Goal: Task Accomplishment & Management: Use online tool/utility

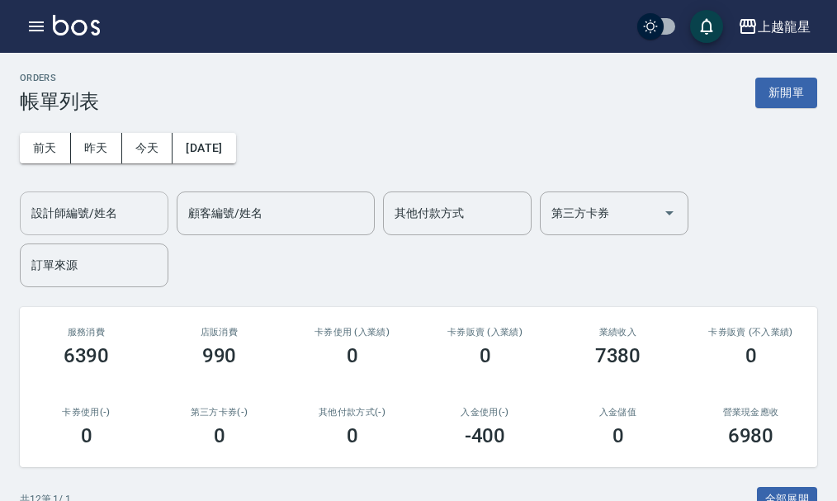
click at [130, 224] on input "設計師編號/姓名" at bounding box center [94, 213] width 134 height 29
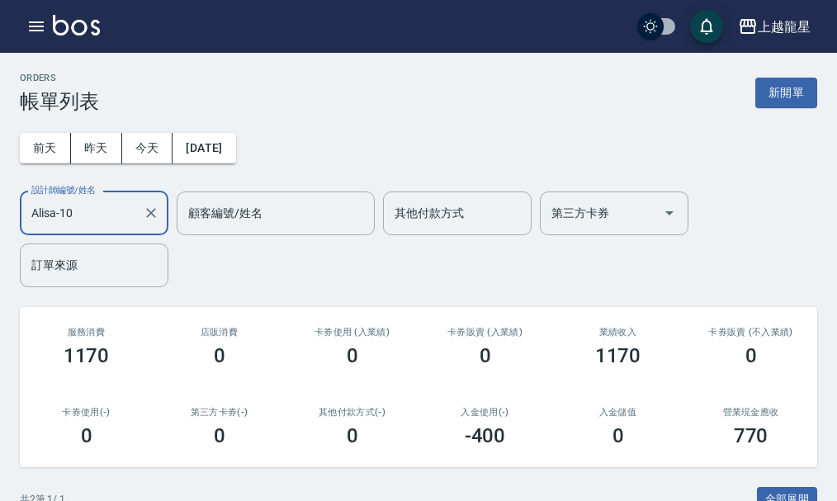
type input "Alisa-10"
click at [255, 305] on div "ORDERS 帳單列表 新開單 [DATE] [DATE] [DATE] [DATE] 設計師編號/姓名 [PERSON_NAME]-10 設計師編號/姓名 …" at bounding box center [418, 399] width 837 height 692
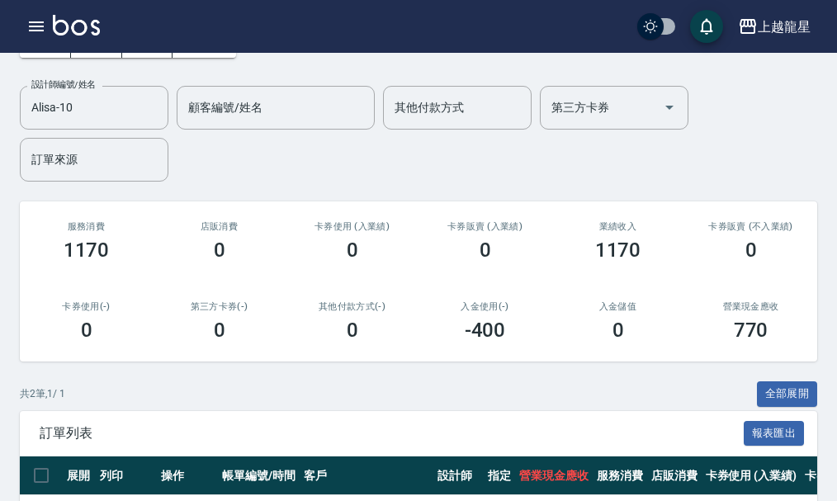
scroll to position [248, 0]
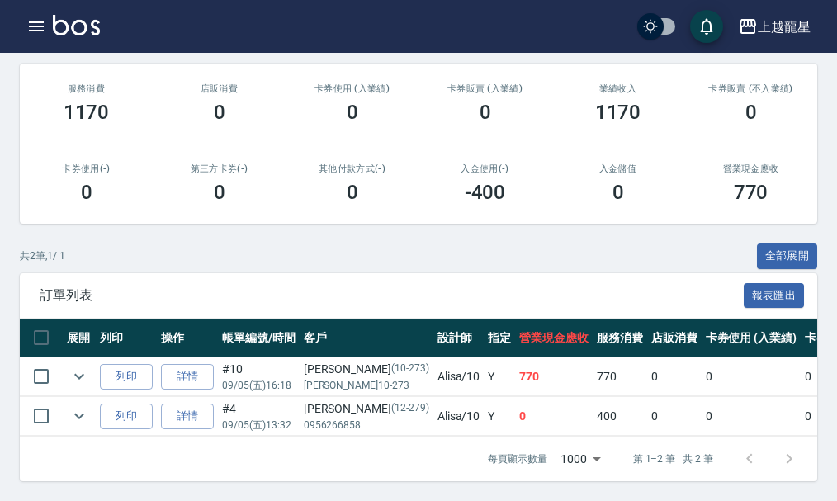
click at [363, 258] on div "共 2 筆, 1 / 1 全部展開" at bounding box center [418, 256] width 797 height 26
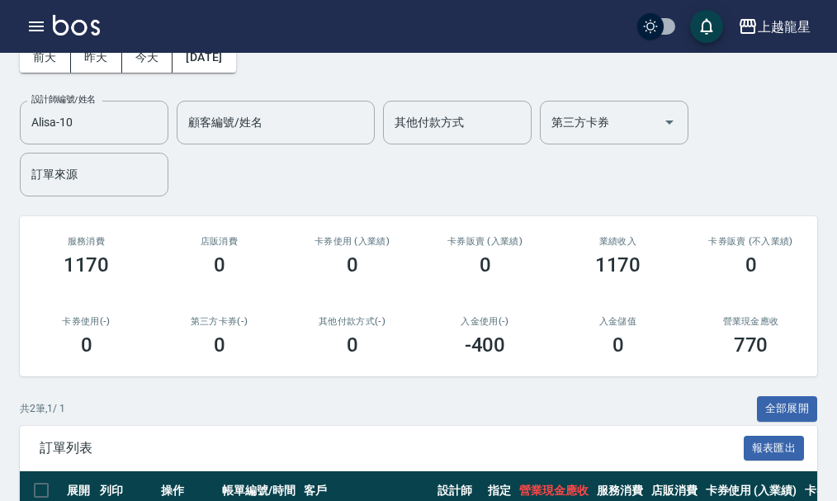
scroll to position [0, 0]
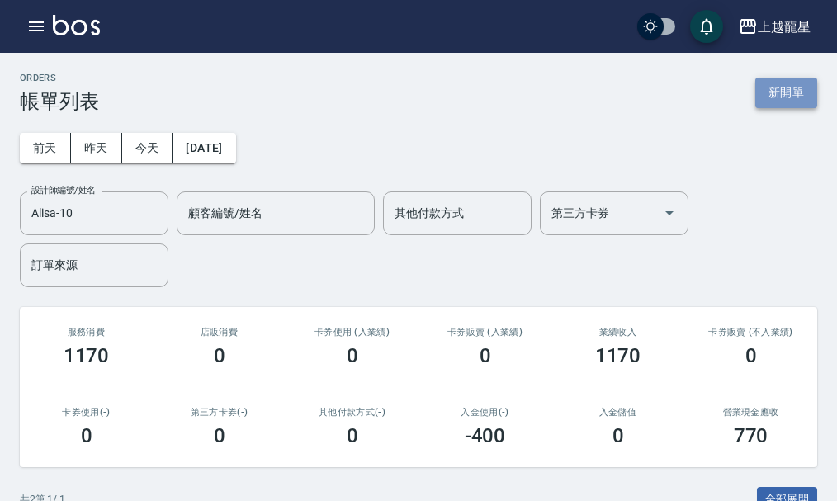
click at [788, 98] on button "新開單" at bounding box center [786, 93] width 62 height 31
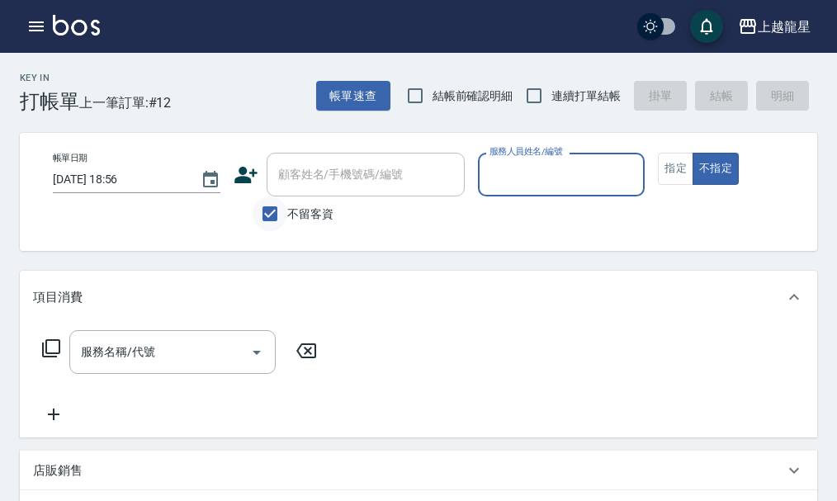
click at [257, 213] on input "不留客資" at bounding box center [270, 213] width 35 height 35
checkbox input "false"
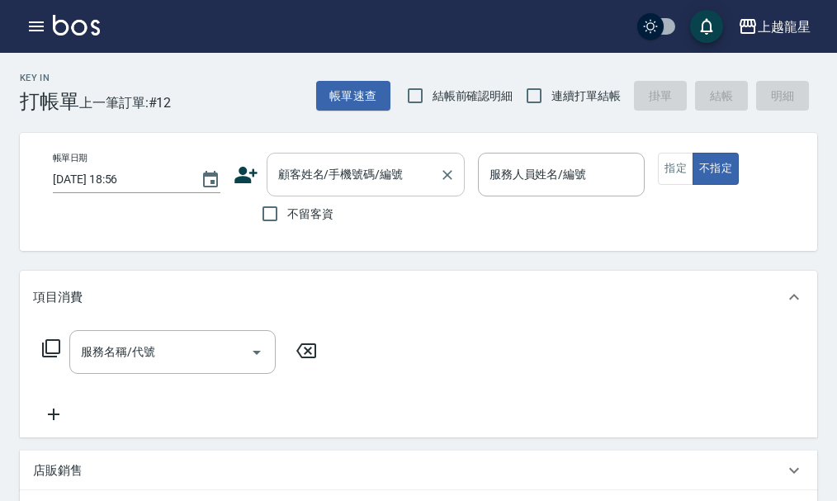
click at [302, 179] on div "顧客姓名/手機號碼/編號 顧客姓名/手機號碼/編號" at bounding box center [366, 175] width 198 height 44
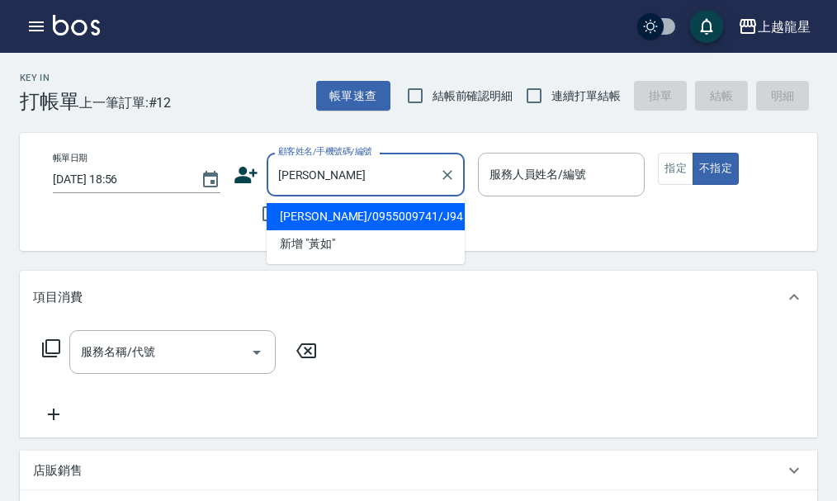
click at [333, 220] on li "[PERSON_NAME]/0955009741/J94" at bounding box center [366, 216] width 198 height 27
type input "[PERSON_NAME]/0955009741/J94"
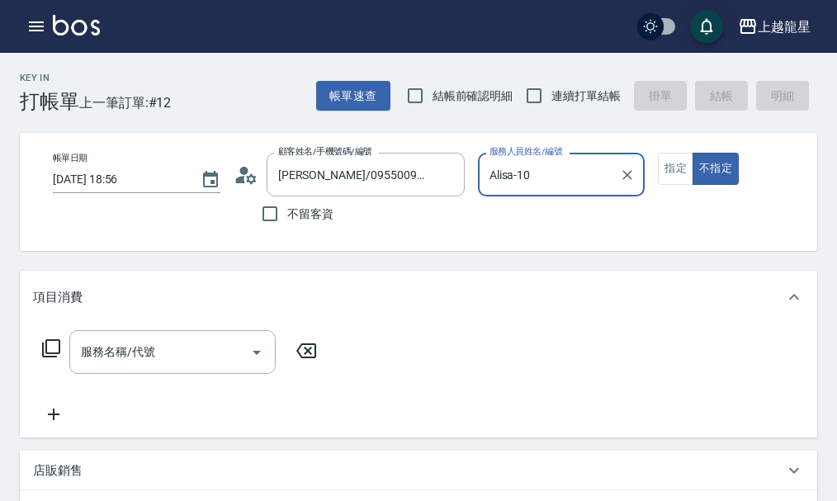
type input "Alisa-10"
click at [671, 177] on button "指定" at bounding box center [675, 169] width 35 height 32
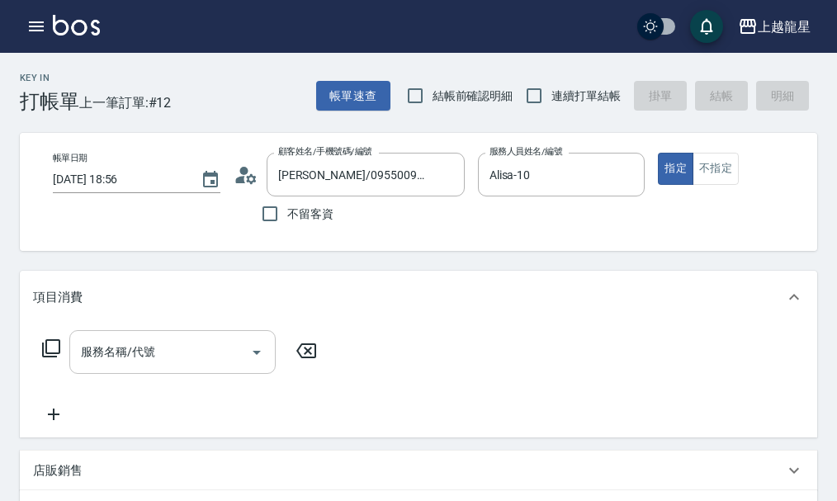
click at [116, 369] on div "服務名稱/代號 服務名稱/代號" at bounding box center [172, 352] width 206 height 44
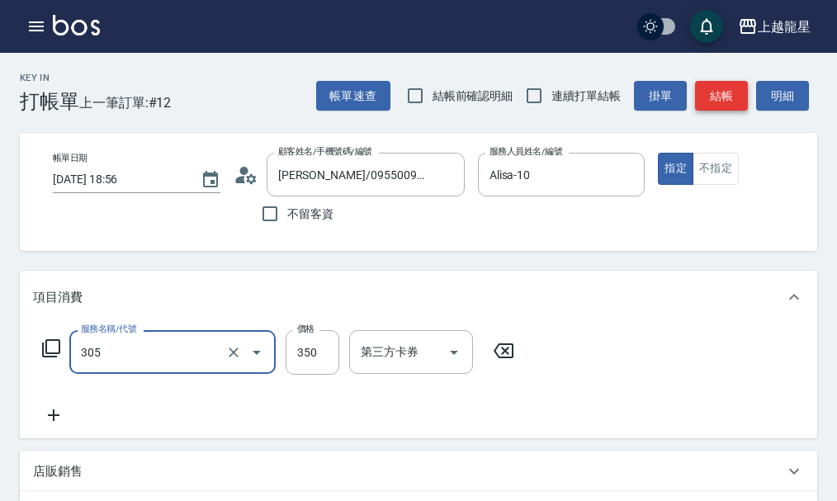
type input "剪髮(305)"
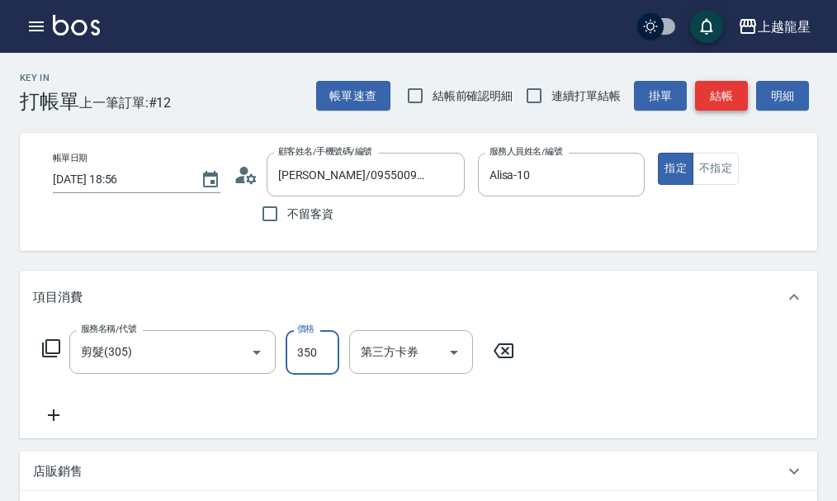
click at [716, 91] on button "結帳" at bounding box center [721, 96] width 53 height 31
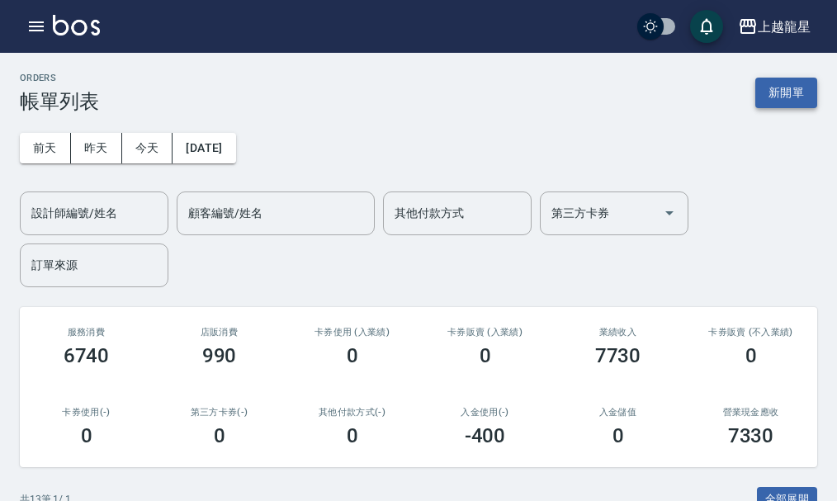
click at [768, 93] on button "新開單" at bounding box center [786, 93] width 62 height 31
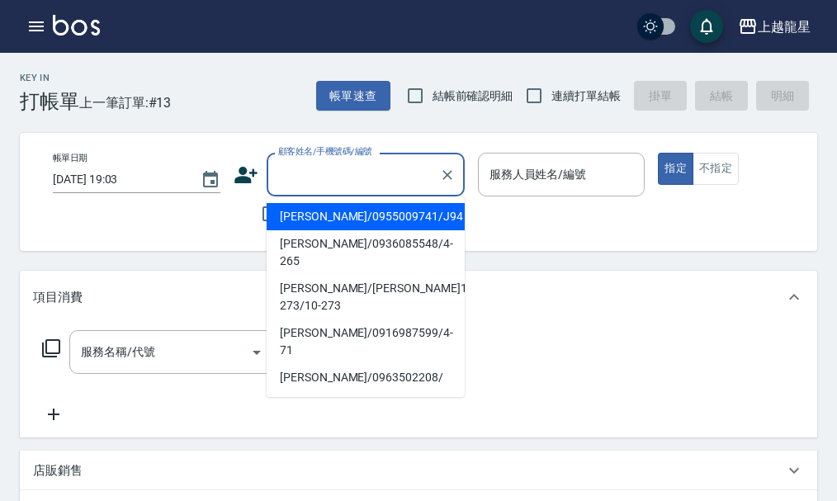
click at [298, 176] on input "顧客姓名/手機號碼/編號" at bounding box center [353, 174] width 158 height 29
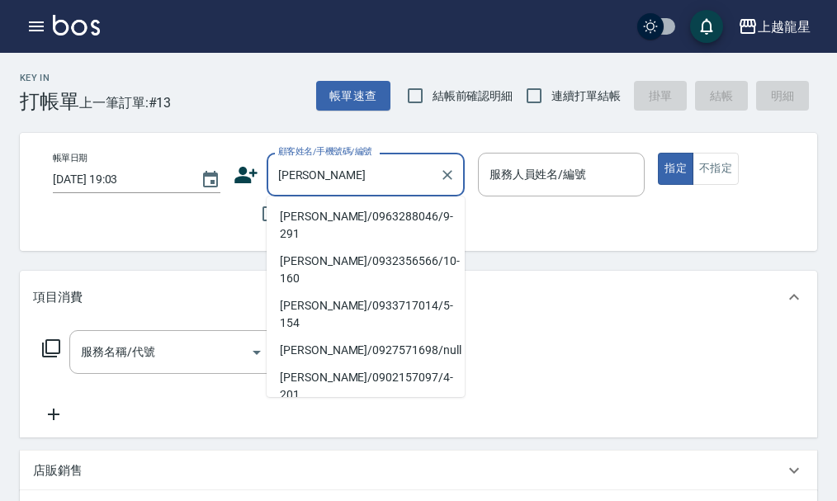
type input "[PERSON_NAME]"
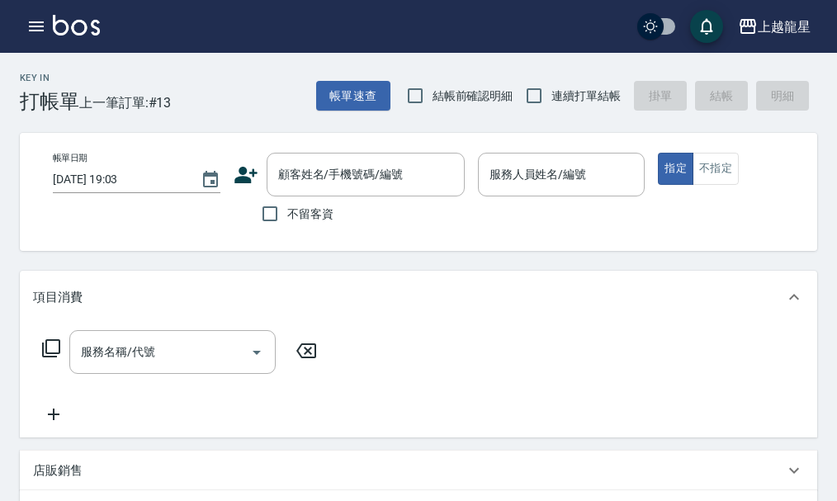
click at [255, 98] on div "Key In 打帳單 上一筆訂單:#13 帳單速查 結帳前確認明細 連續打單結帳 掛單 結帳 明細" at bounding box center [408, 83] width 817 height 60
click at [33, 25] on icon "button" at bounding box center [36, 27] width 20 height 20
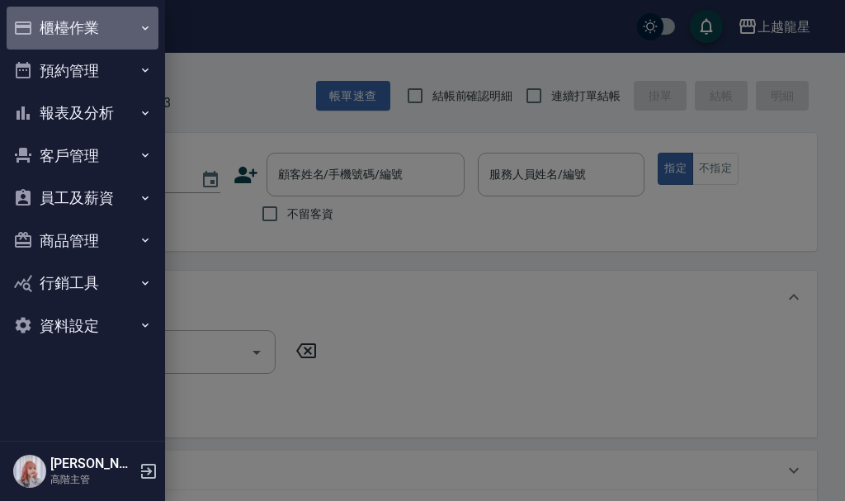
click at [77, 28] on button "櫃檯作業" at bounding box center [83, 28] width 152 height 43
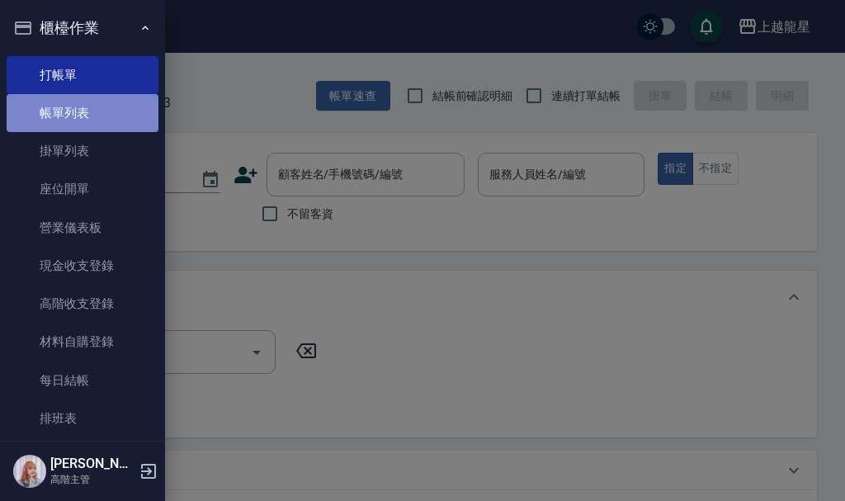
click at [97, 108] on link "帳單列表" at bounding box center [83, 113] width 152 height 38
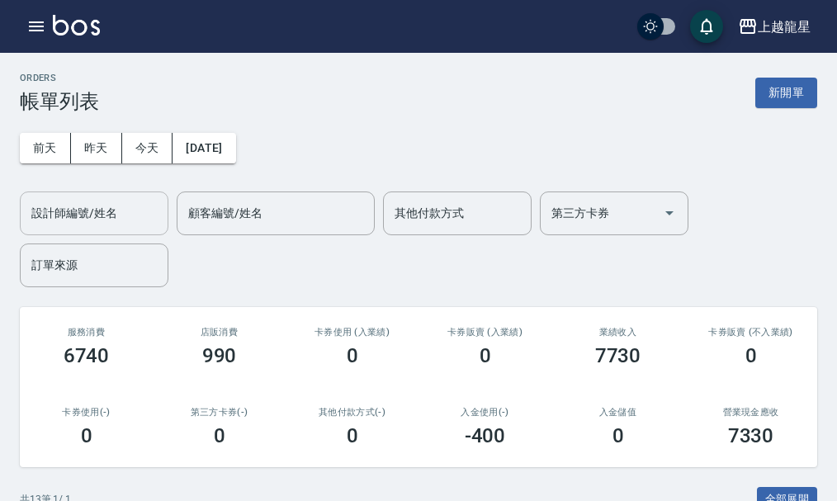
click at [117, 221] on input "設計師編號/姓名" at bounding box center [94, 213] width 134 height 29
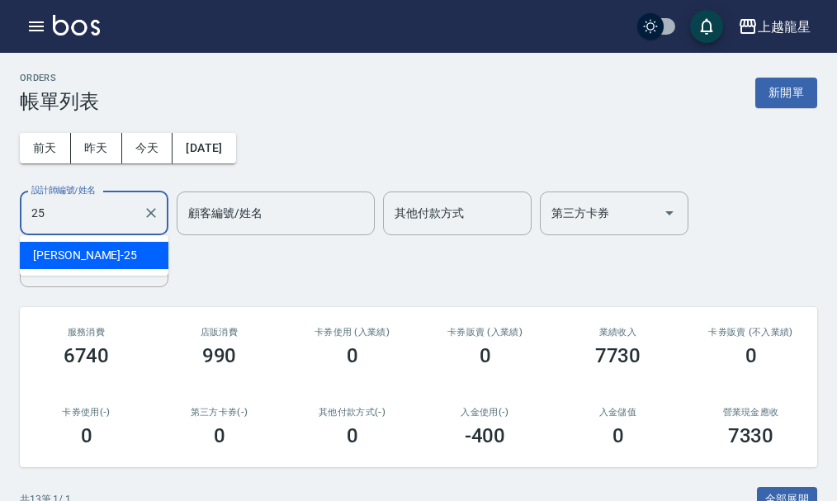
click at [132, 253] on div "淑雲 -25" at bounding box center [94, 255] width 149 height 27
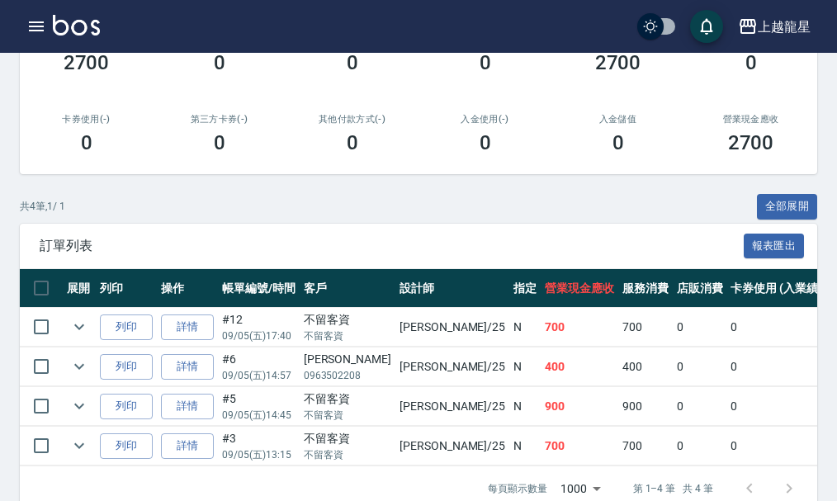
scroll to position [335, 0]
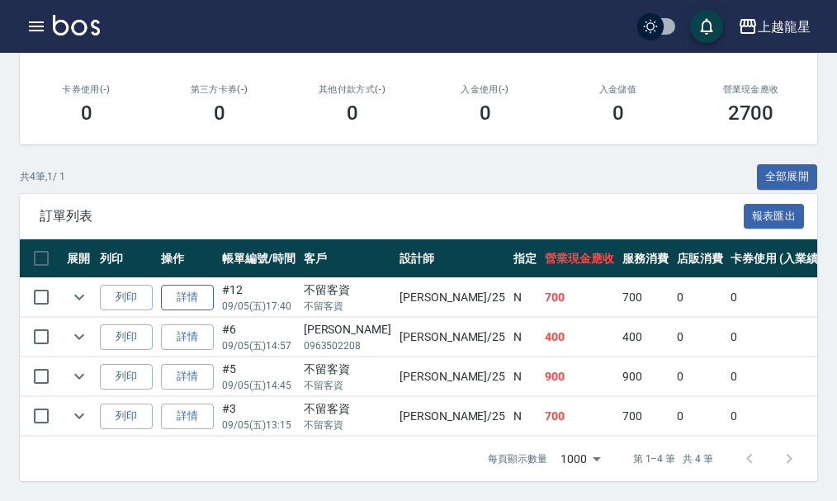
type input "淑雲-25"
click at [195, 285] on link "詳情" at bounding box center [187, 298] width 53 height 26
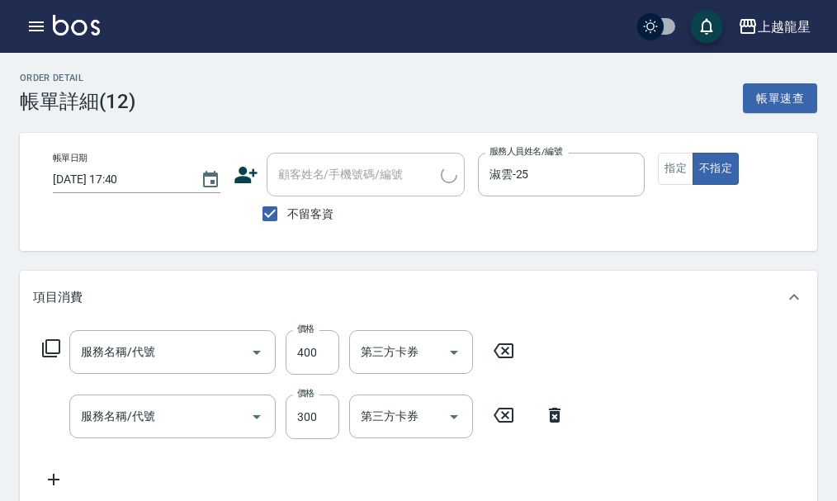
type input "[DATE] 17:40"
checkbox input "true"
type input "淑雲-25"
type input "剪髮(304)"
type input "一般洗髮(500)"
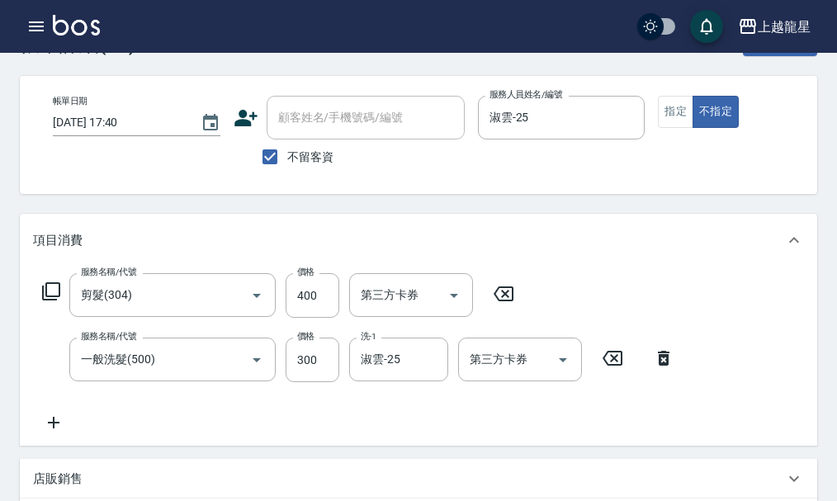
scroll to position [83, 0]
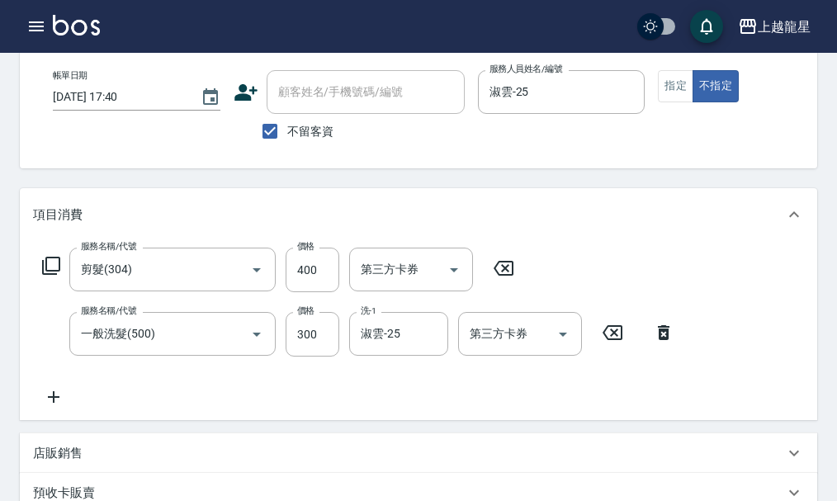
click at [54, 403] on icon at bounding box center [54, 397] width 12 height 12
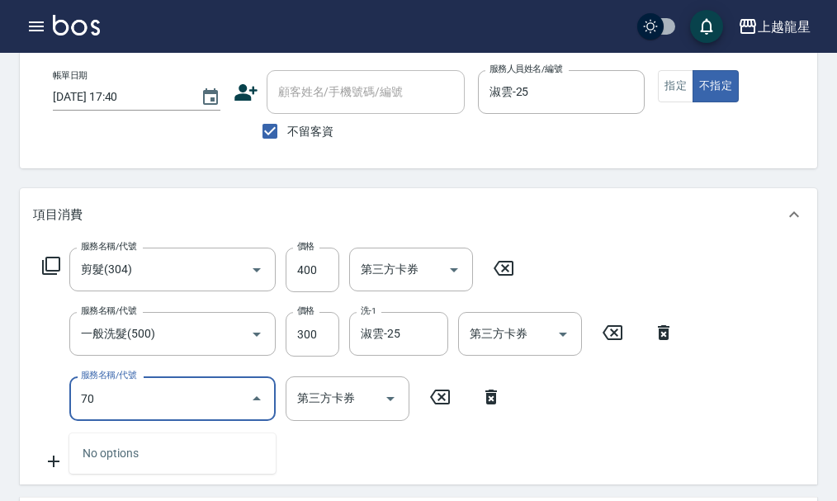
type input "708"
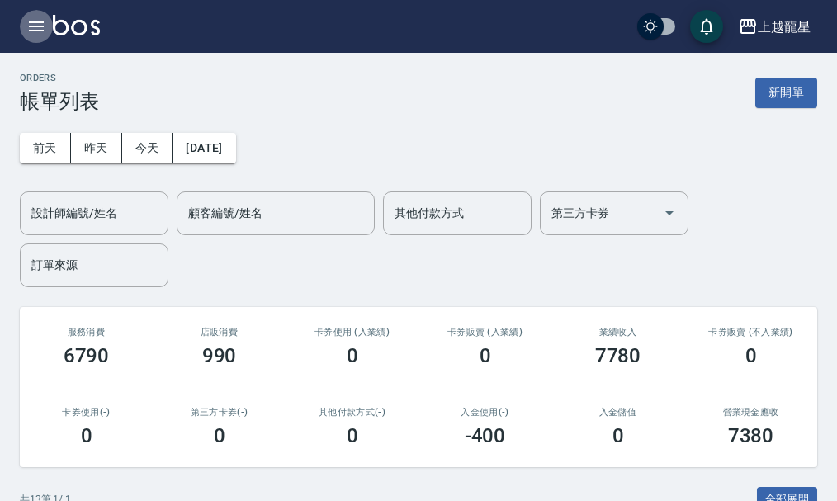
click at [44, 30] on icon "button" at bounding box center [36, 26] width 15 height 10
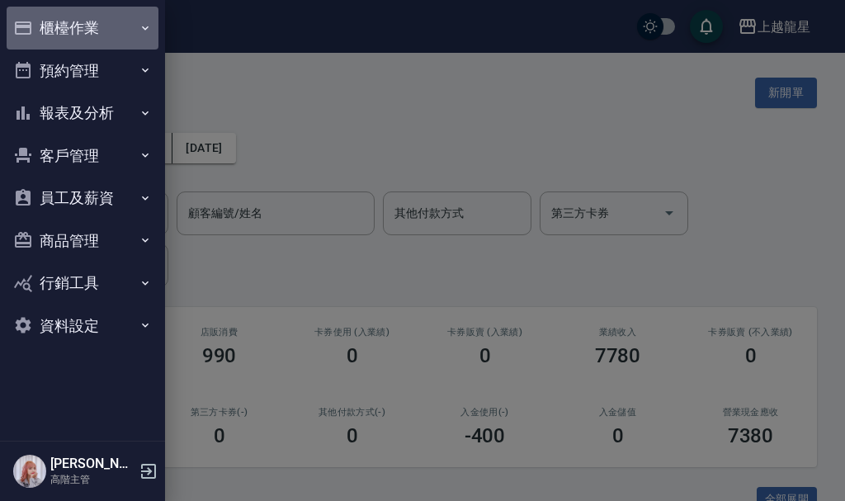
click at [59, 30] on button "櫃檯作業" at bounding box center [83, 28] width 152 height 43
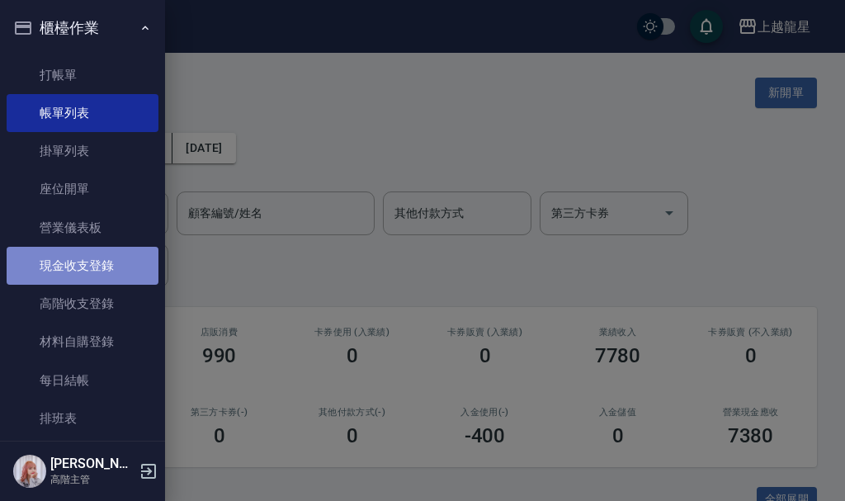
click at [120, 264] on link "現金收支登錄" at bounding box center [83, 266] width 152 height 38
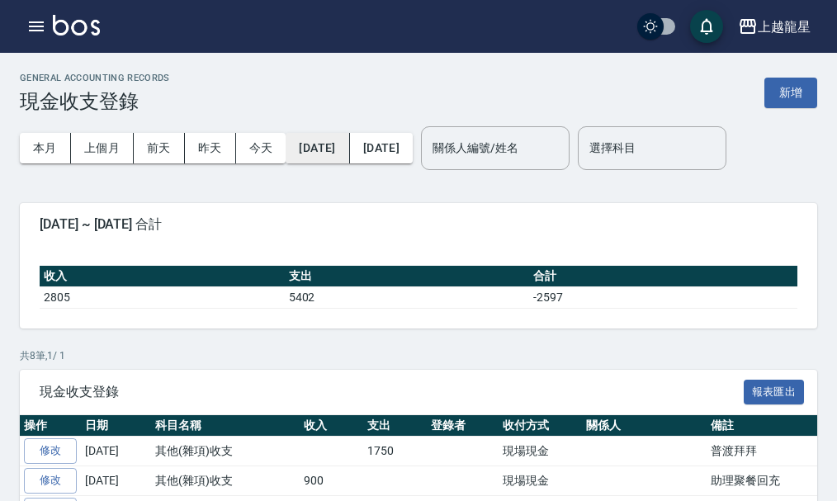
click at [349, 159] on button "[DATE]" at bounding box center [318, 148] width 64 height 31
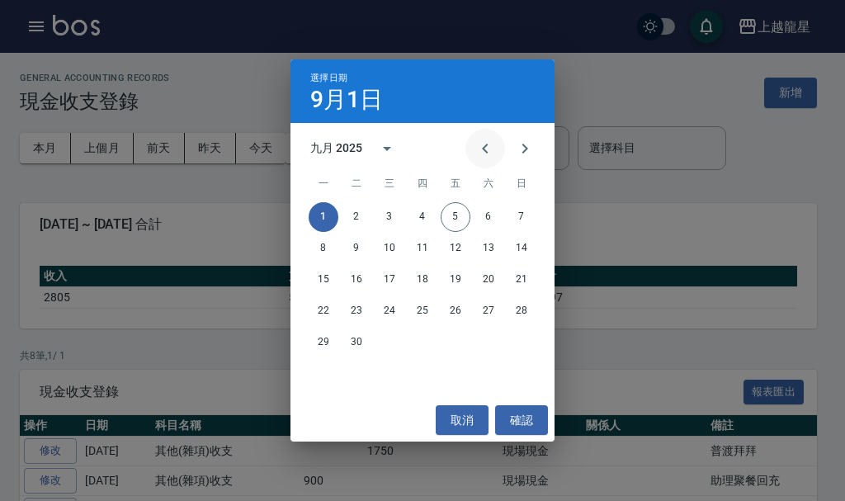
click at [482, 152] on icon "Previous month" at bounding box center [485, 149] width 20 height 20
click at [461, 279] on button "15" at bounding box center [456, 280] width 30 height 30
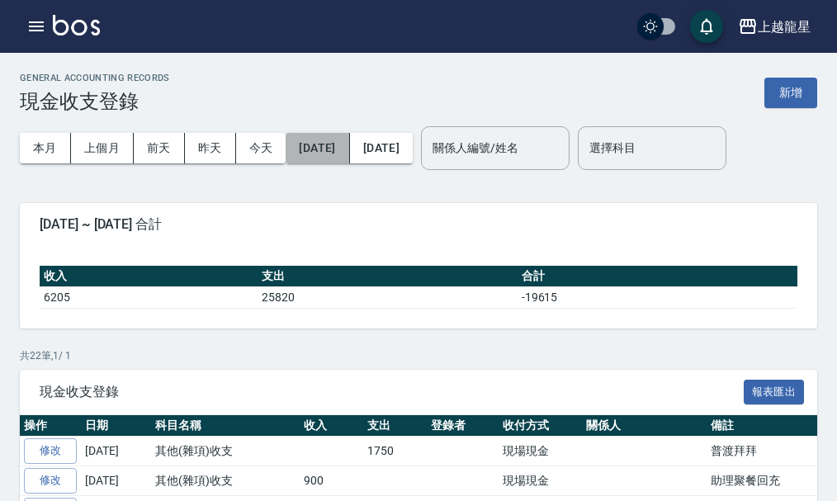
click at [328, 152] on button "[DATE]" at bounding box center [318, 148] width 64 height 31
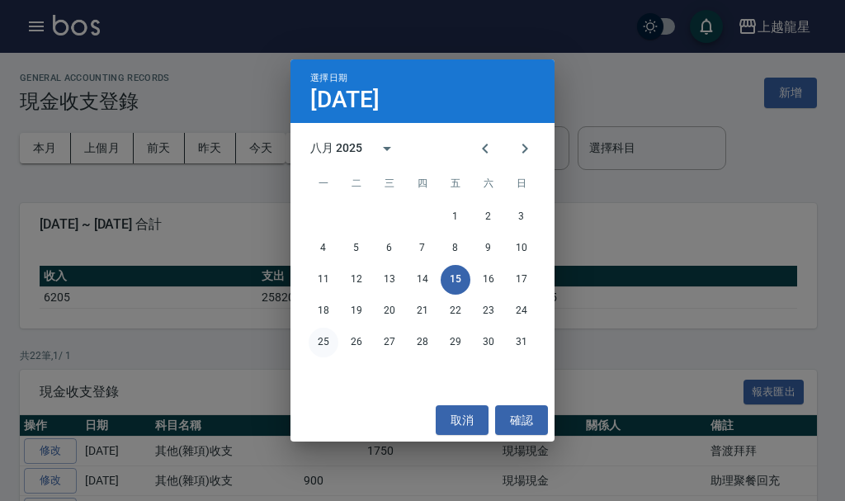
click at [319, 334] on button "25" at bounding box center [324, 343] width 30 height 30
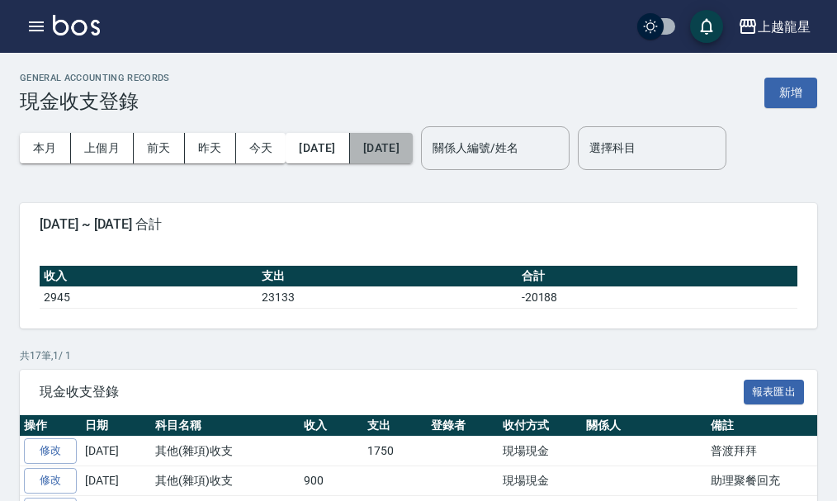
click at [413, 141] on button "[DATE]" at bounding box center [381, 148] width 63 height 31
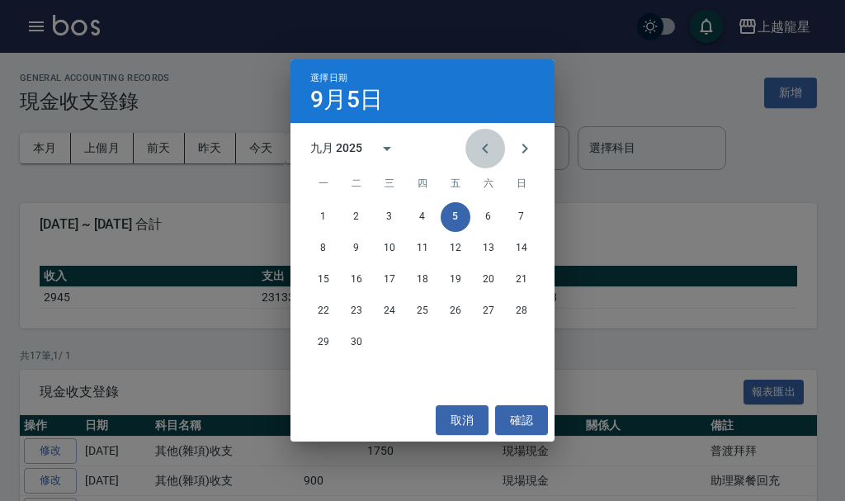
click at [484, 151] on icon "Previous month" at bounding box center [485, 149] width 20 height 20
click at [517, 339] on button "31" at bounding box center [522, 343] width 30 height 30
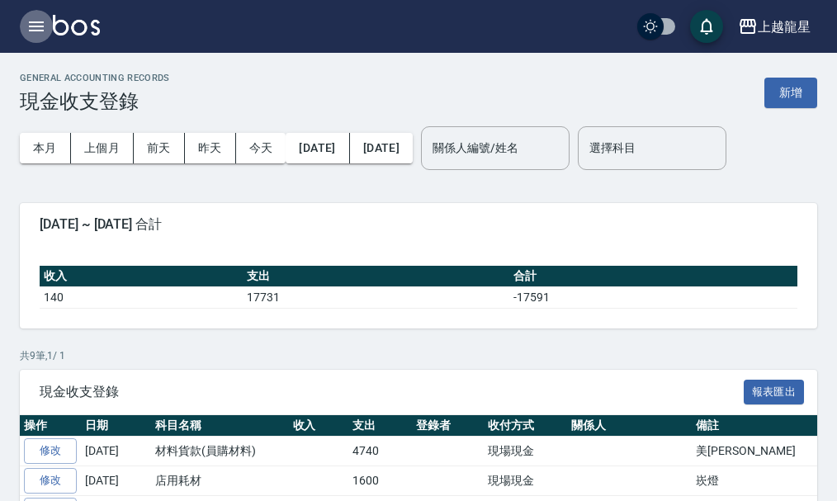
click at [44, 28] on icon "button" at bounding box center [36, 27] width 20 height 20
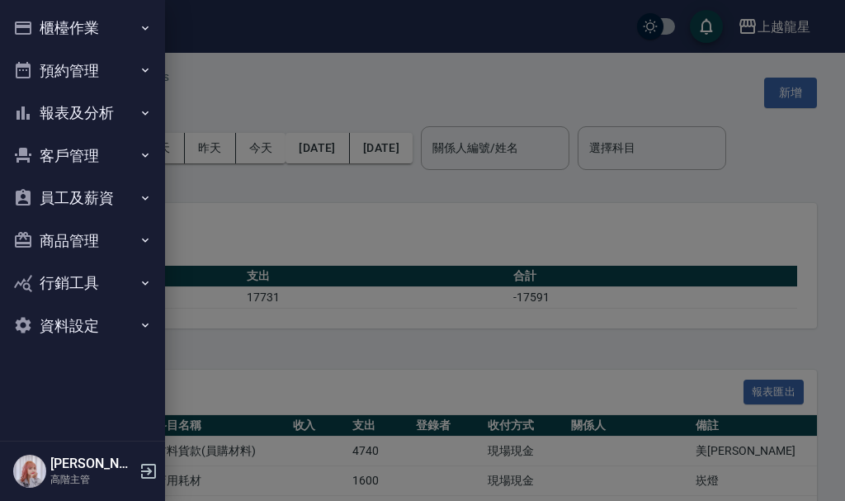
click at [78, 26] on button "櫃檯作業" at bounding box center [83, 28] width 152 height 43
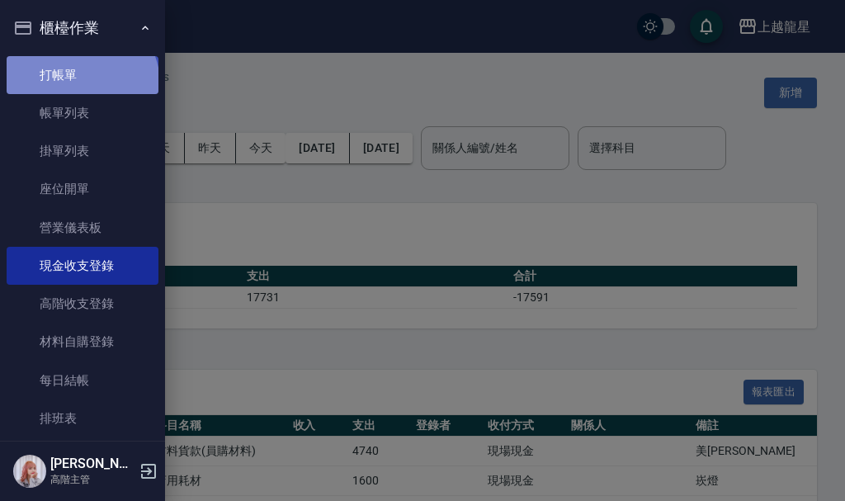
click at [80, 83] on link "打帳單" at bounding box center [83, 75] width 152 height 38
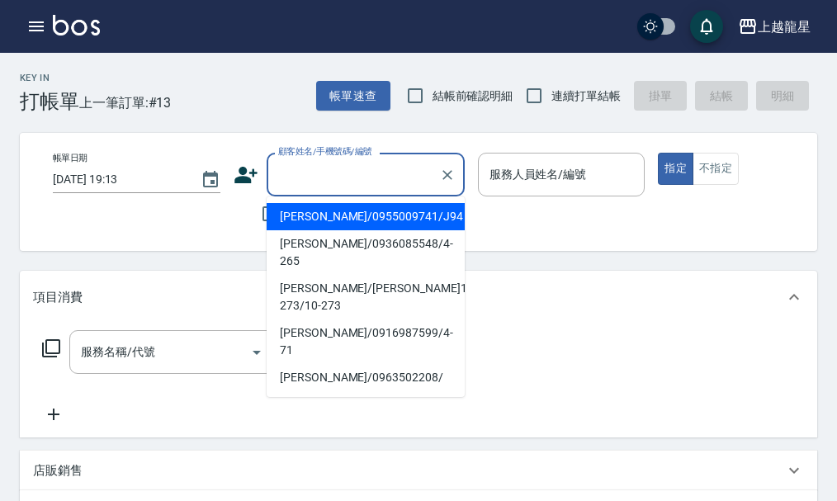
click at [302, 186] on input "顧客姓名/手機號碼/編號" at bounding box center [353, 174] width 158 height 29
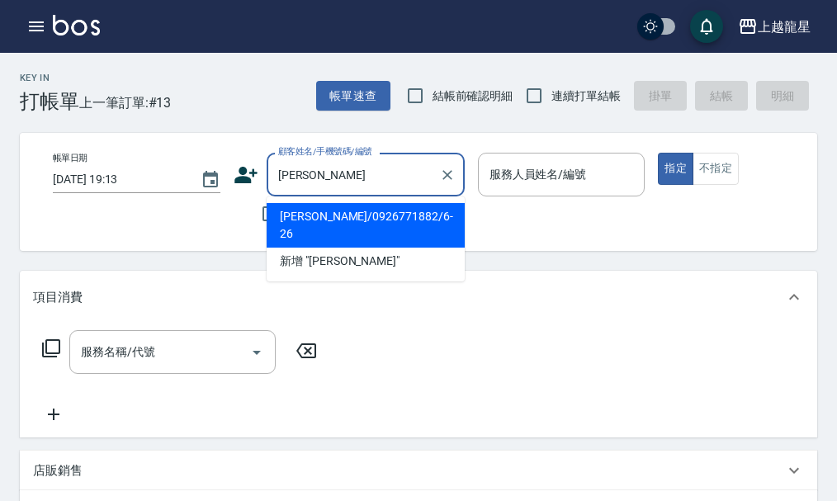
click at [300, 214] on li "[PERSON_NAME]/0926771882/6-26" at bounding box center [366, 225] width 198 height 45
type input "[PERSON_NAME]/0926771882/6-26"
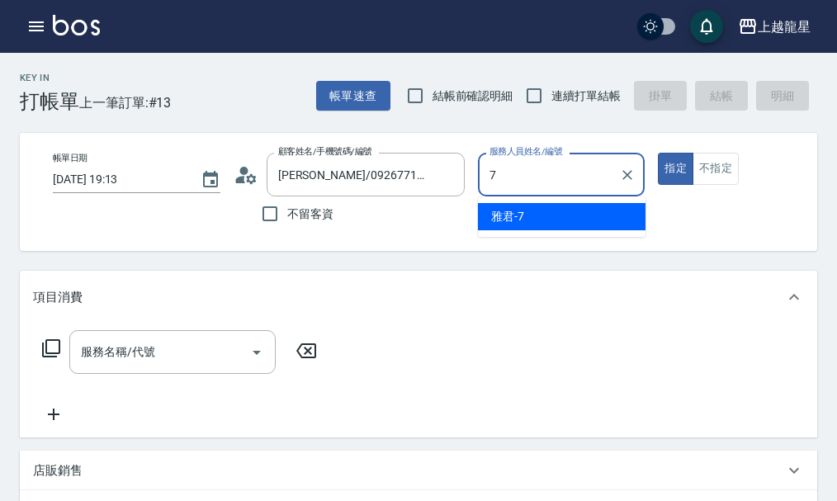
click at [491, 217] on span "雅君 -7" at bounding box center [507, 216] width 33 height 17
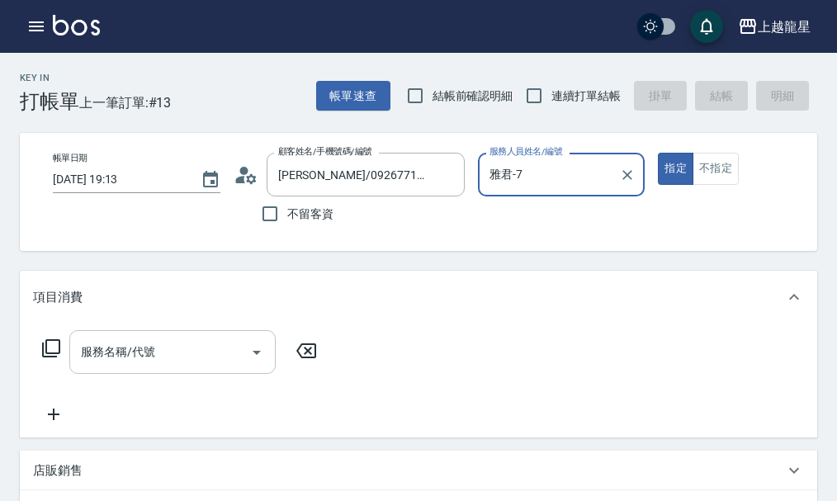
type input "雅君-7"
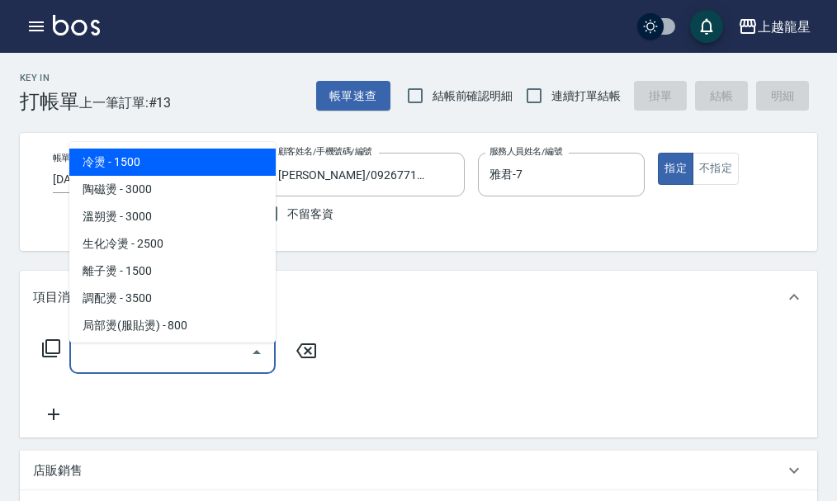
drag, startPoint x: 172, startPoint y: 369, endPoint x: 184, endPoint y: 347, distance: 25.5
click at [179, 357] on input "服務名稱/代號" at bounding box center [160, 352] width 167 height 29
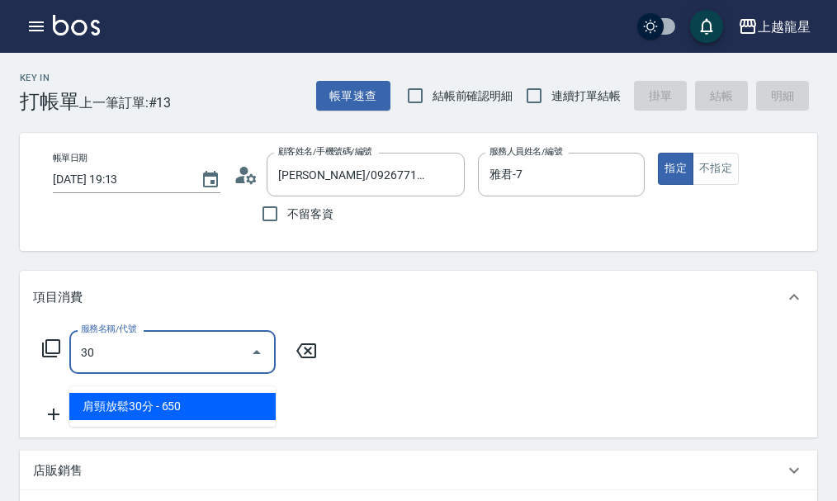
type input "303"
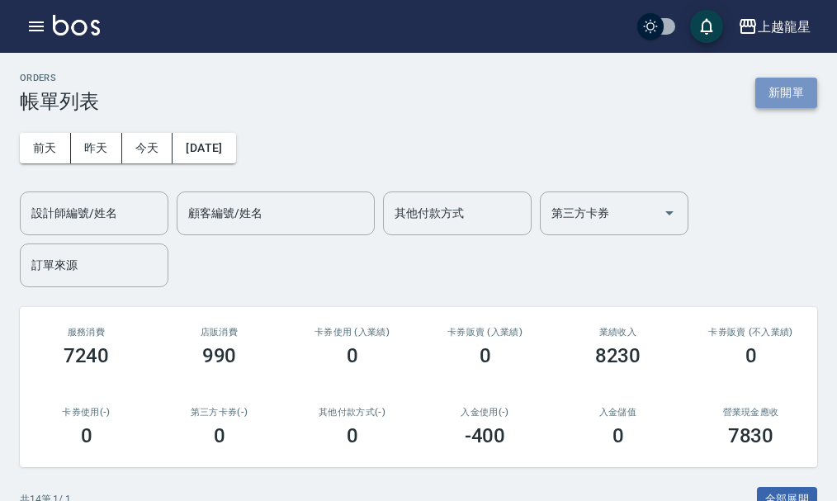
click at [786, 94] on button "新開單" at bounding box center [786, 93] width 62 height 31
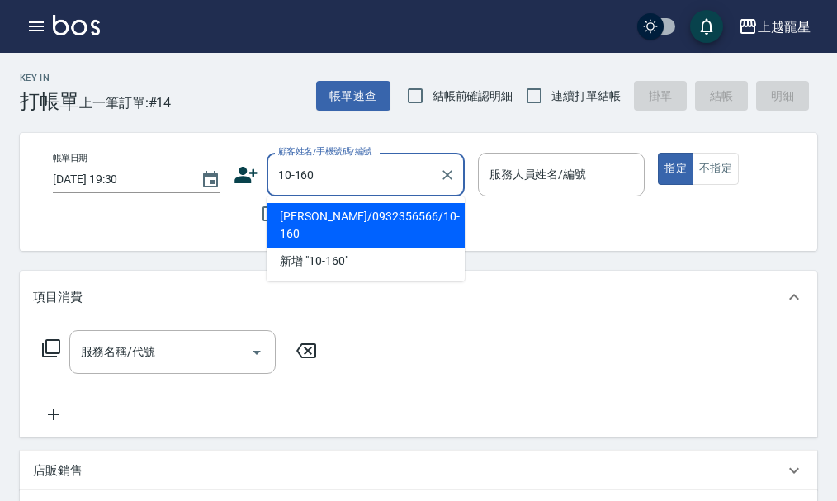
click at [334, 215] on li "[PERSON_NAME]/0932356566/10-160" at bounding box center [366, 225] width 198 height 45
type input "[PERSON_NAME]/0932356566/10-160"
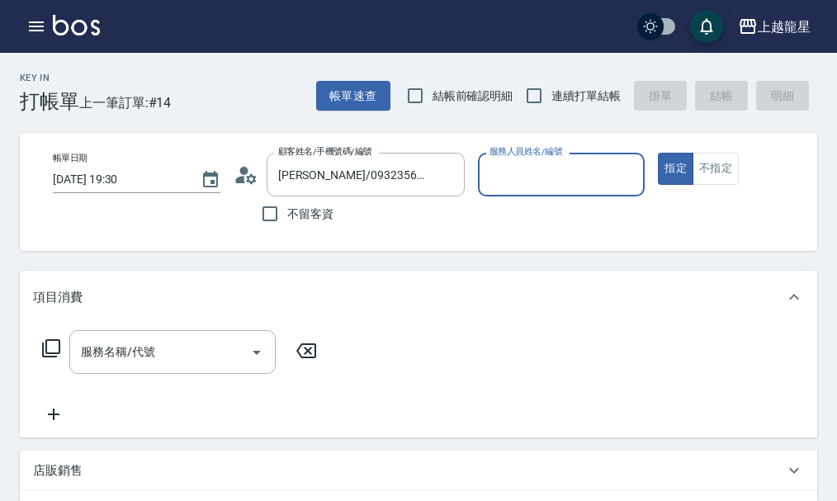
type input "LaLa-3"
click at [624, 172] on icon "Clear" at bounding box center [627, 175] width 17 height 17
click at [532, 186] on input "服務人員姓名/編號" at bounding box center [561, 174] width 153 height 29
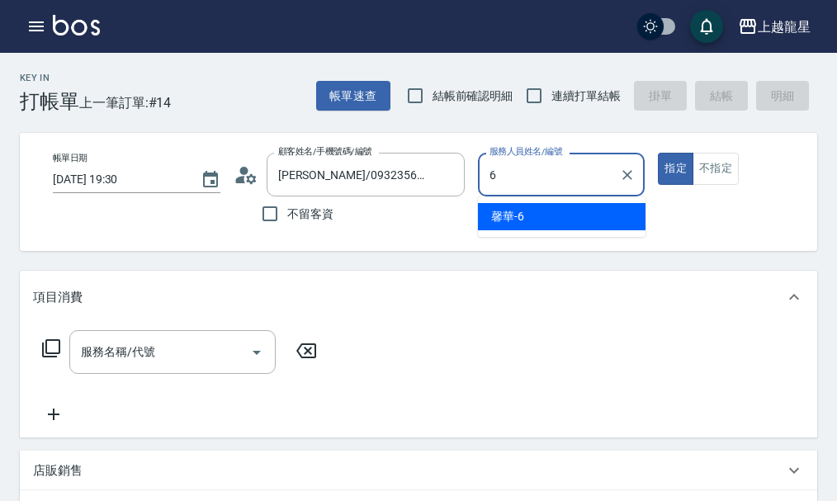
type input "馨華-6"
type button "true"
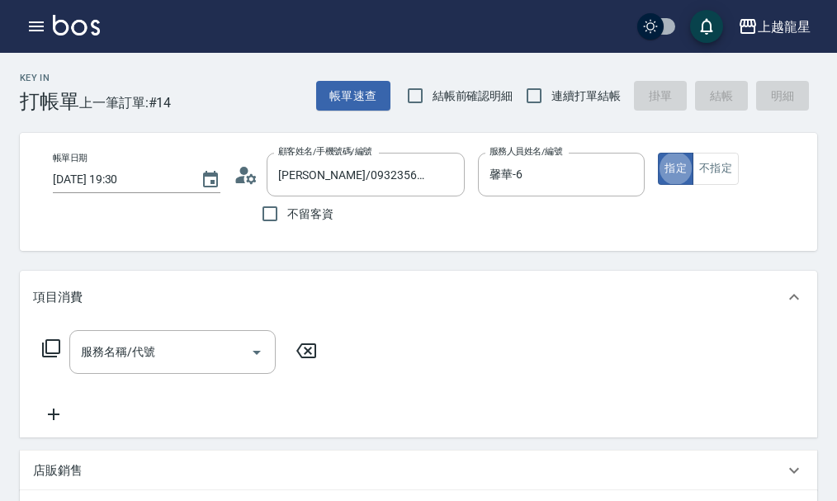
click at [52, 358] on icon at bounding box center [51, 348] width 20 height 20
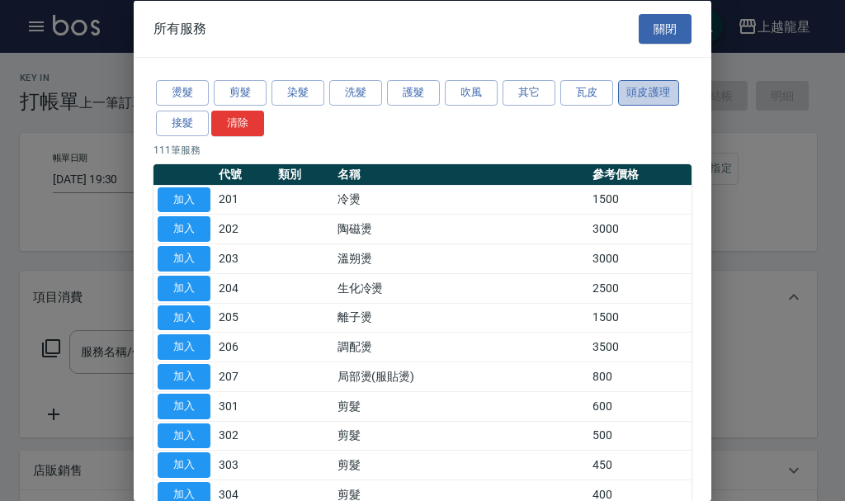
click at [637, 93] on button "頭皮護理" at bounding box center [648, 93] width 61 height 26
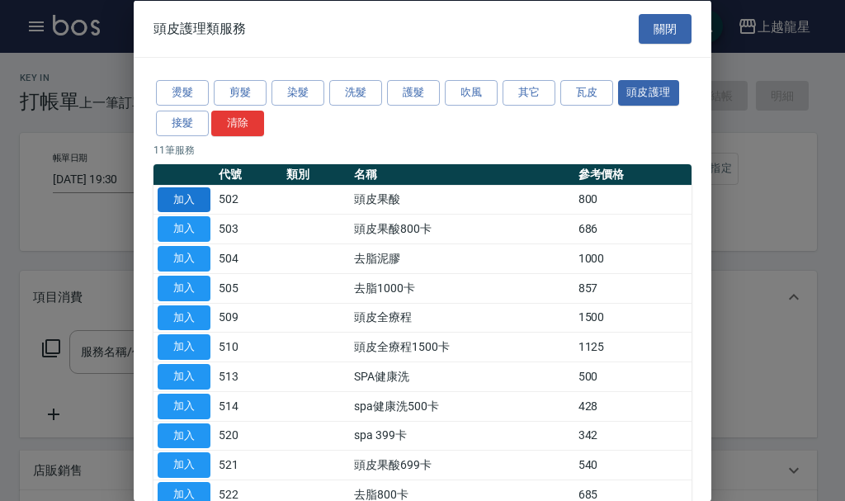
click at [189, 199] on button "加入" at bounding box center [184, 200] width 53 height 26
type input "頭皮果酸(502)"
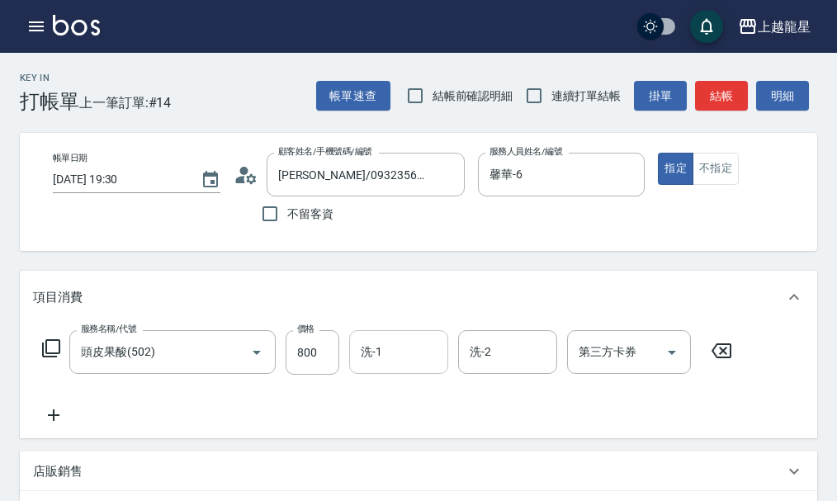
click at [428, 366] on input "洗-1" at bounding box center [399, 352] width 84 height 29
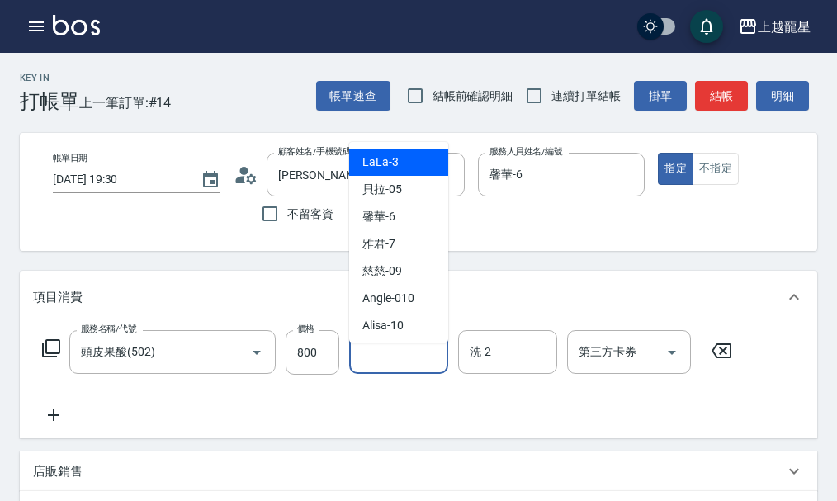
type input "1"
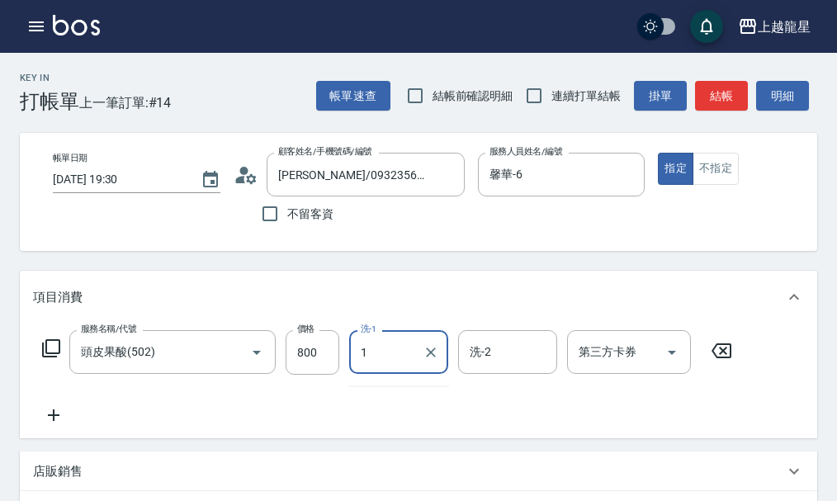
click at [418, 367] on div "1 洗-1" at bounding box center [398, 352] width 99 height 44
click at [426, 361] on icon "Clear" at bounding box center [431, 352] width 17 height 17
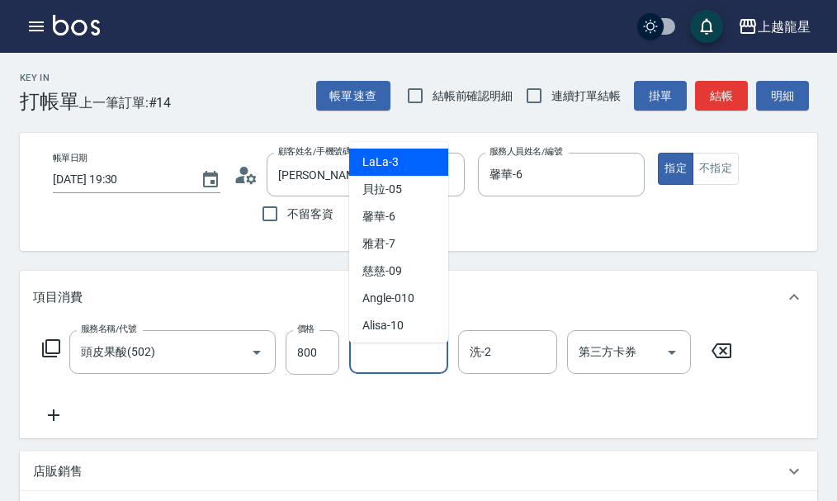
click at [415, 364] on input "洗-1" at bounding box center [399, 352] width 84 height 29
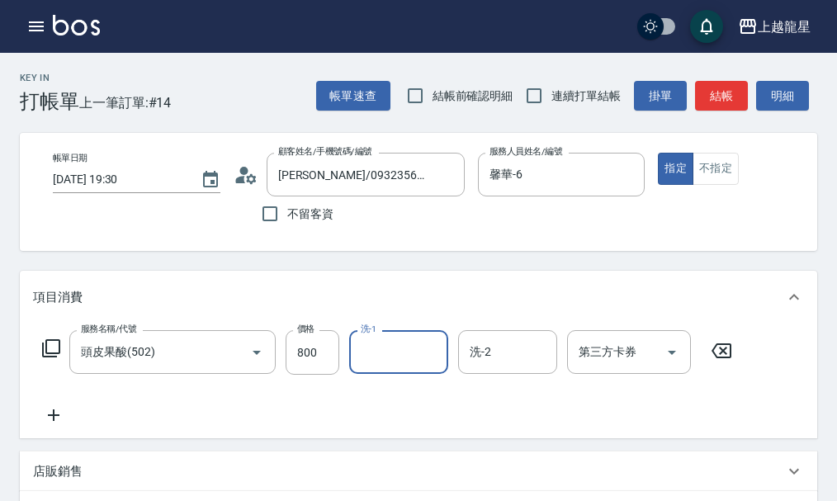
click at [415, 364] on input "洗-1" at bounding box center [399, 352] width 84 height 29
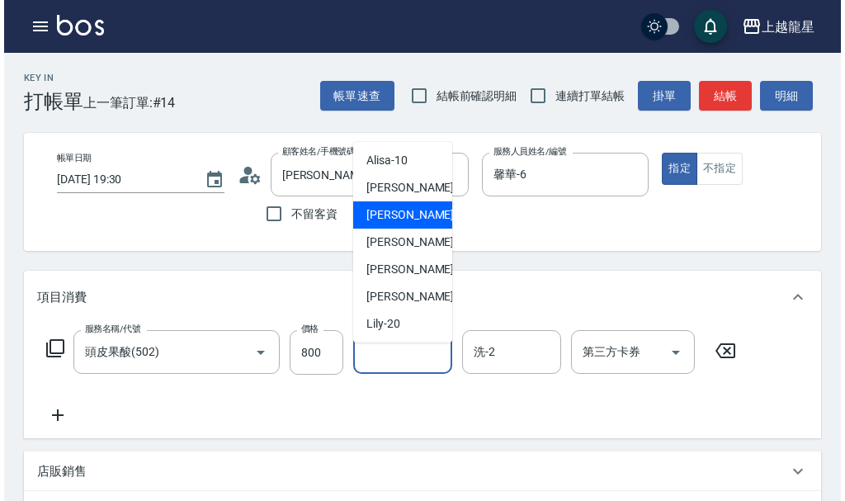
scroll to position [248, 0]
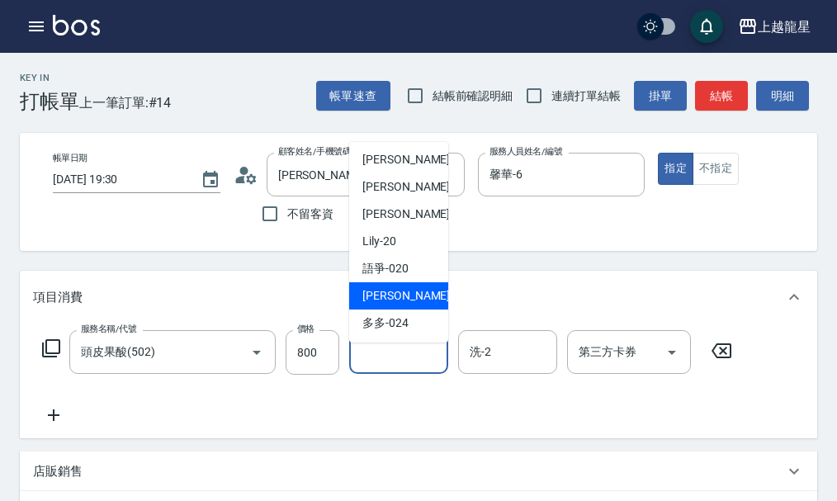
click at [390, 301] on span "[PERSON_NAME] -22" at bounding box center [414, 295] width 104 height 17
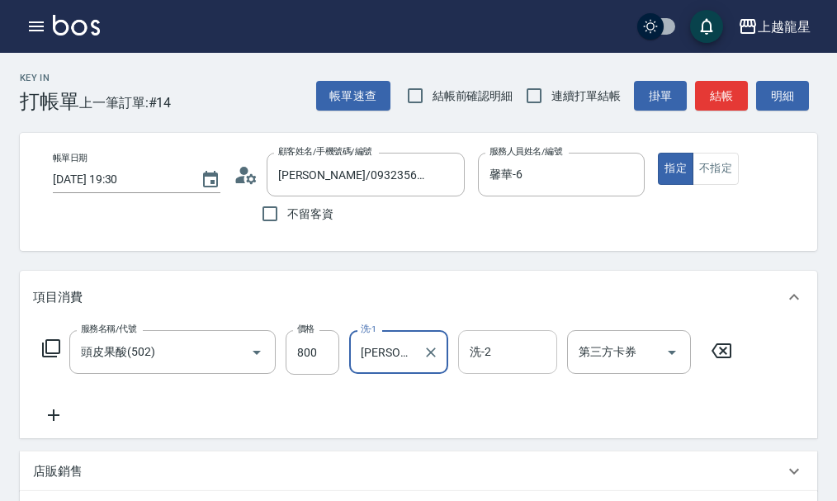
type input "[PERSON_NAME]-22"
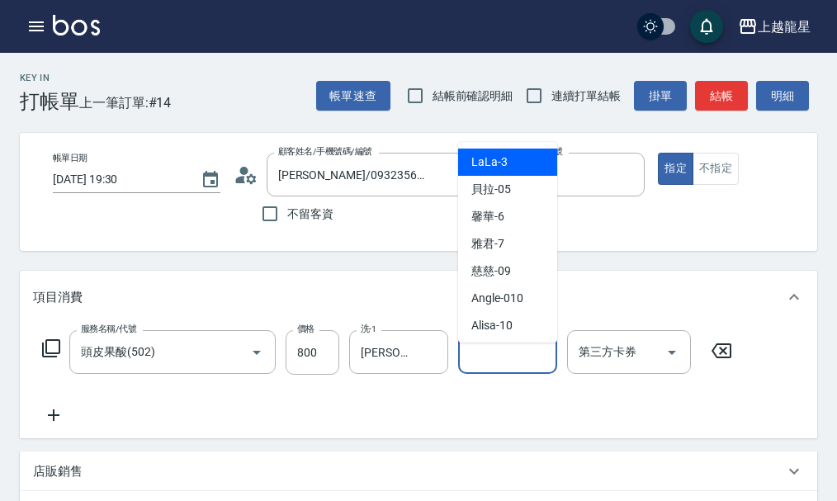
click at [508, 361] on input "洗-2" at bounding box center [507, 352] width 84 height 29
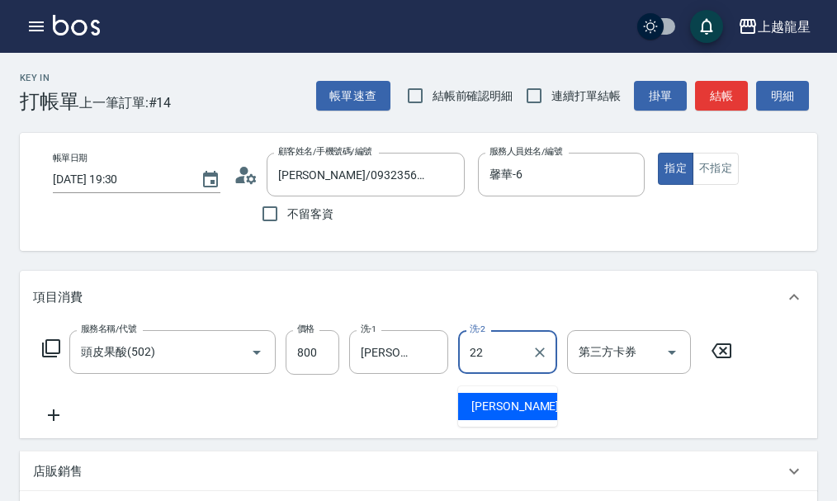
type input "[PERSON_NAME]-22"
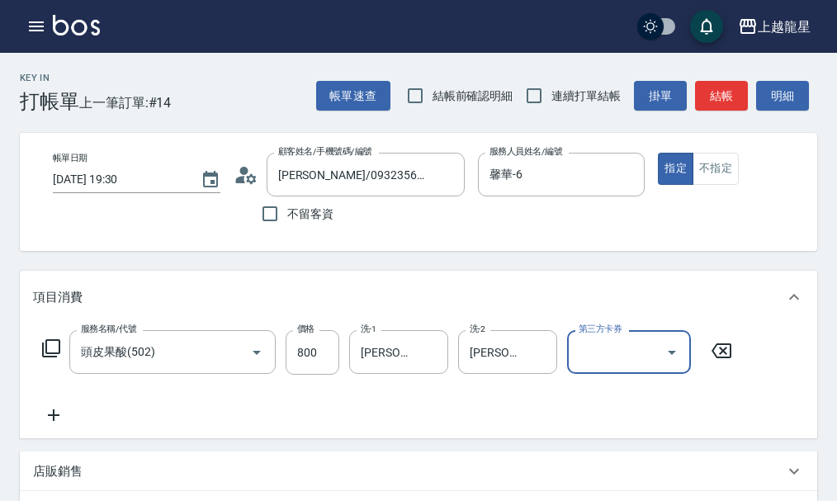
click at [52, 358] on icon at bounding box center [51, 348] width 20 height 20
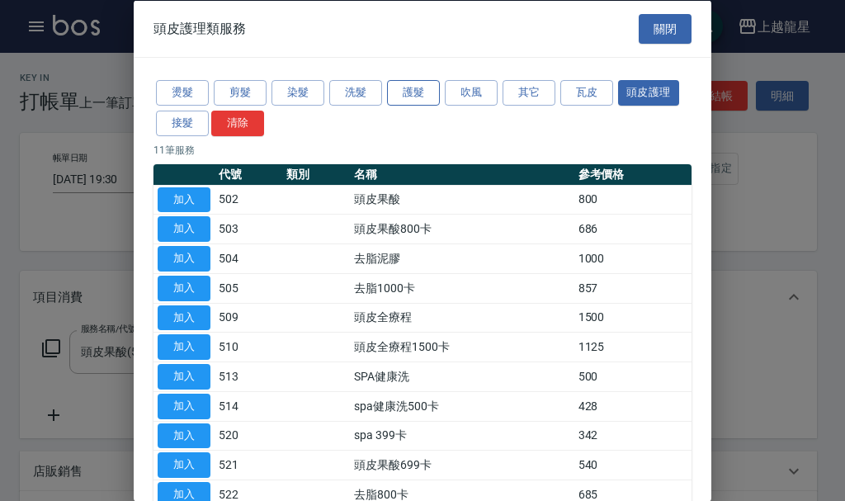
click at [414, 96] on button "護髮" at bounding box center [413, 93] width 53 height 26
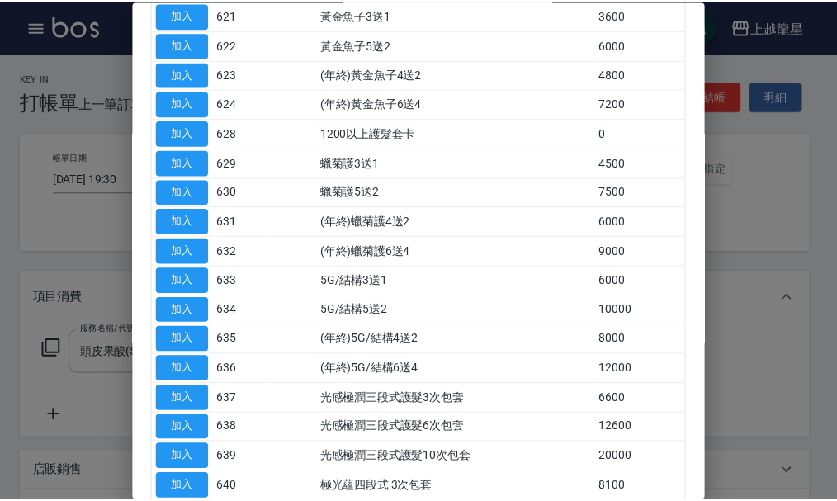
scroll to position [678, 0]
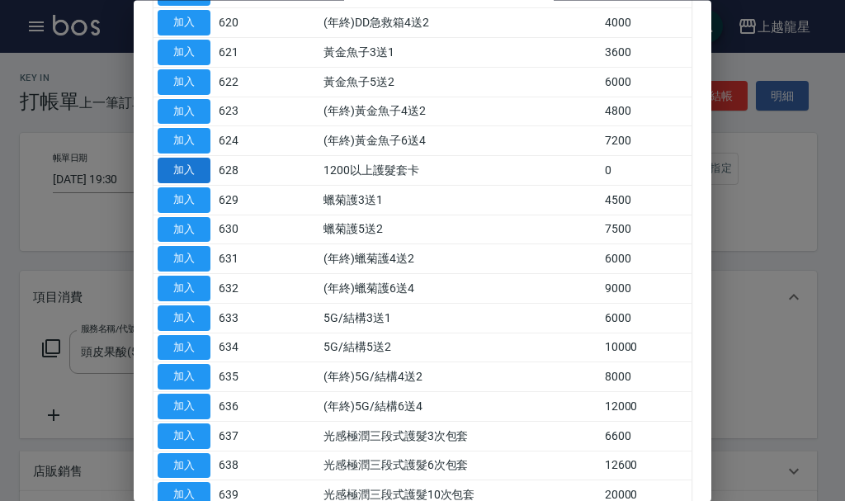
click at [179, 182] on button "加入" at bounding box center [184, 171] width 53 height 26
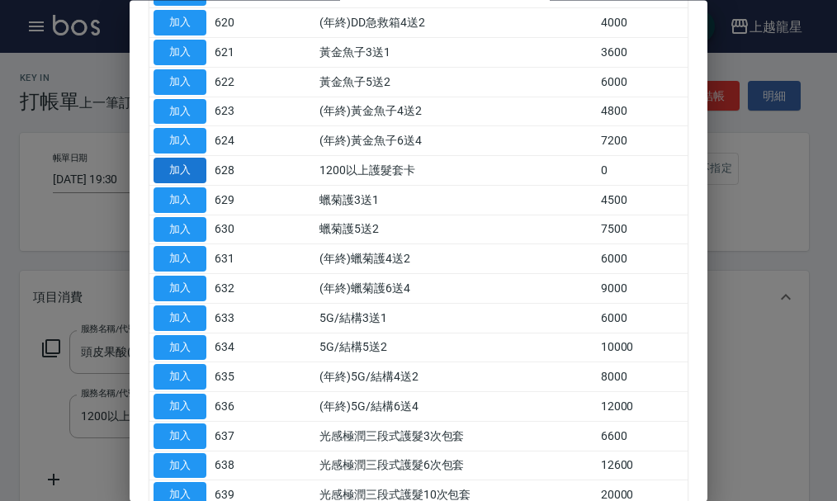
click at [182, 168] on input "[DATE] 19:30" at bounding box center [118, 179] width 131 height 27
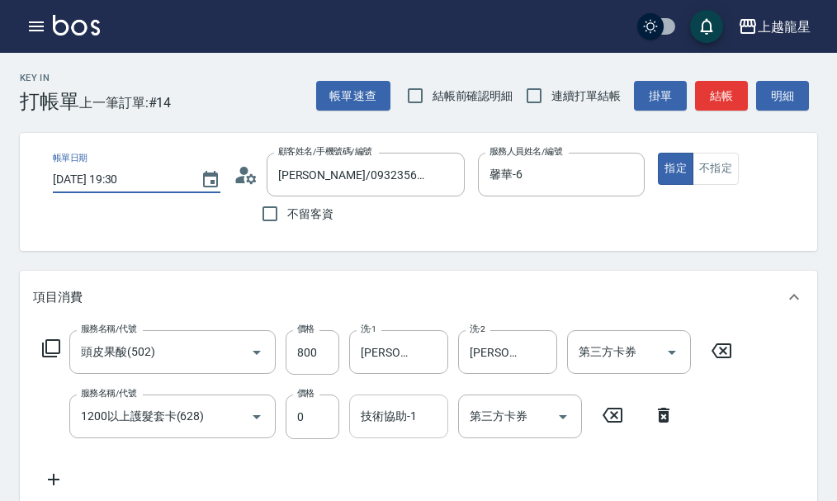
click at [391, 430] on div "技術協助-1 技術協助-1" at bounding box center [398, 416] width 99 height 44
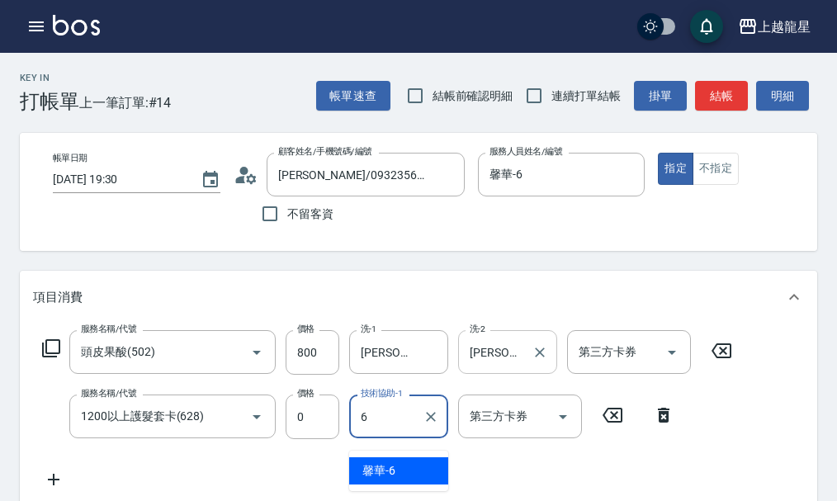
type input "馨華-6"
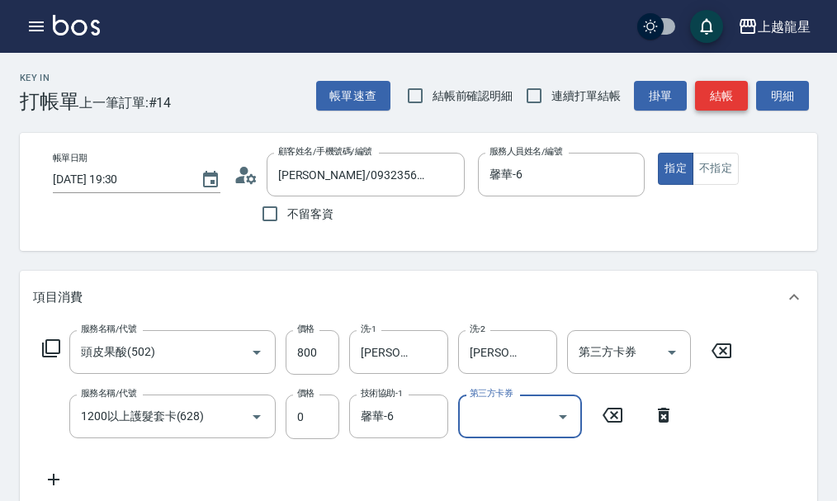
click at [708, 97] on button "結帳" at bounding box center [721, 96] width 53 height 31
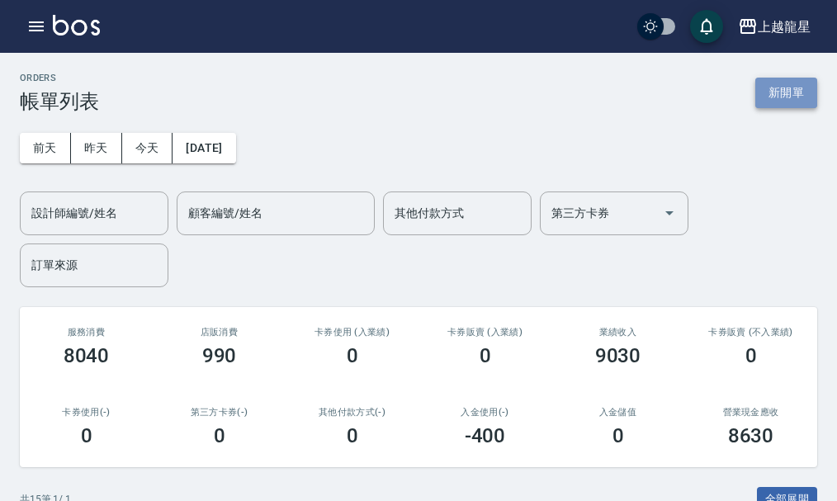
click at [770, 92] on button "新開單" at bounding box center [786, 93] width 62 height 31
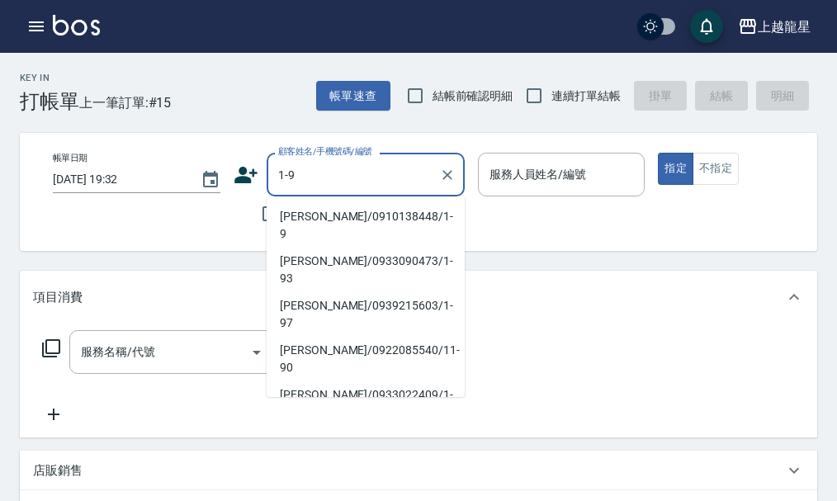
click at [314, 220] on li "[PERSON_NAME]/0910138448/1-9" at bounding box center [366, 225] width 198 height 45
type input "[PERSON_NAME]/0910138448/1-9"
type input "雅君-7"
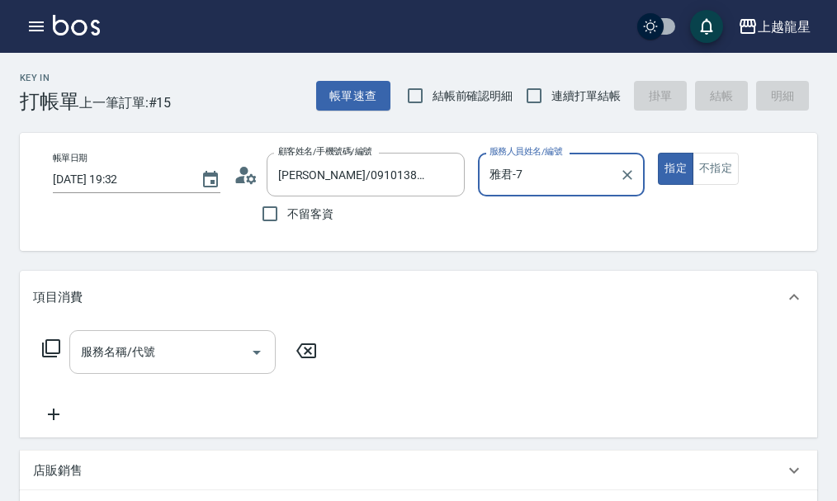
click at [128, 366] on input "服務名稱/代號" at bounding box center [160, 352] width 167 height 29
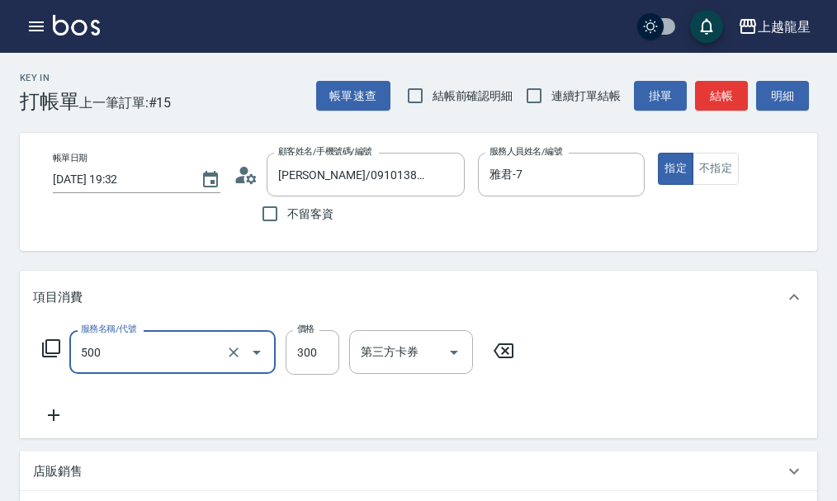
type input "一般洗髮(500)"
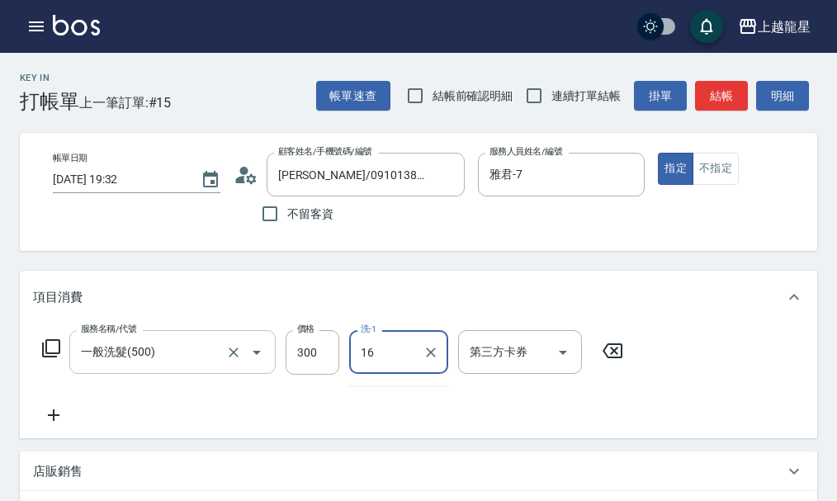
type input "義潔-16"
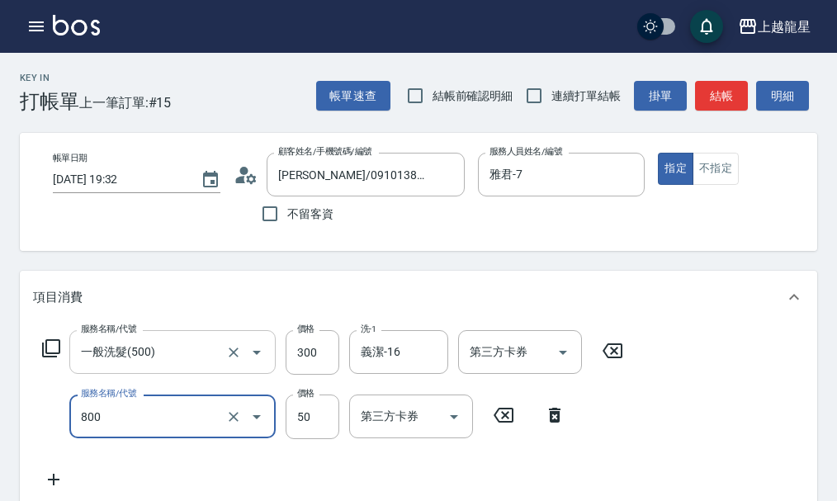
type input "快速修護(800)"
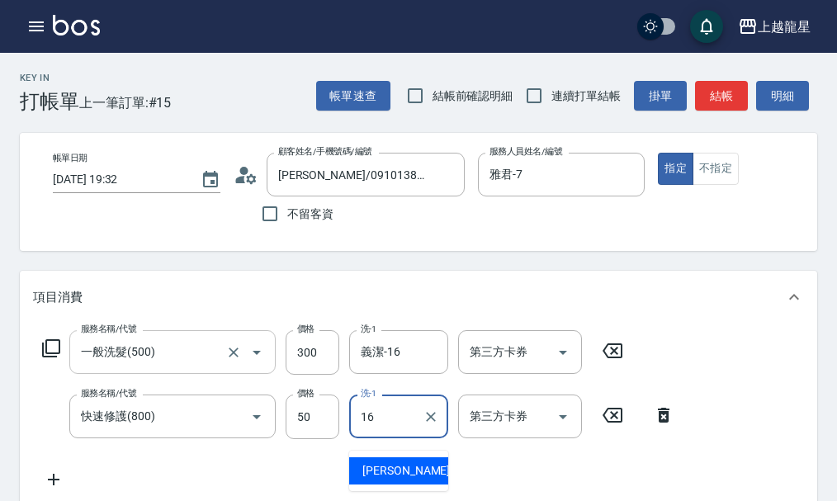
type input "義潔-16"
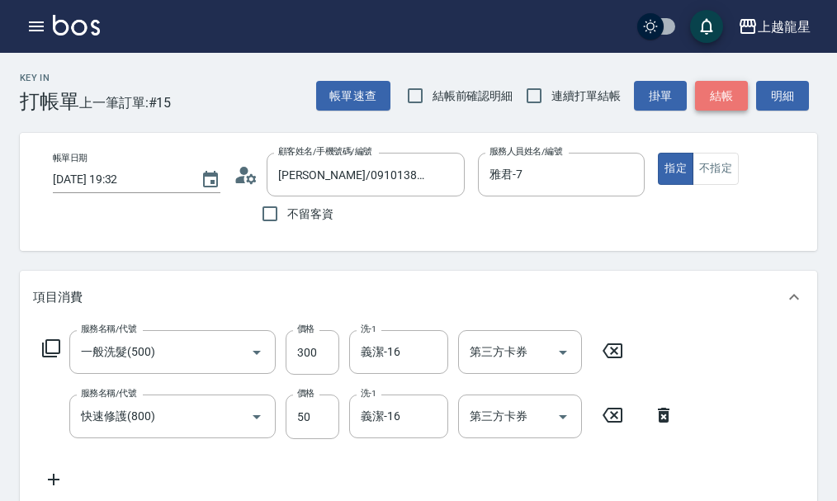
click at [723, 99] on button "結帳" at bounding box center [721, 96] width 53 height 31
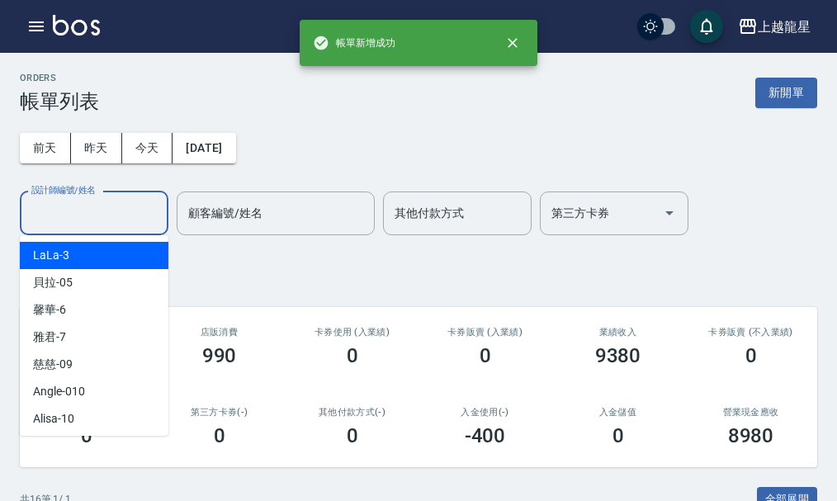
click at [84, 223] on input "設計師編號/姓名" at bounding box center [94, 213] width 134 height 29
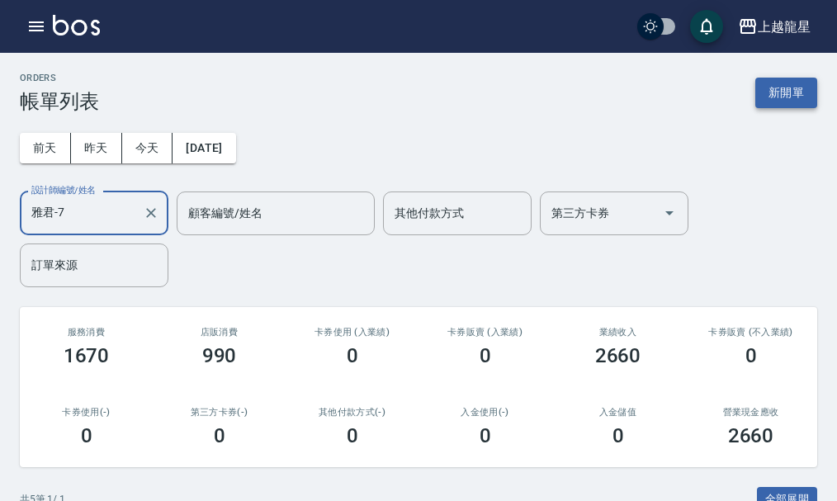
type input "雅君-7"
click at [769, 98] on button "新開單" at bounding box center [786, 93] width 62 height 31
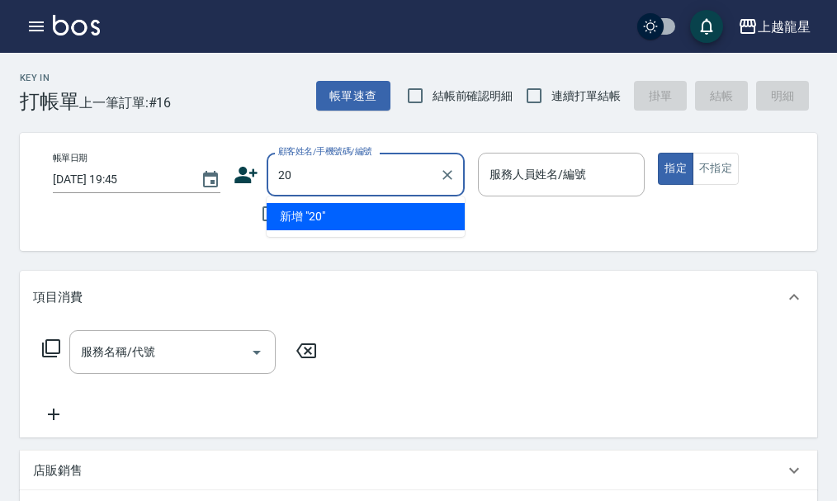
type input "2"
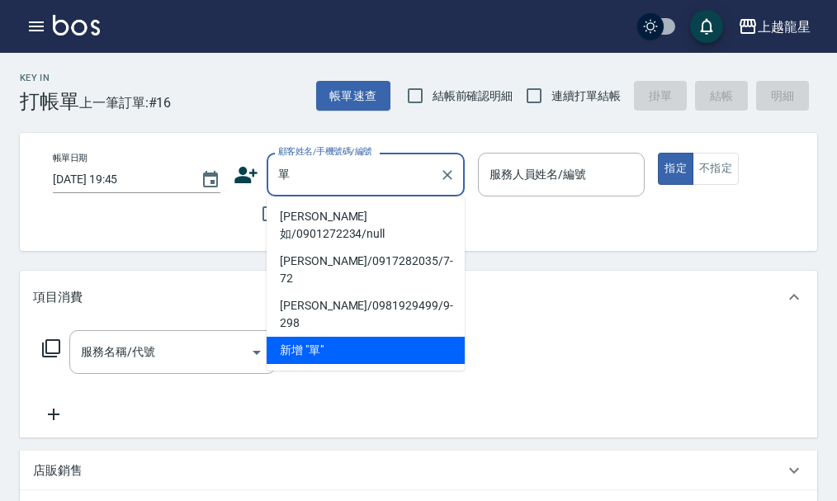
click at [299, 214] on li "[PERSON_NAME]如/0901272234/null" at bounding box center [366, 225] width 198 height 45
type input "[PERSON_NAME]如/0901272234/null"
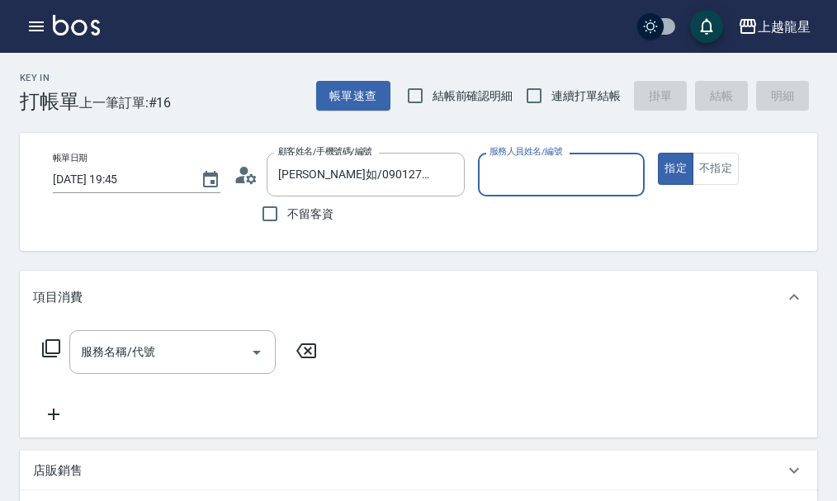
type input "雅君-7"
click at [255, 179] on icon at bounding box center [246, 175] width 25 height 25
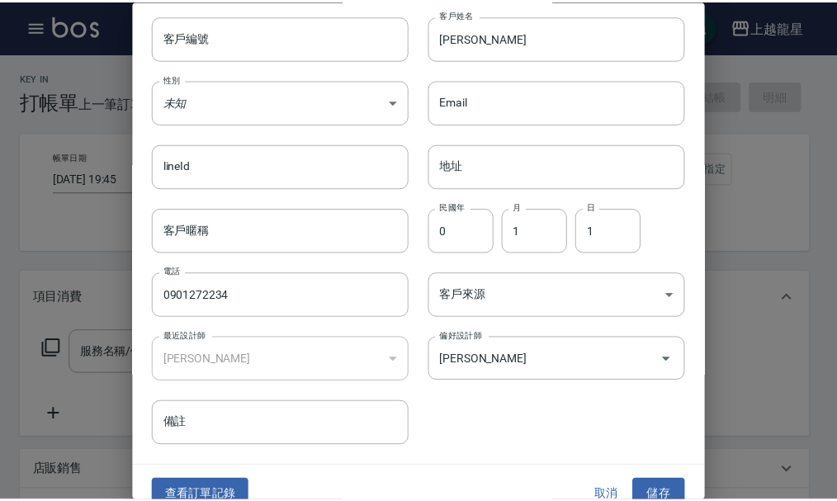
scroll to position [71, 0]
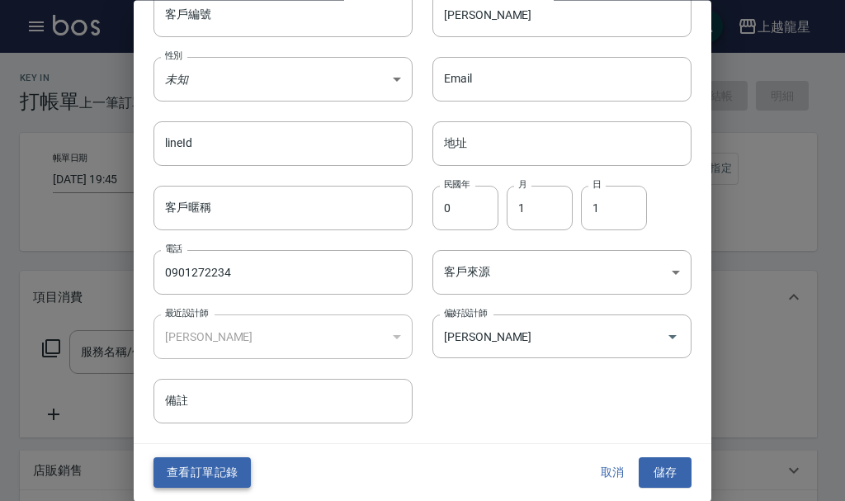
click at [180, 465] on button "查看訂單記錄" at bounding box center [202, 473] width 97 height 31
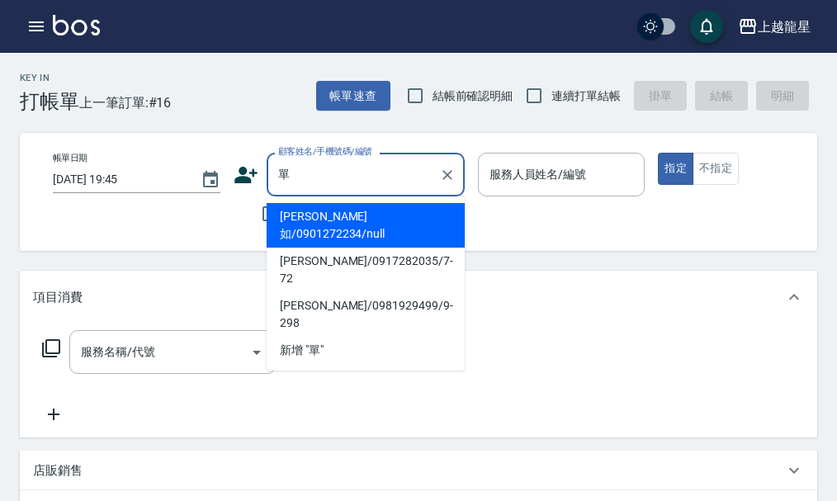
click at [297, 215] on li "[PERSON_NAME]如/0901272234/null" at bounding box center [366, 225] width 198 height 45
type input "[PERSON_NAME]如/0901272234/null"
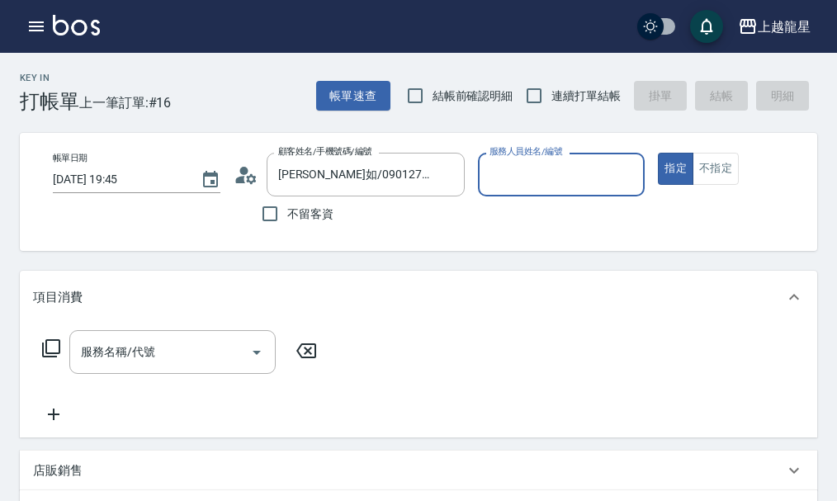
type input "雅君-7"
click at [136, 366] on div "服務名稱/代號 服務名稱/代號" at bounding box center [172, 352] width 206 height 44
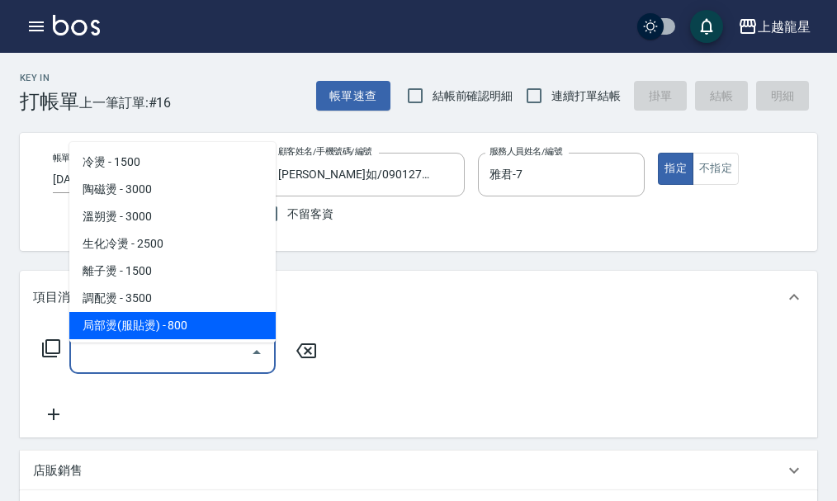
click at [153, 331] on span "局部燙(服貼燙) - 800" at bounding box center [172, 325] width 206 height 27
type input "局部燙(服貼燙)(207)"
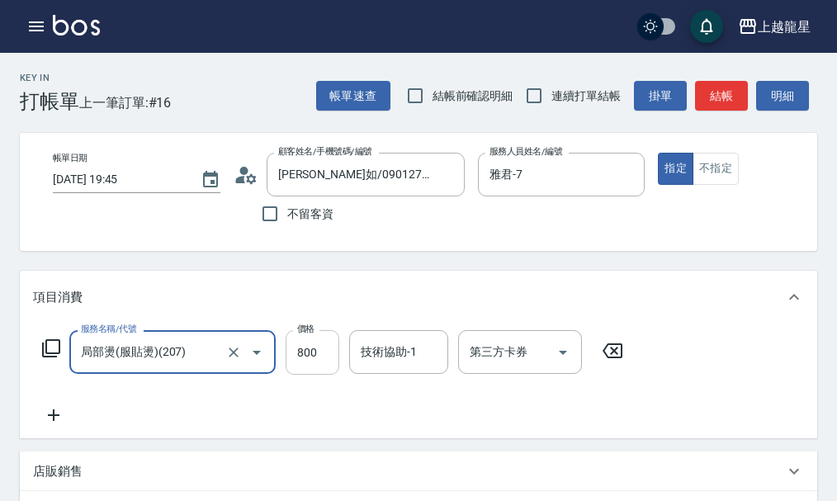
click at [317, 373] on input "800" at bounding box center [313, 352] width 54 height 45
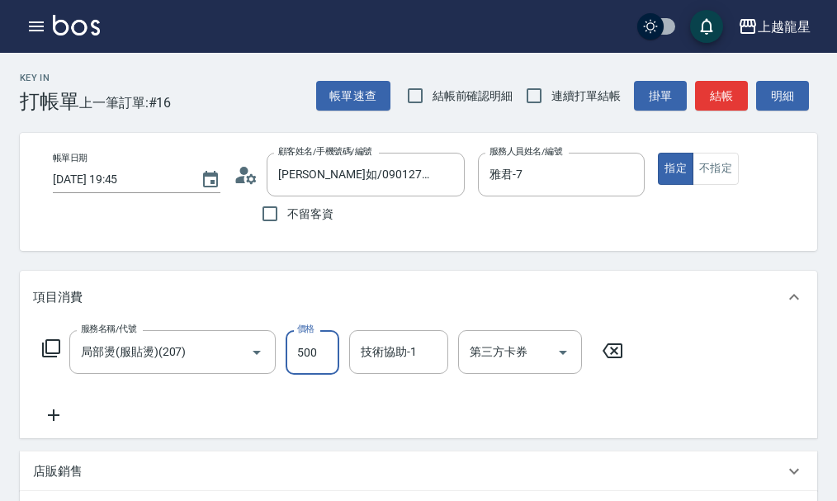
type input "500"
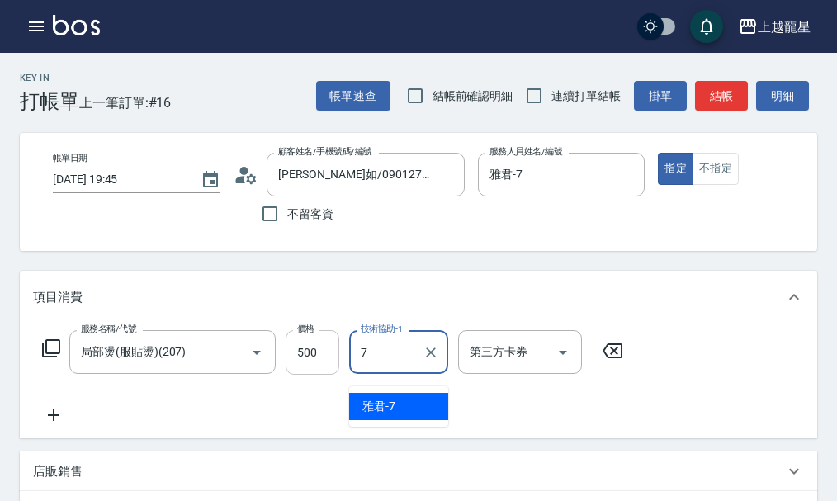
type input "雅君-7"
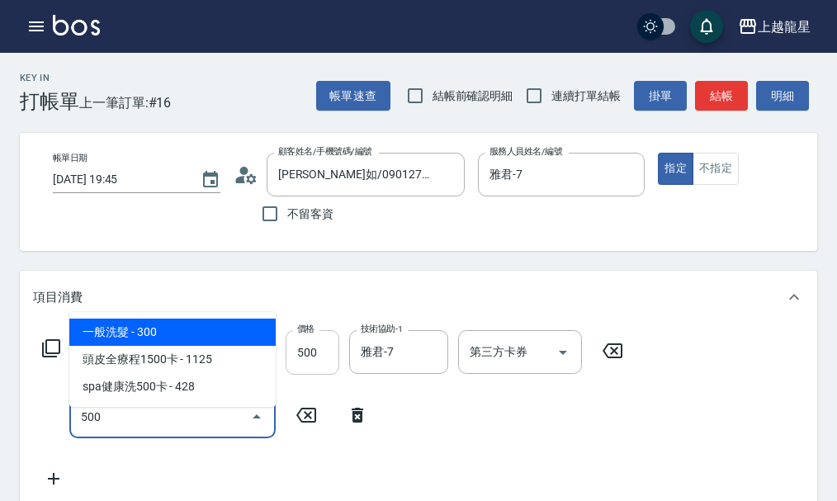
type input "一般洗髮(500)"
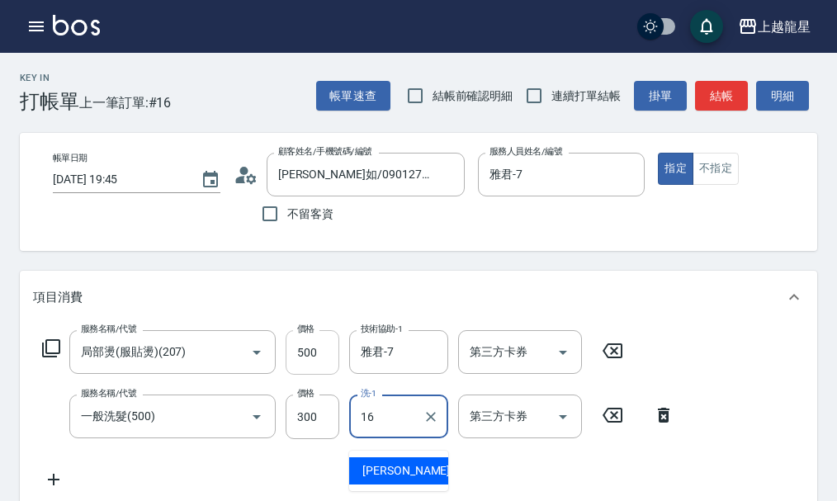
type input "義潔-16"
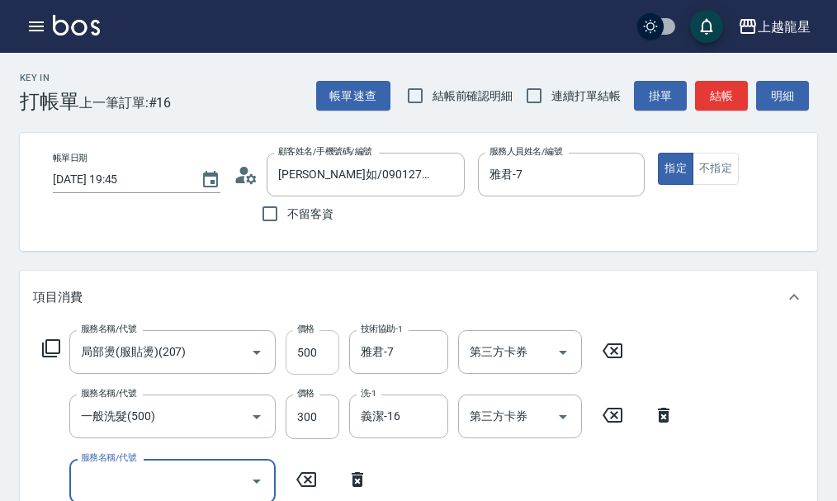
scroll to position [7, 0]
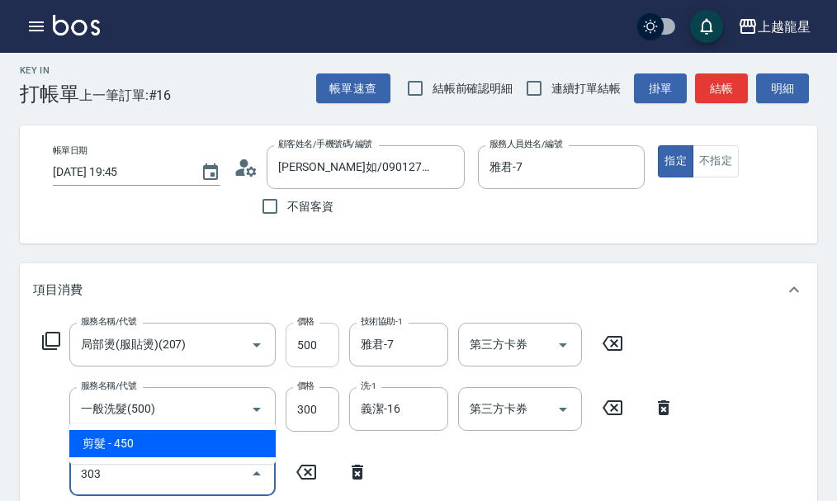
type input "剪髮(303)"
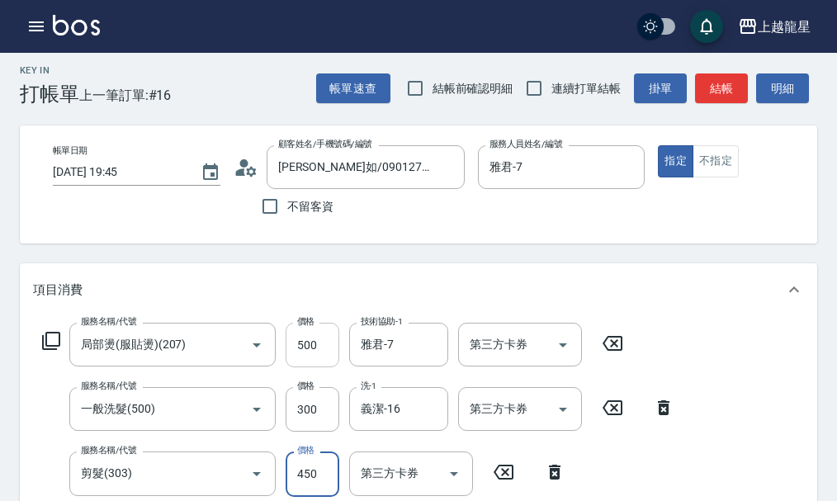
scroll to position [16, 0]
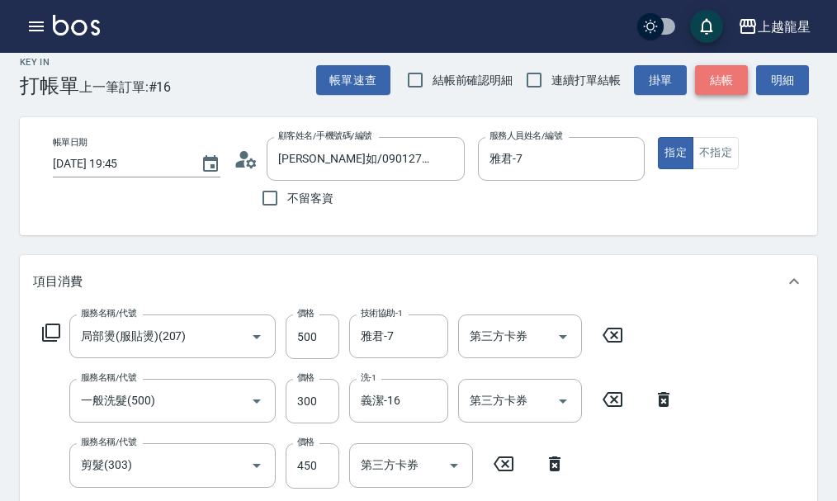
click at [734, 86] on button "結帳" at bounding box center [721, 80] width 53 height 31
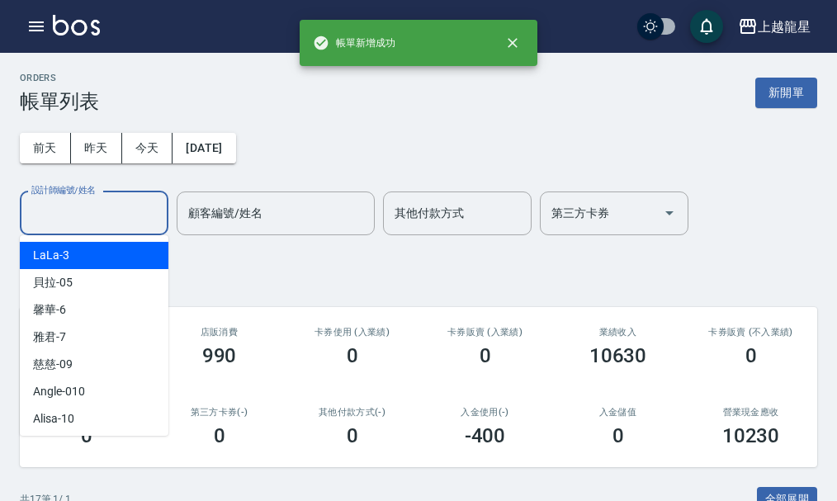
click at [75, 211] on input "設計師編號/姓名" at bounding box center [94, 213] width 134 height 29
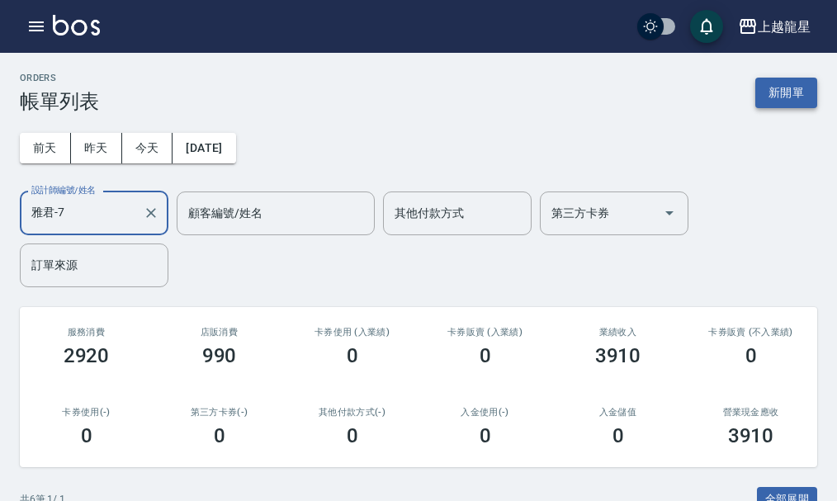
type input "雅君-7"
click at [802, 84] on button "新開單" at bounding box center [786, 93] width 62 height 31
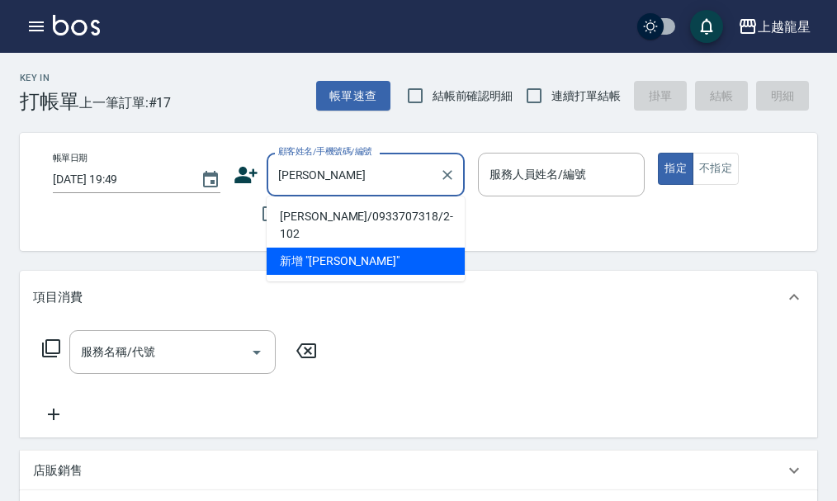
click at [385, 210] on li "[PERSON_NAME]/0933707318/2-102" at bounding box center [366, 225] width 198 height 45
type input "[PERSON_NAME]/0933707318/2-102"
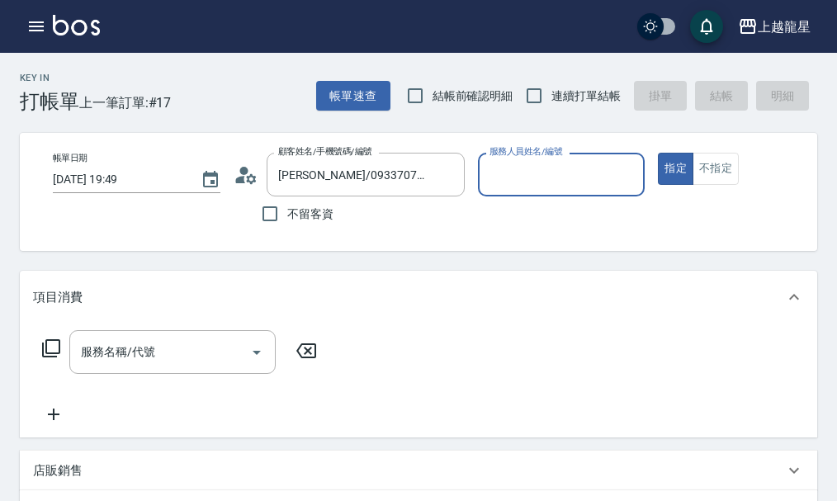
type input "Alisa-10"
click at [172, 363] on input "服務名稱/代號" at bounding box center [160, 352] width 167 height 29
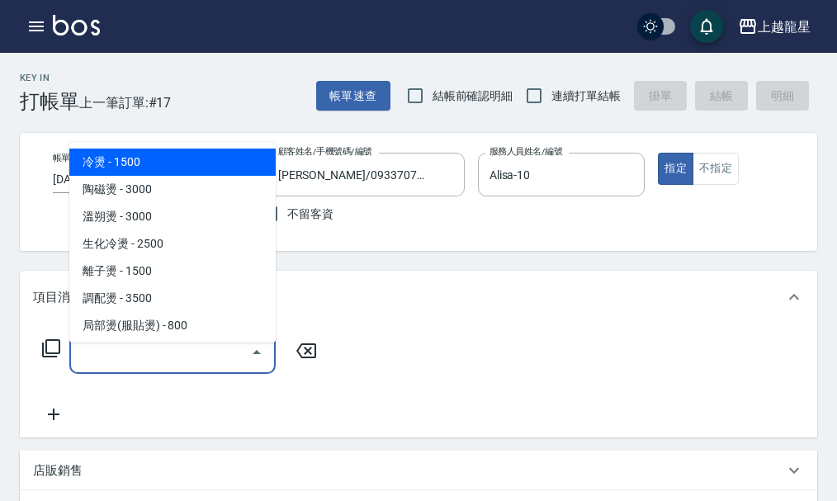
click at [433, 231] on div "不留客資" at bounding box center [349, 213] width 231 height 35
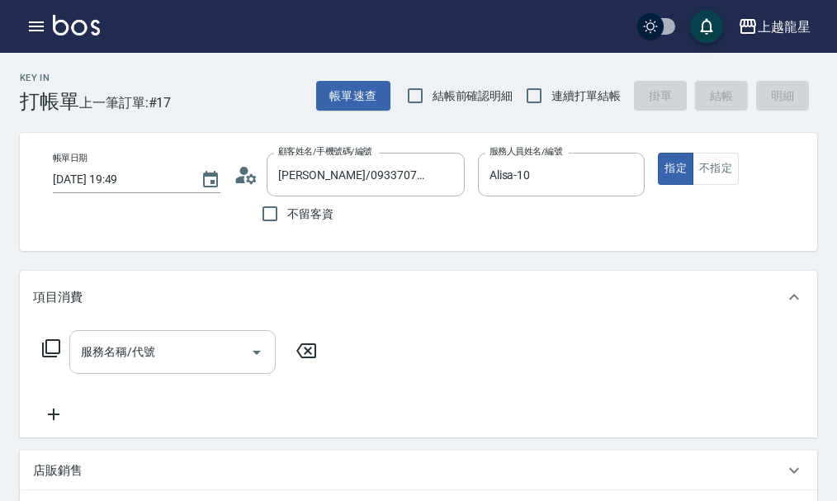
click at [196, 357] on input "服務名稱/代號" at bounding box center [160, 352] width 167 height 29
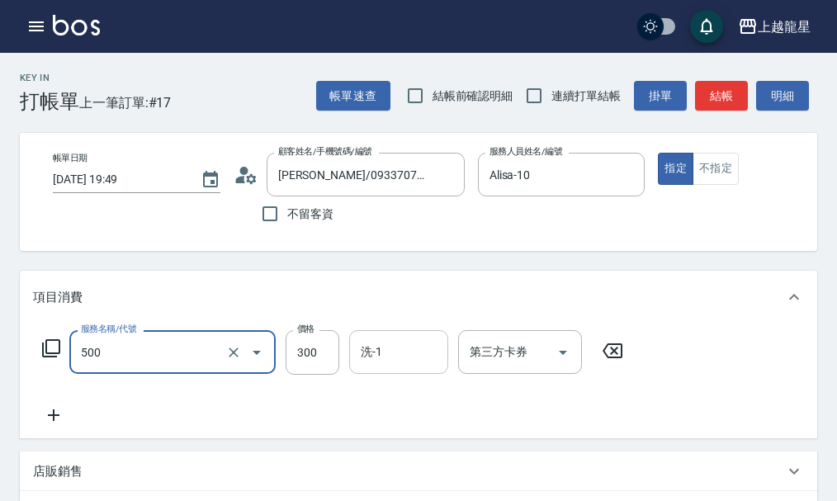
type input "一般洗髮(500)"
click at [402, 360] on input "洗-1" at bounding box center [399, 352] width 84 height 29
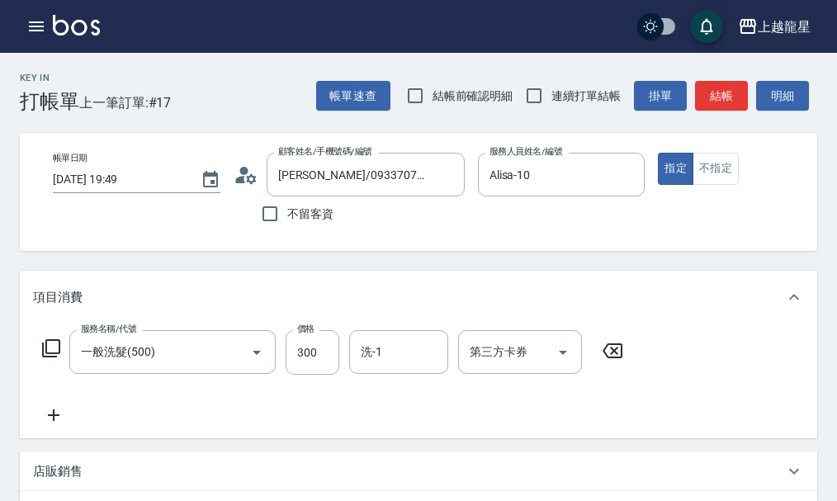
click at [299, 306] on div "項目消費" at bounding box center [408, 297] width 751 height 17
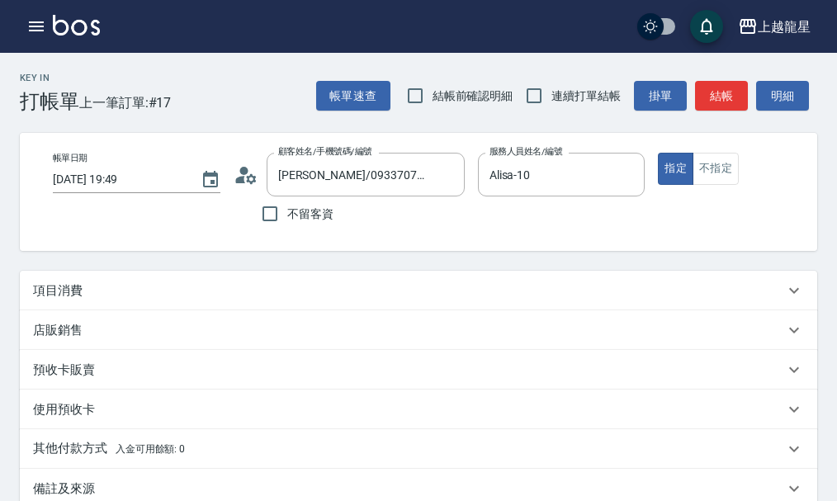
click at [339, 310] on div "項目消費" at bounding box center [418, 291] width 797 height 40
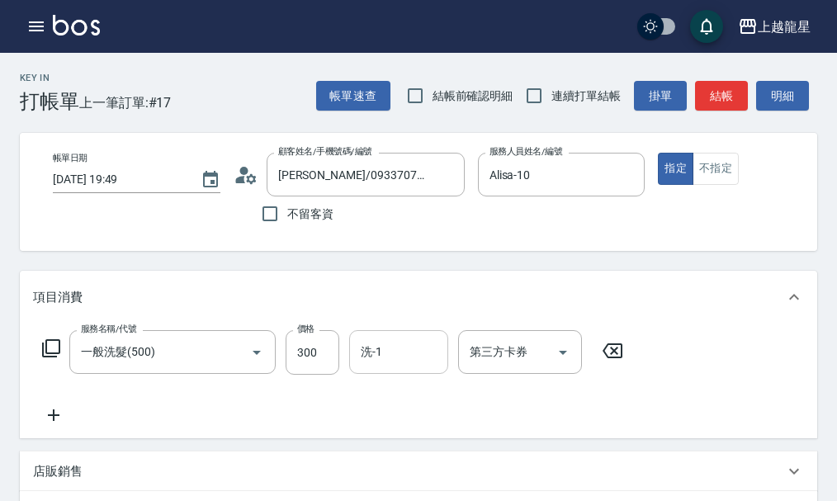
click at [376, 366] on input "洗-1" at bounding box center [399, 352] width 84 height 29
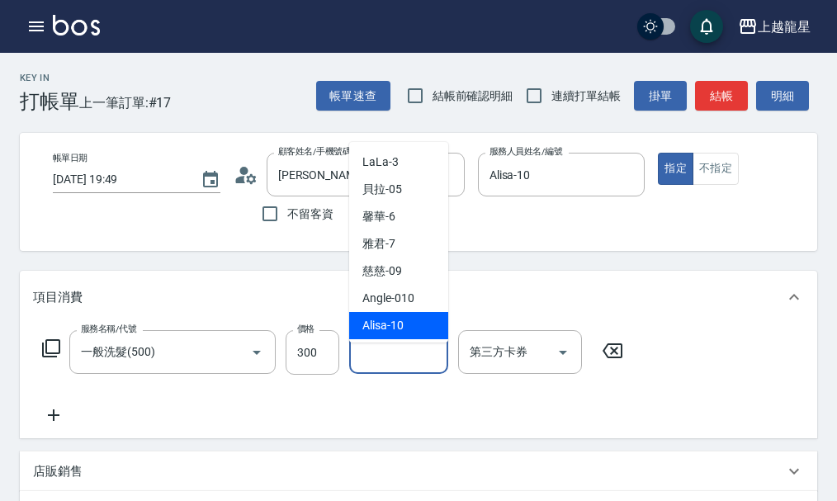
click at [410, 325] on div "Alisa -10" at bounding box center [398, 325] width 99 height 27
type input "Alisa-10"
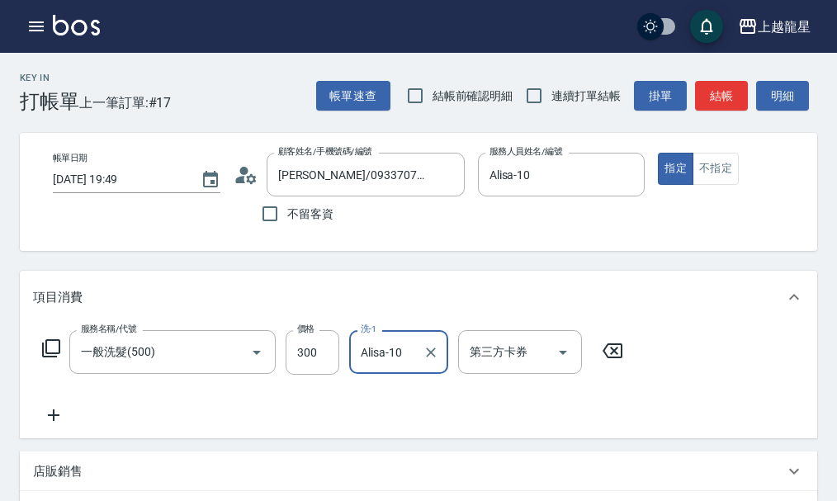
scroll to position [83, 0]
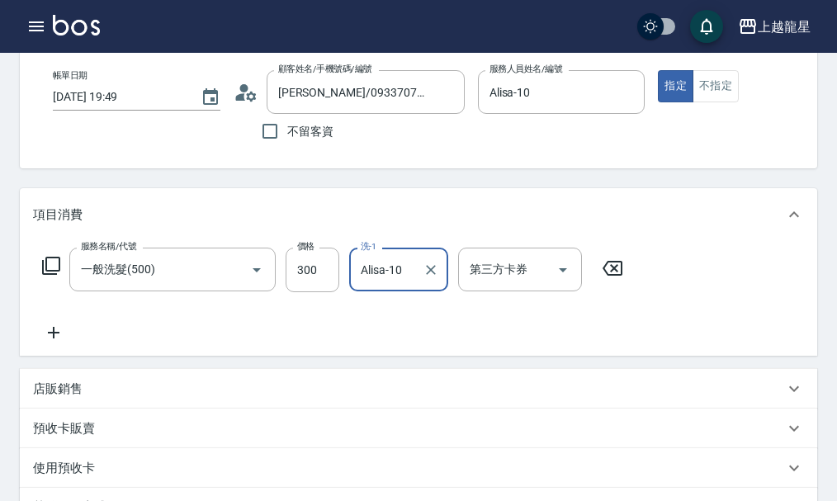
click at [59, 343] on icon at bounding box center [53, 333] width 41 height 20
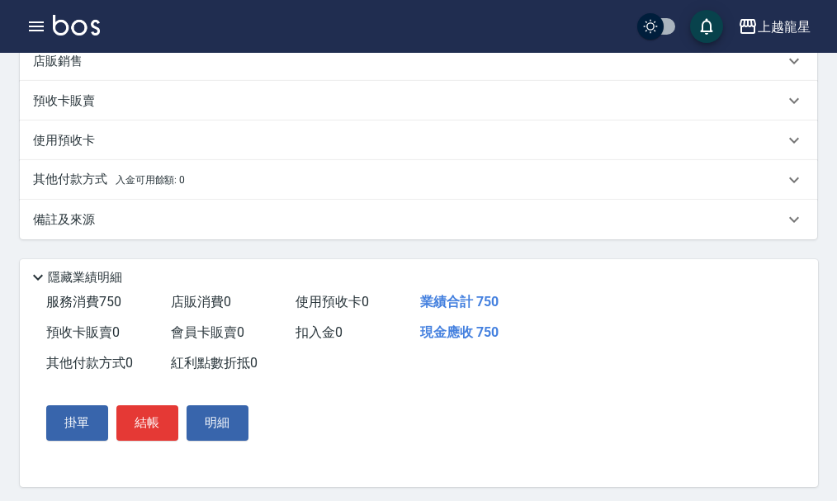
scroll to position [500, 0]
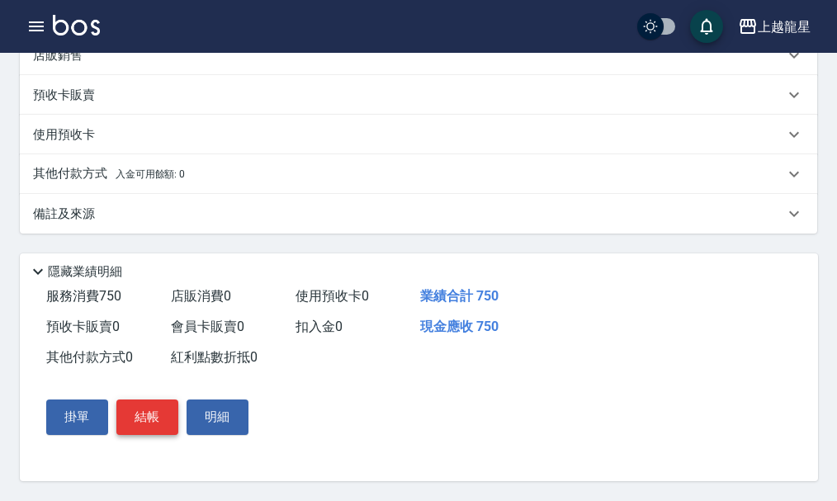
type input "剪髮(303)"
click at [149, 413] on button "結帳" at bounding box center [147, 416] width 62 height 35
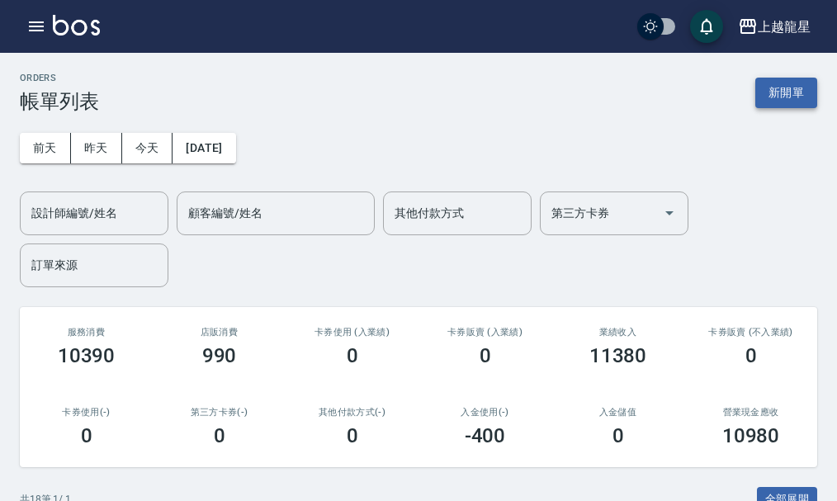
click at [799, 94] on button "新開單" at bounding box center [786, 93] width 62 height 31
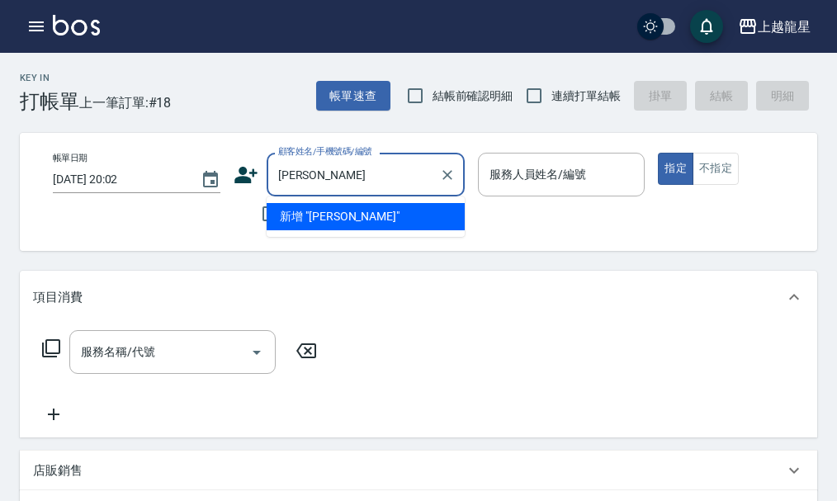
type input "張"
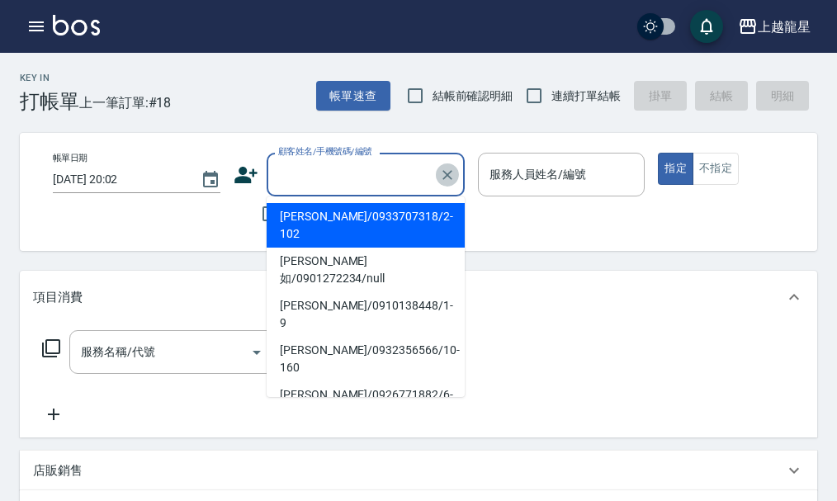
click at [452, 171] on icon "Clear" at bounding box center [447, 175] width 17 height 17
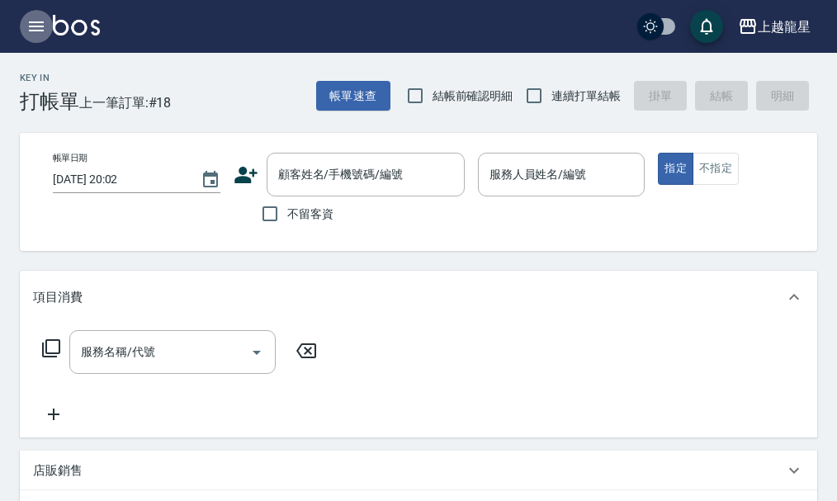
click at [33, 21] on icon "button" at bounding box center [36, 26] width 15 height 10
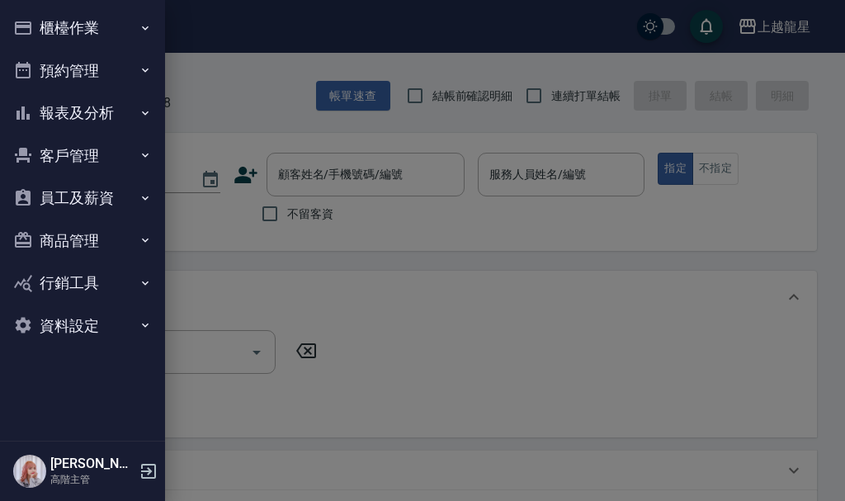
click at [53, 21] on button "櫃檯作業" at bounding box center [83, 28] width 152 height 43
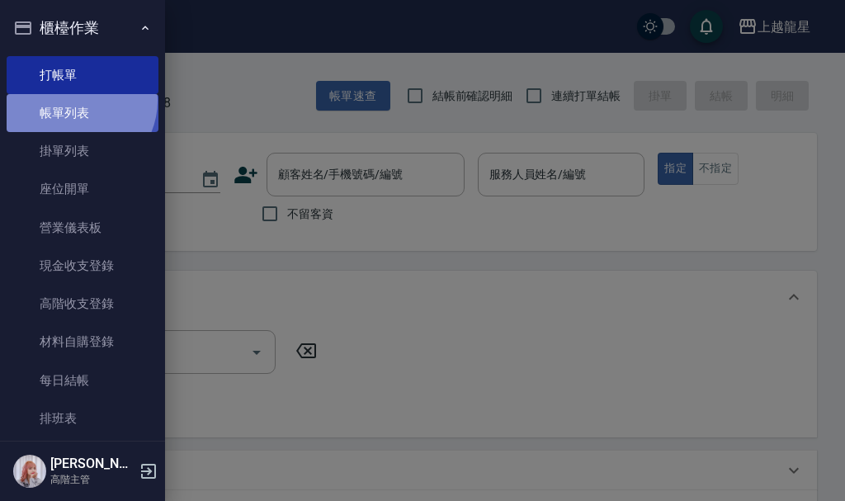
click at [75, 101] on link "帳單列表" at bounding box center [83, 113] width 152 height 38
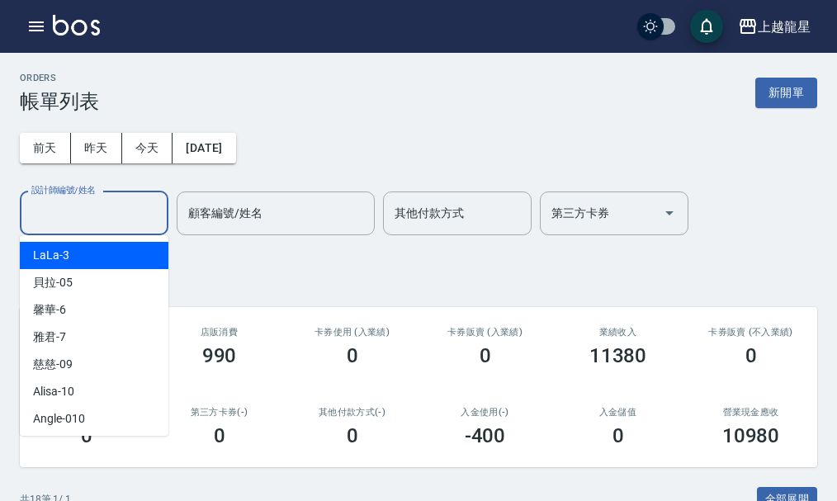
click at [98, 213] on input "設計師編號/姓名" at bounding box center [94, 213] width 134 height 29
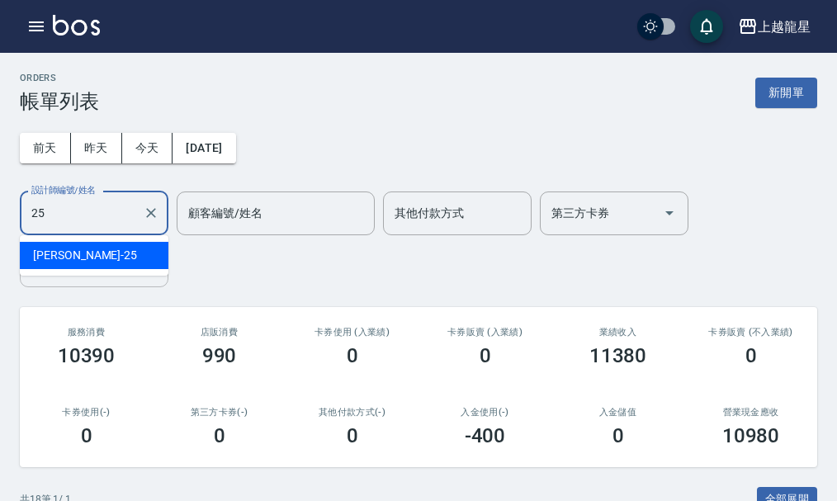
click at [101, 257] on div "淑雲 -25" at bounding box center [94, 255] width 149 height 27
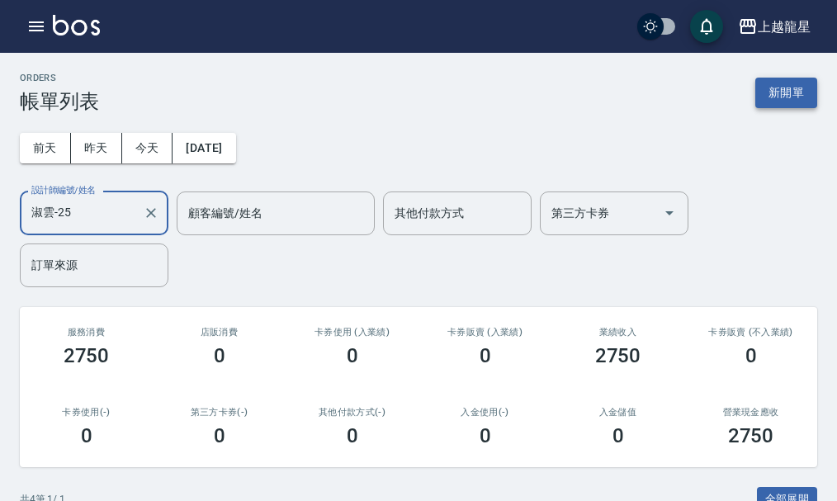
type input "淑雲-25"
click at [772, 90] on button "新開單" at bounding box center [786, 93] width 62 height 31
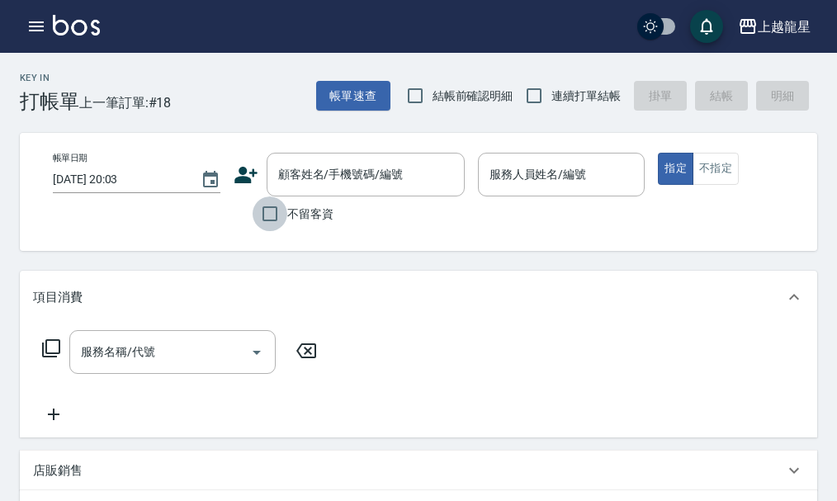
drag, startPoint x: 260, startPoint y: 216, endPoint x: 297, endPoint y: 211, distance: 37.5
click at [260, 215] on input "不留客資" at bounding box center [270, 213] width 35 height 35
checkbox input "true"
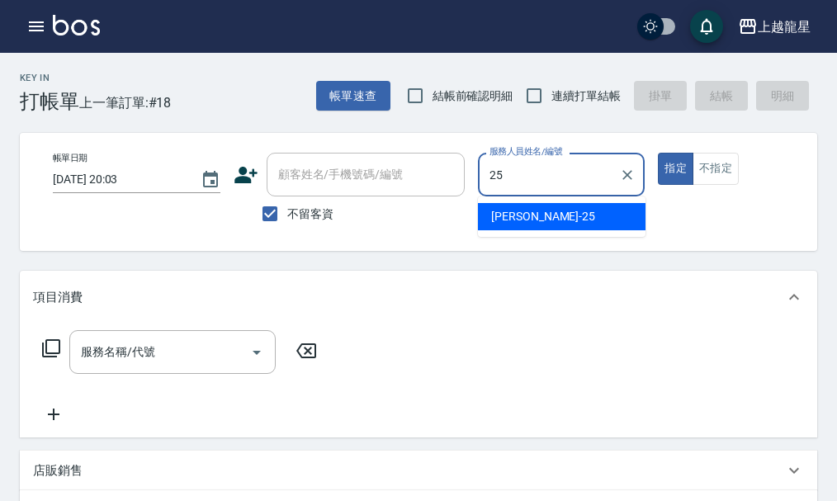
click at [552, 221] on div "淑雲 -25" at bounding box center [562, 216] width 168 height 27
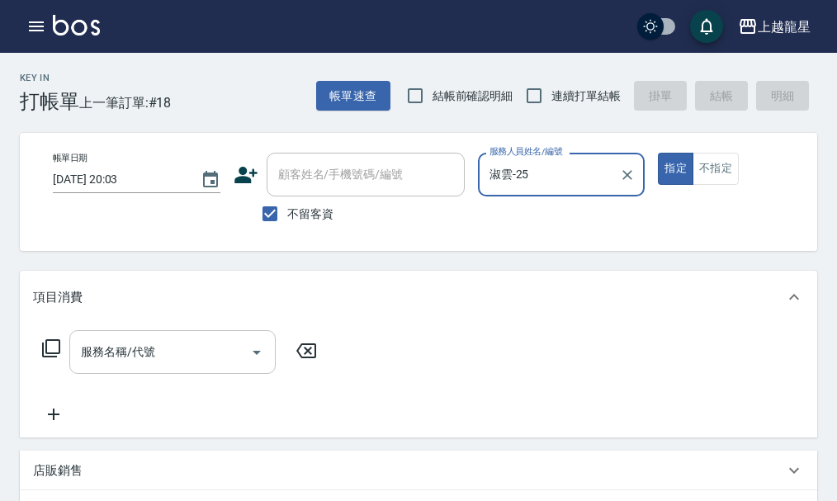
type input "淑雲-25"
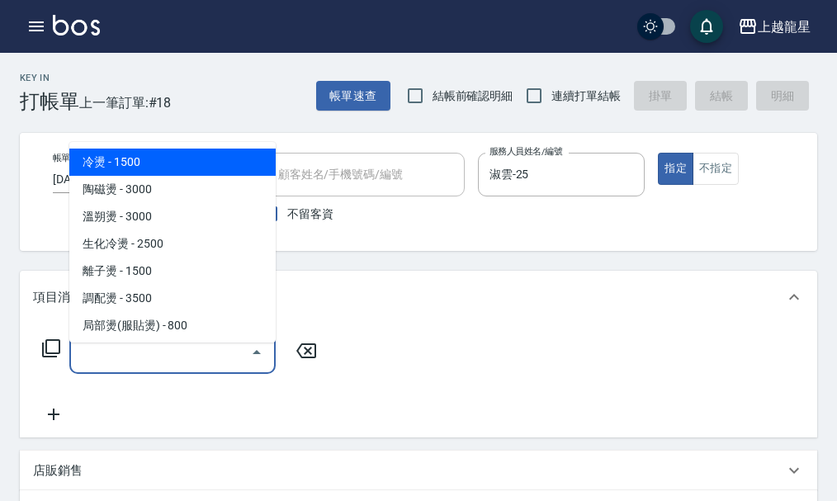
click at [128, 366] on input "服務名稱/代號" at bounding box center [160, 352] width 167 height 29
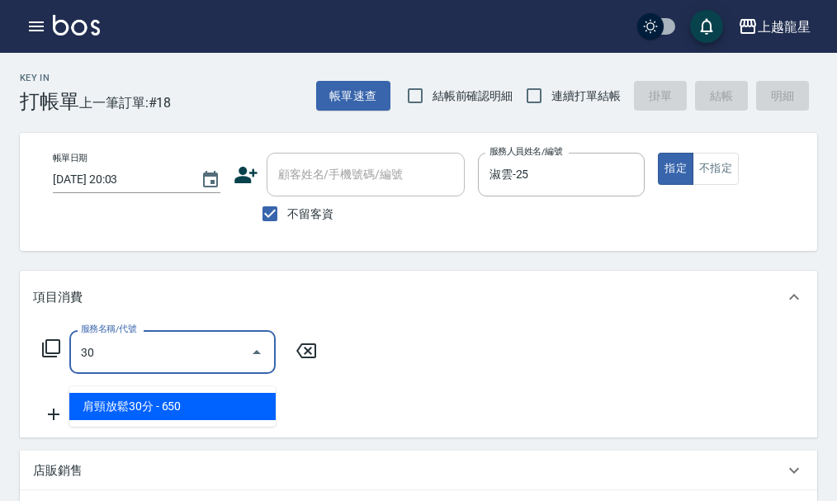
type input "302"
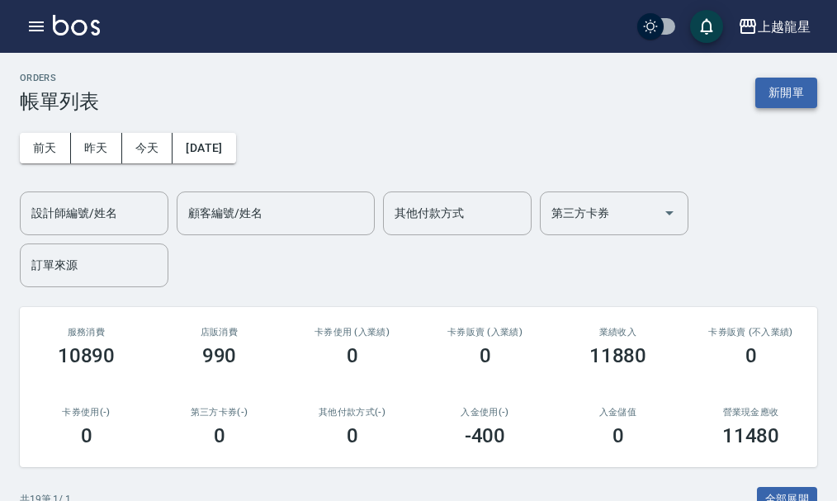
click at [772, 99] on button "新開單" at bounding box center [786, 93] width 62 height 31
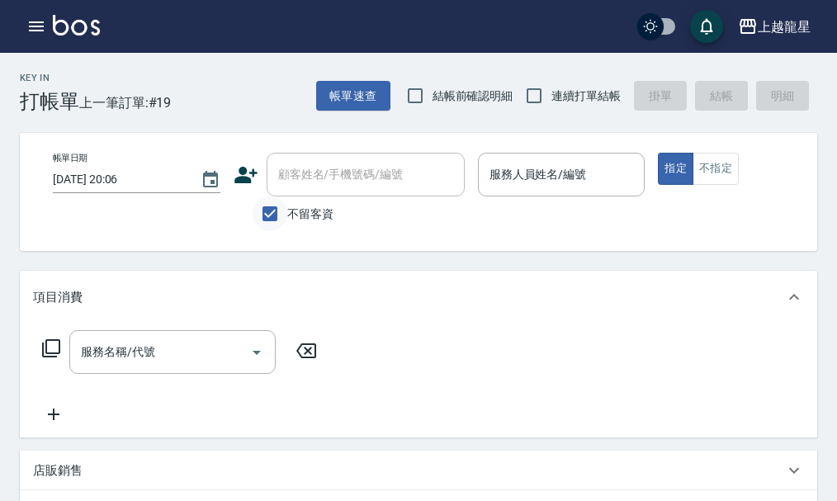
click at [279, 215] on input "不留客資" at bounding box center [270, 213] width 35 height 35
checkbox input "false"
click at [312, 172] on input "顧客姓名/手機號碼/編號" at bounding box center [353, 174] width 158 height 29
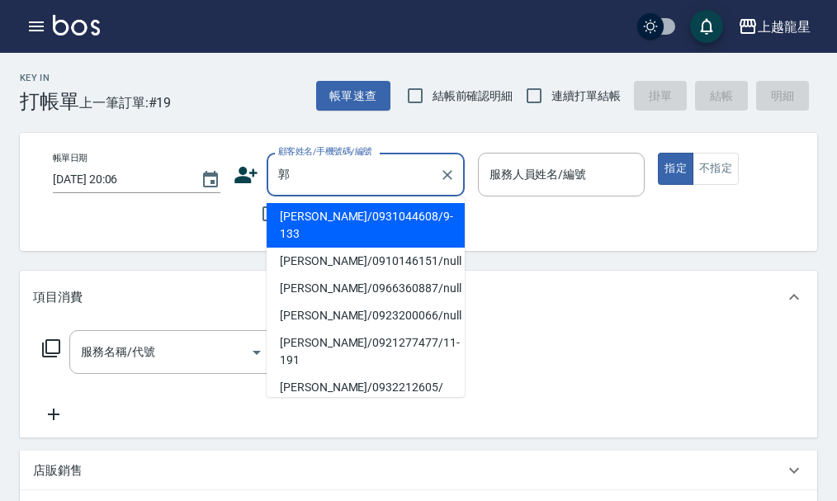
click at [349, 224] on li "[PERSON_NAME]/0931044608/9-133" at bounding box center [366, 225] width 198 height 45
type input "[PERSON_NAME]/0931044608/9-133"
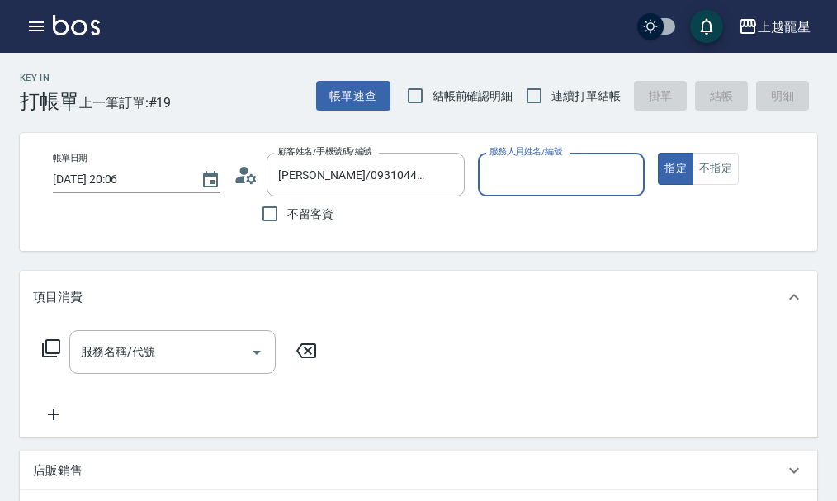
type input "馨華-6"
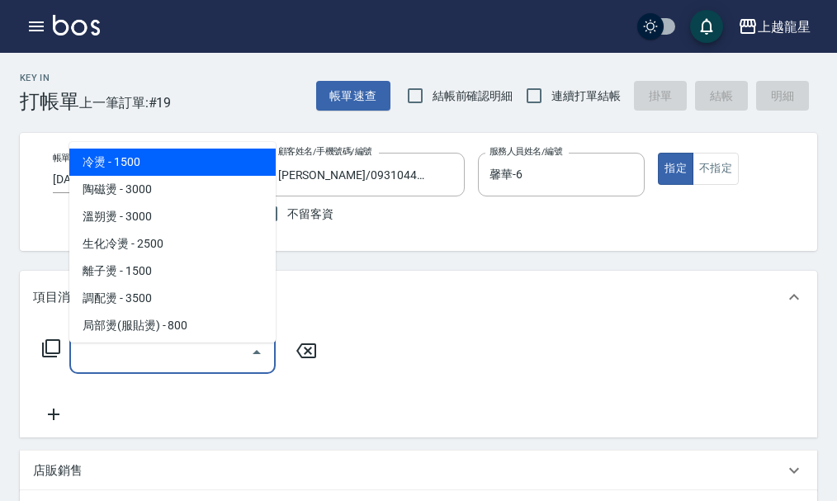
click at [137, 360] on div "服務名稱/代號 服務名稱/代號" at bounding box center [172, 352] width 206 height 44
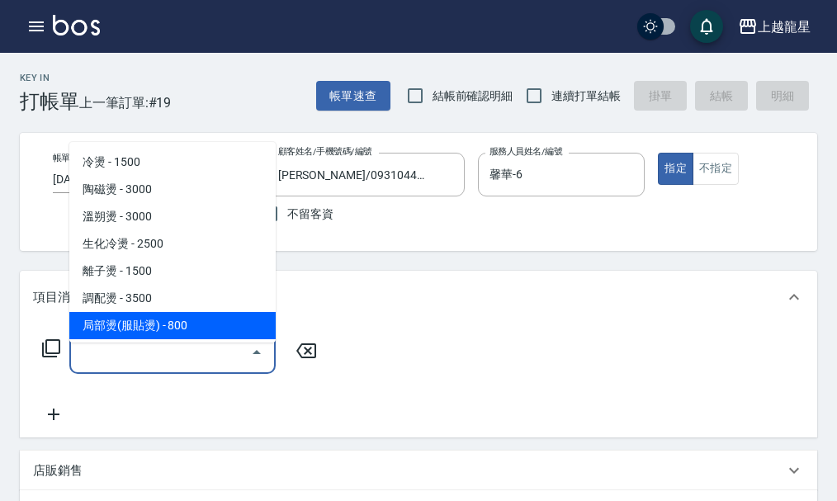
click at [55, 355] on icon at bounding box center [51, 348] width 20 height 20
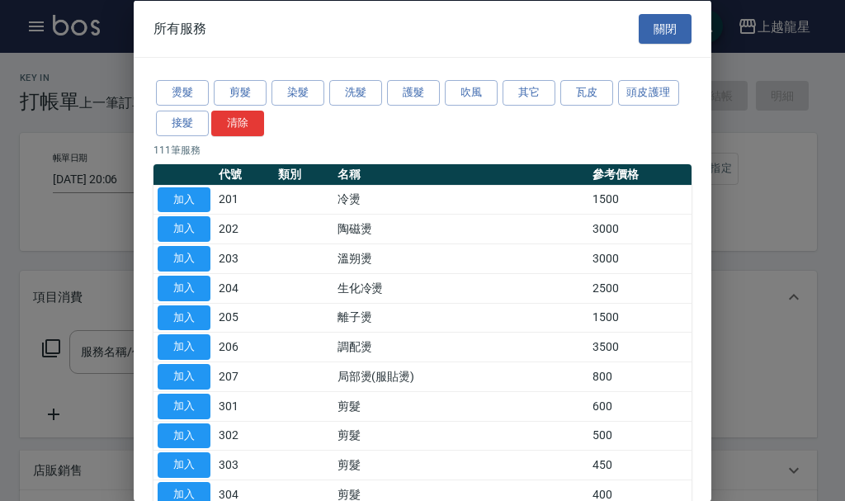
click at [53, 294] on div at bounding box center [422, 250] width 845 height 501
click at [101, 356] on div at bounding box center [422, 250] width 845 height 501
click at [645, 35] on button "關閉" at bounding box center [665, 28] width 53 height 31
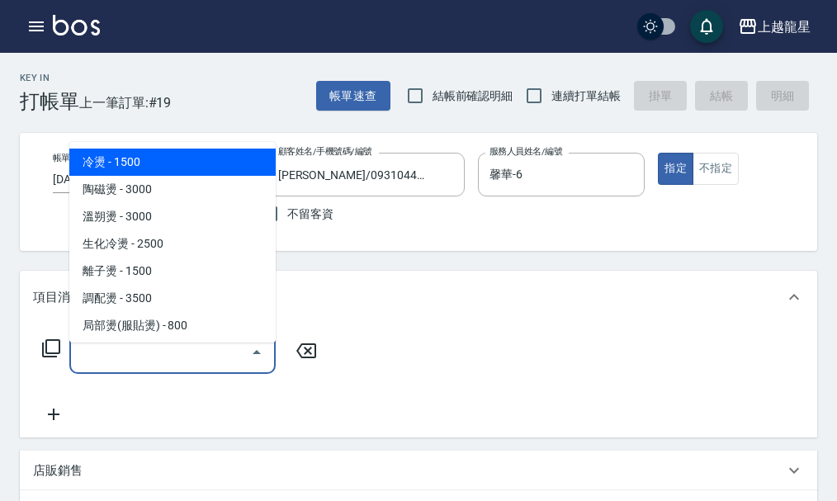
click at [148, 366] on input "服務名稱/代號" at bounding box center [160, 352] width 167 height 29
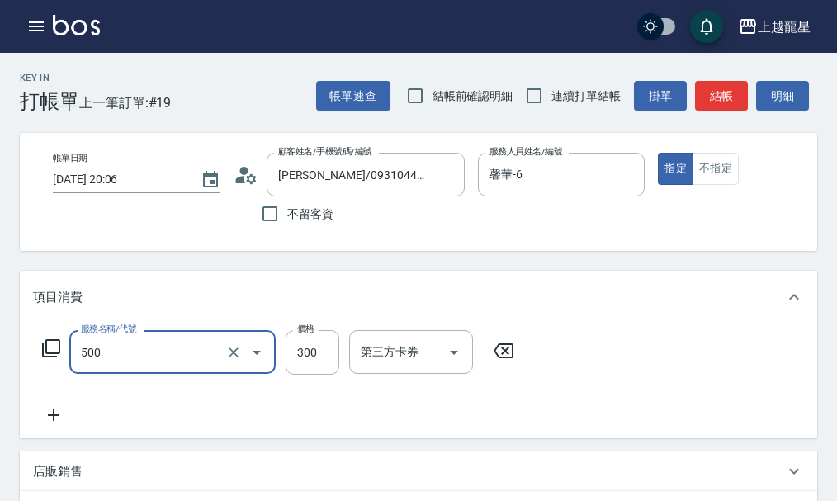
type input "一般洗髮(500)"
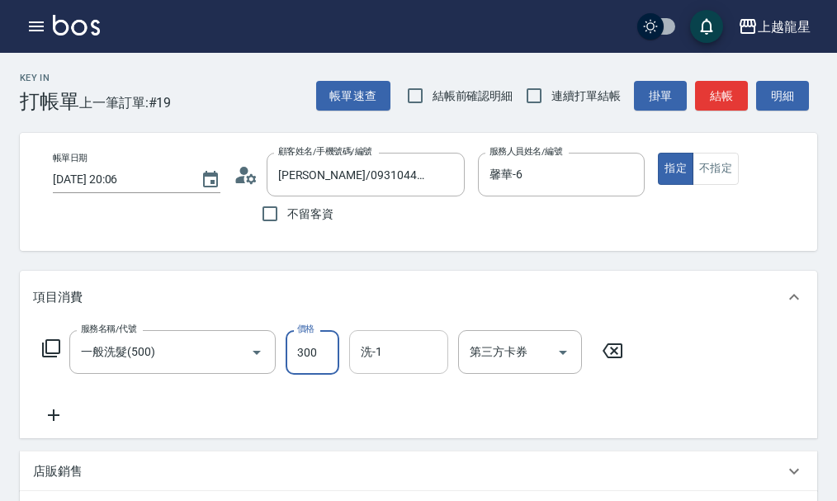
click at [425, 366] on input "洗-1" at bounding box center [399, 352] width 84 height 29
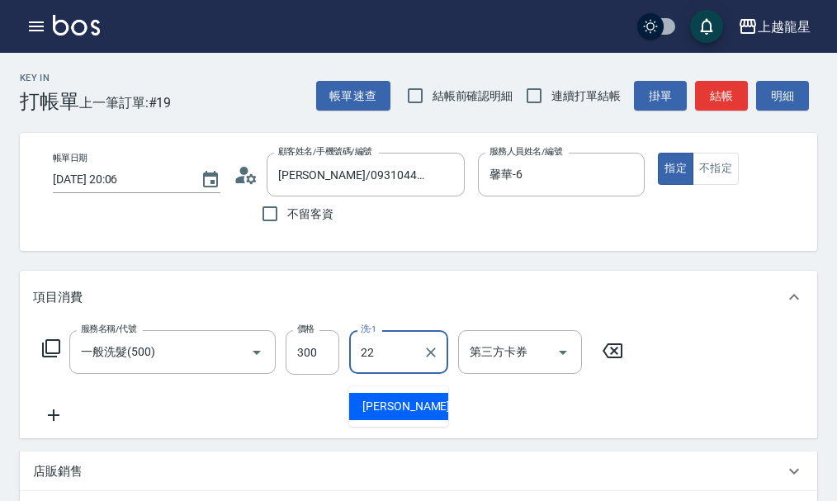
type input "[PERSON_NAME]-22"
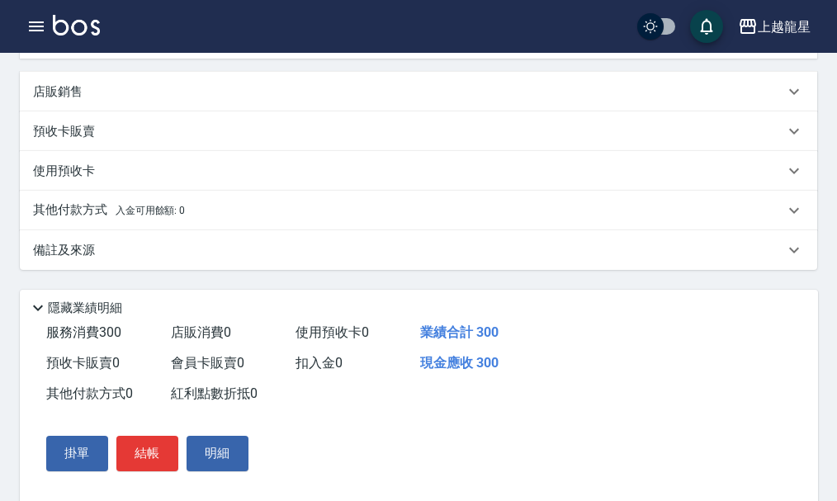
scroll to position [436, 0]
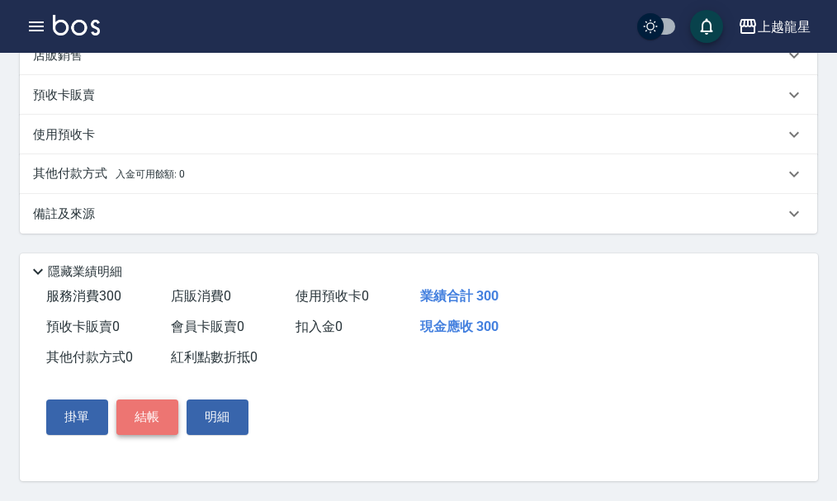
click at [163, 423] on button "結帳" at bounding box center [147, 416] width 62 height 35
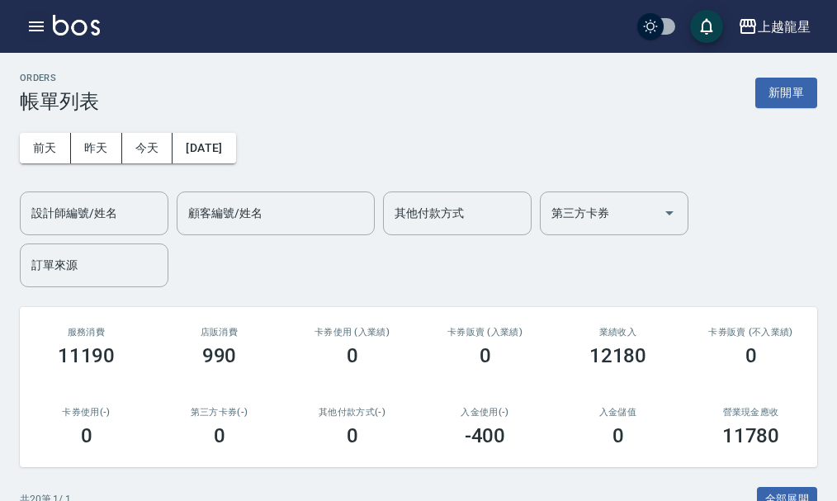
click at [32, 29] on icon "button" at bounding box center [36, 27] width 20 height 20
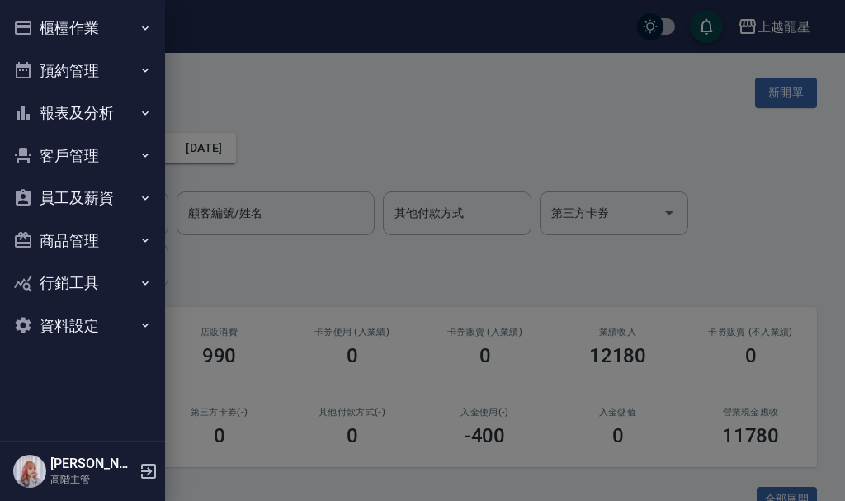
click at [92, 111] on button "報表及分析" at bounding box center [83, 113] width 152 height 43
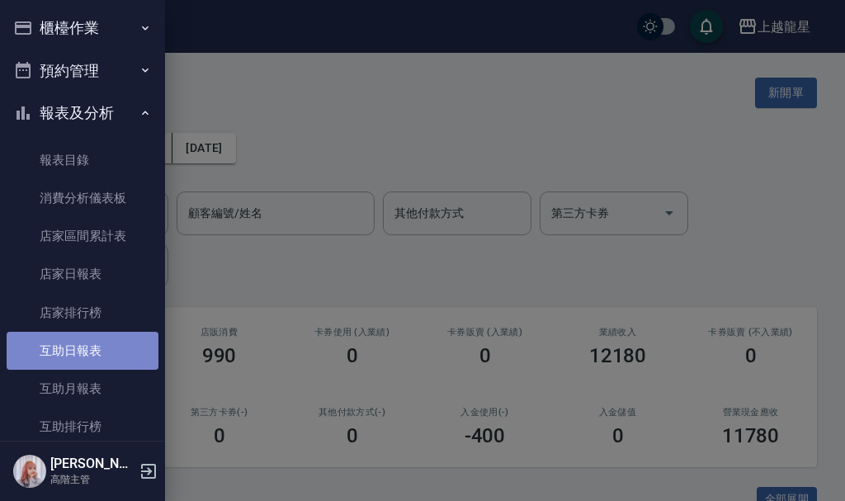
click at [89, 353] on link "互助日報表" at bounding box center [83, 351] width 152 height 38
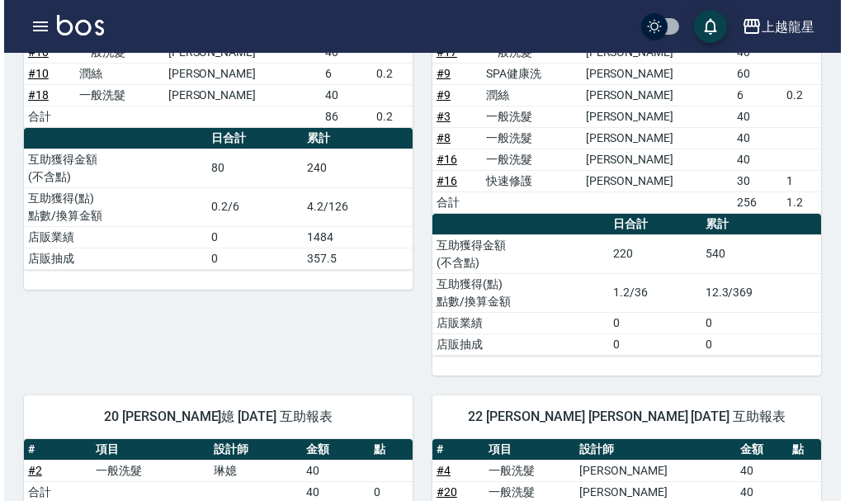
scroll to position [248, 0]
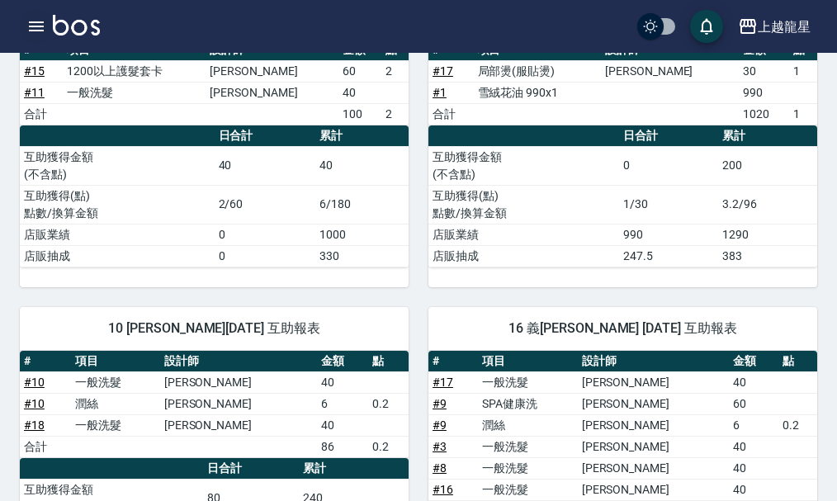
click at [32, 26] on icon "button" at bounding box center [36, 26] width 15 height 10
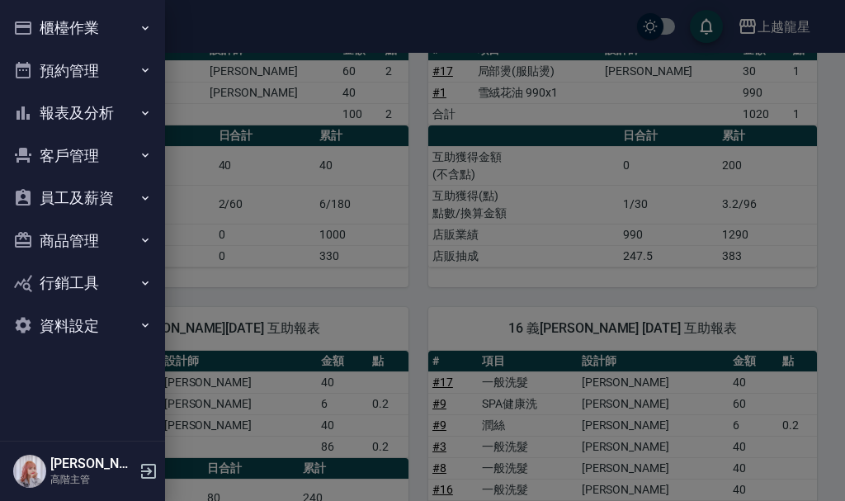
click at [80, 109] on button "報表及分析" at bounding box center [83, 113] width 152 height 43
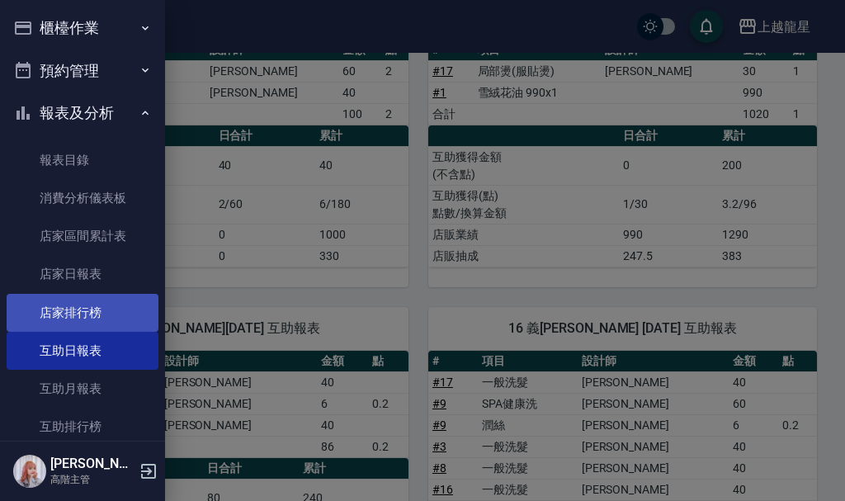
click at [93, 302] on link "店家排行榜" at bounding box center [83, 313] width 152 height 38
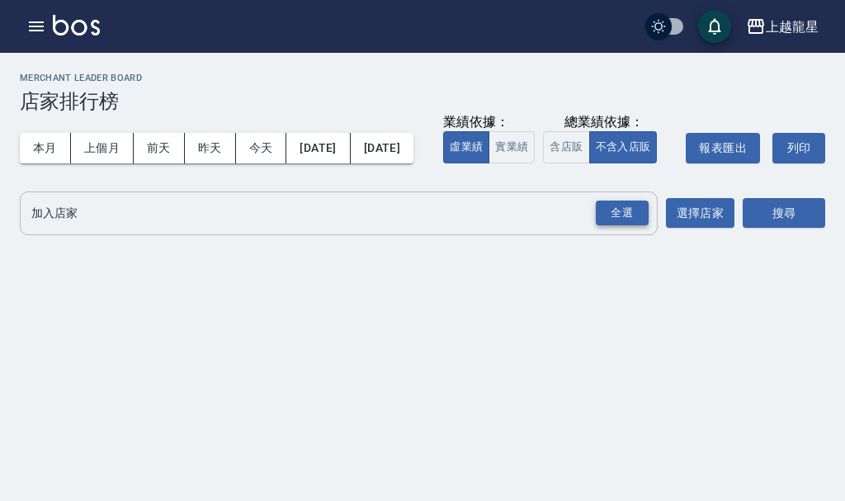
click at [611, 226] on div "全選" at bounding box center [622, 214] width 53 height 26
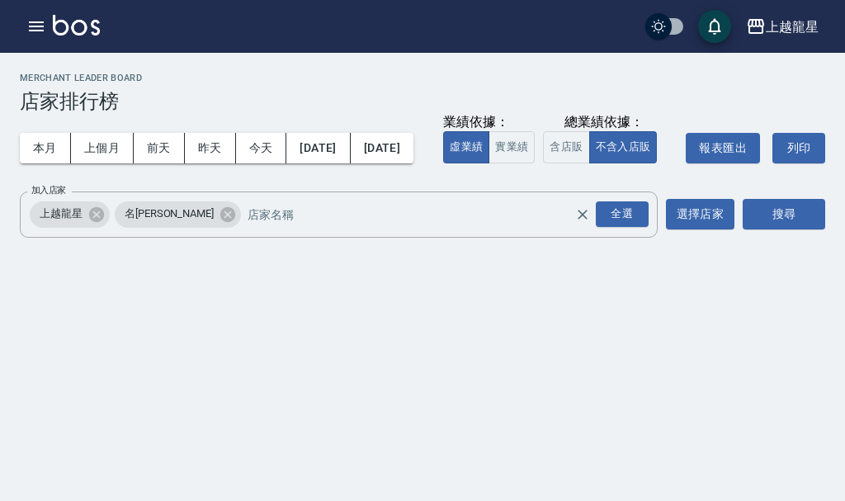
click at [766, 238] on div "搜尋" at bounding box center [784, 214] width 83 height 46
click at [764, 229] on button "搜尋" at bounding box center [784, 214] width 83 height 31
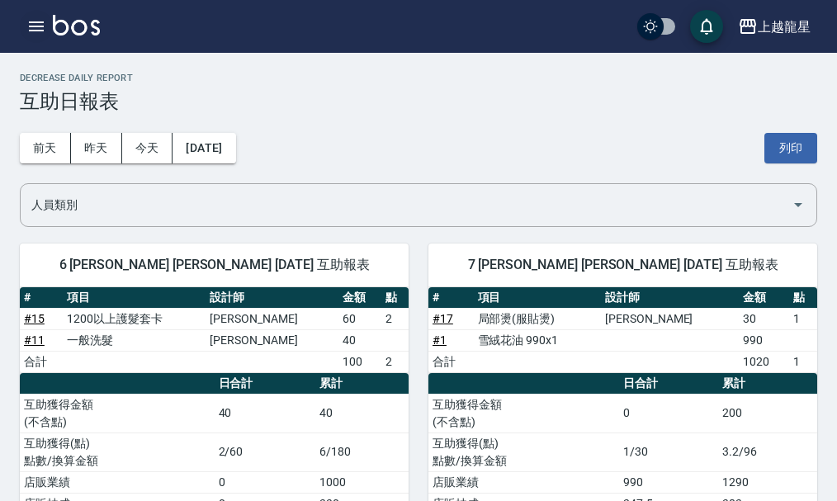
click at [40, 30] on icon "button" at bounding box center [36, 26] width 15 height 10
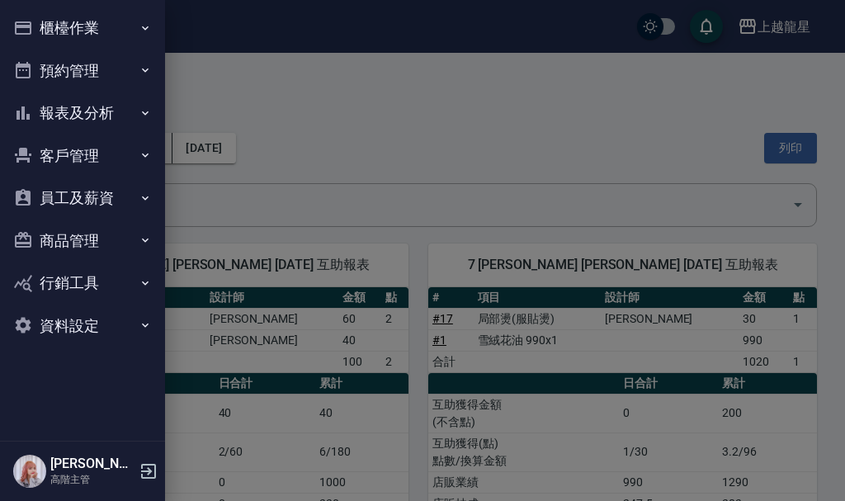
click at [69, 97] on button "報表及分析" at bounding box center [83, 113] width 152 height 43
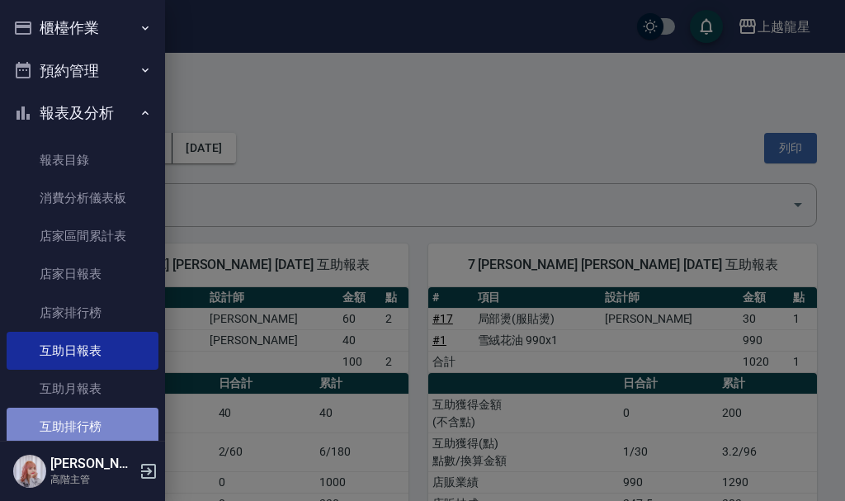
click at [85, 427] on link "互助排行榜" at bounding box center [83, 427] width 152 height 38
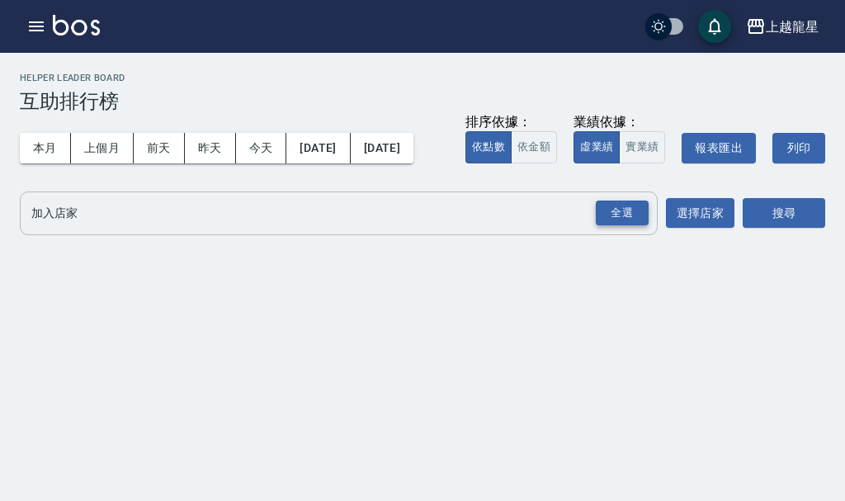
click at [606, 226] on div "全選" at bounding box center [622, 214] width 53 height 26
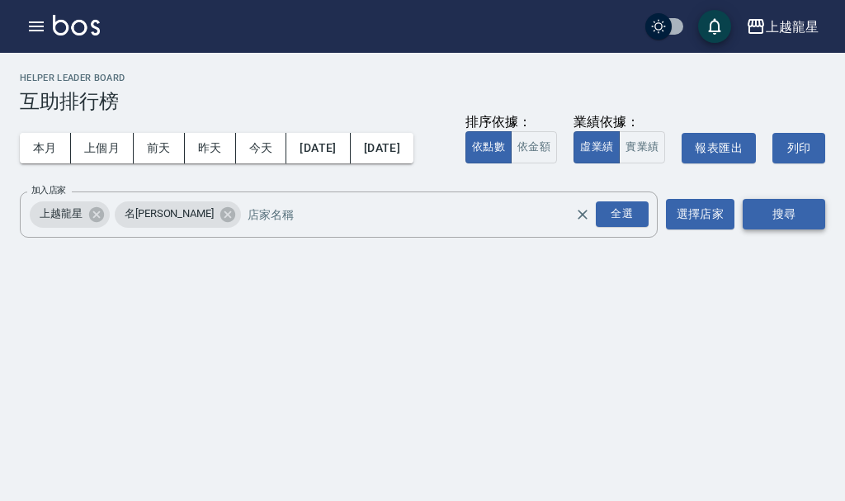
click at [754, 229] on button "搜尋" at bounding box center [784, 214] width 83 height 31
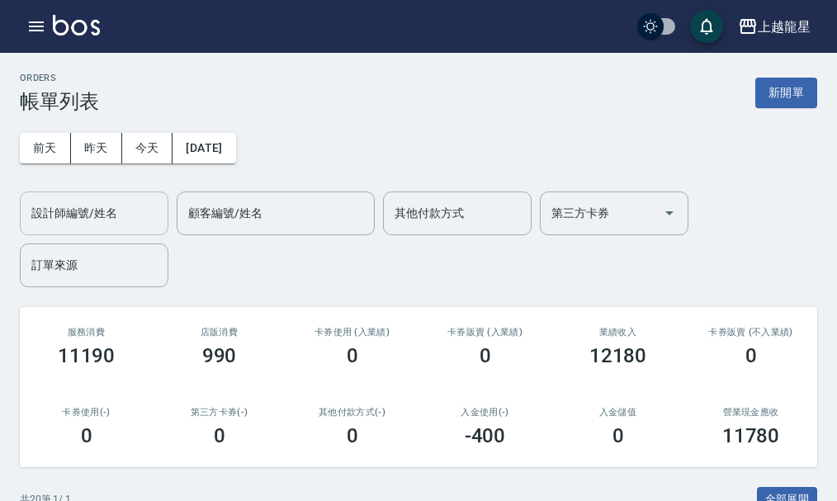
click at [113, 203] on input "設計師編號/姓名" at bounding box center [94, 213] width 134 height 29
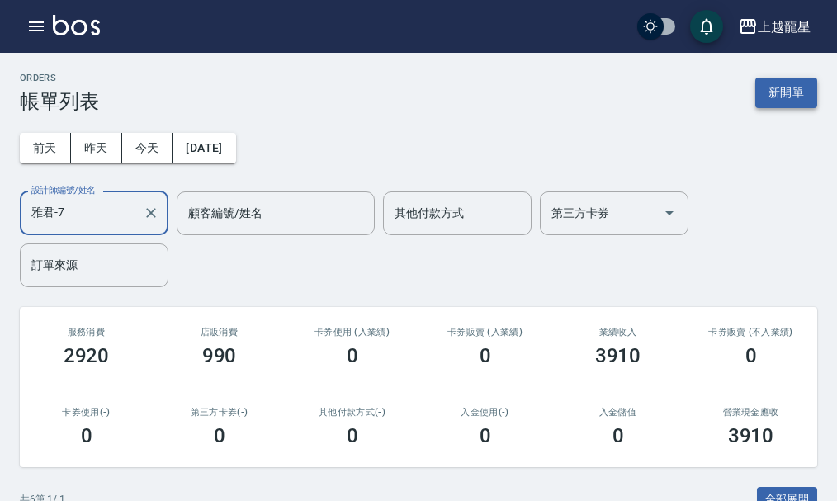
type input "雅君-7"
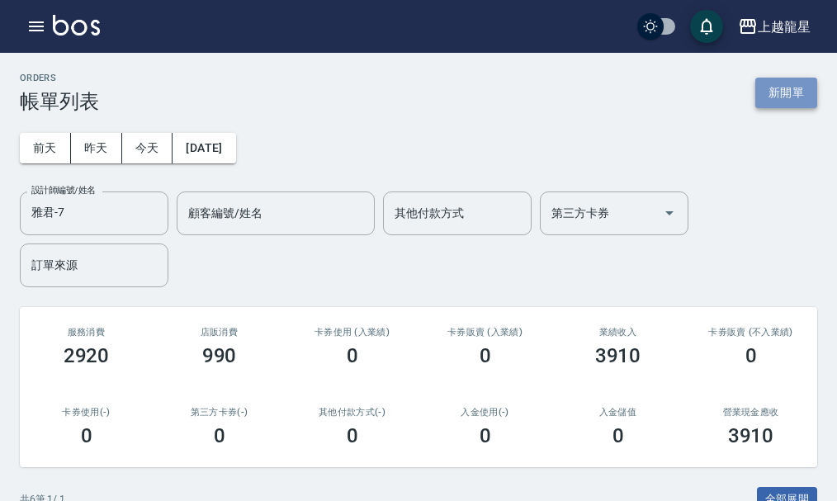
click at [795, 93] on button "新開單" at bounding box center [786, 93] width 62 height 31
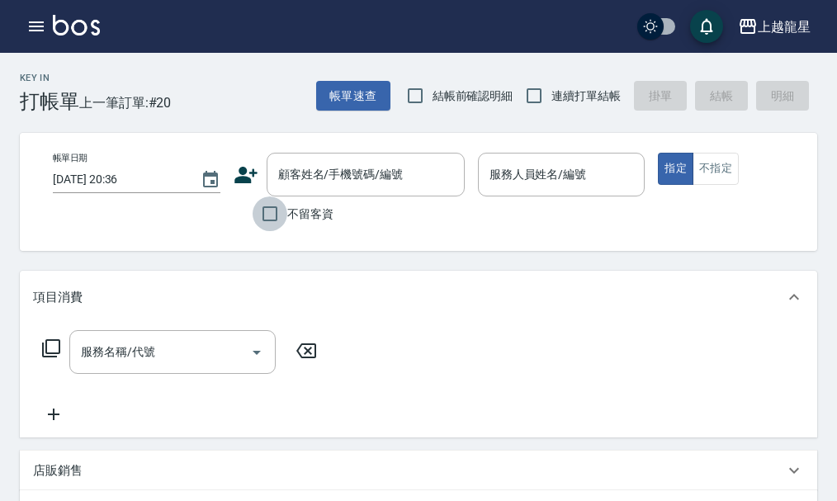
click at [272, 220] on input "不留客資" at bounding box center [270, 213] width 35 height 35
checkbox input "true"
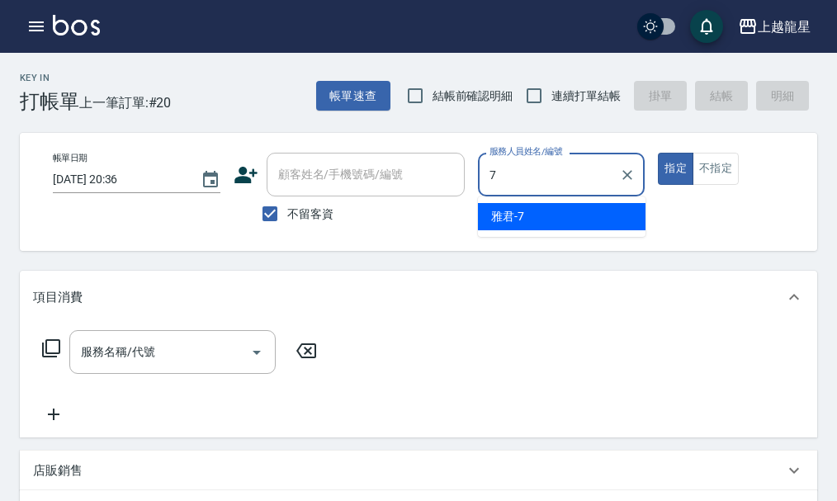
type input "雅君-7"
type button "true"
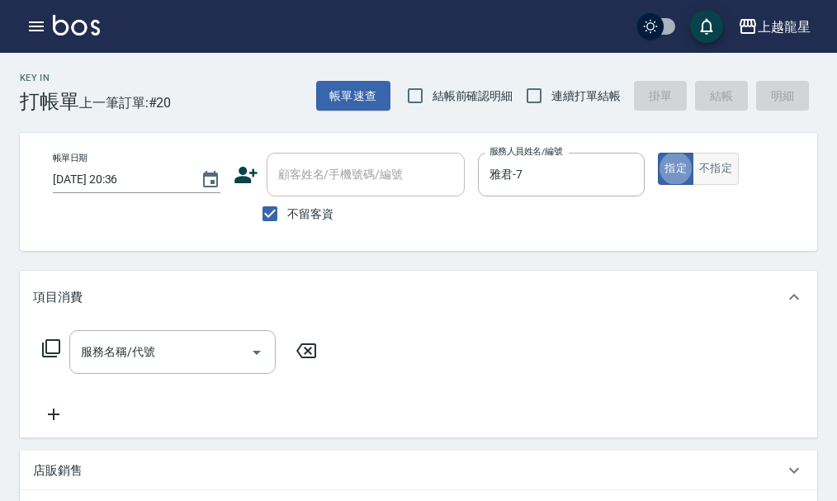
click at [720, 171] on button "不指定" at bounding box center [715, 169] width 46 height 32
click at [189, 357] on input "服務名稱/代號" at bounding box center [160, 352] width 167 height 29
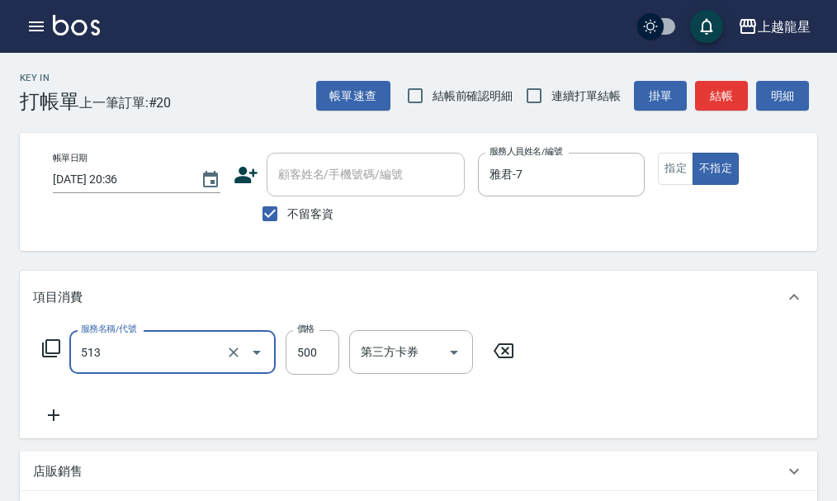
type input "SPA健康洗(513)"
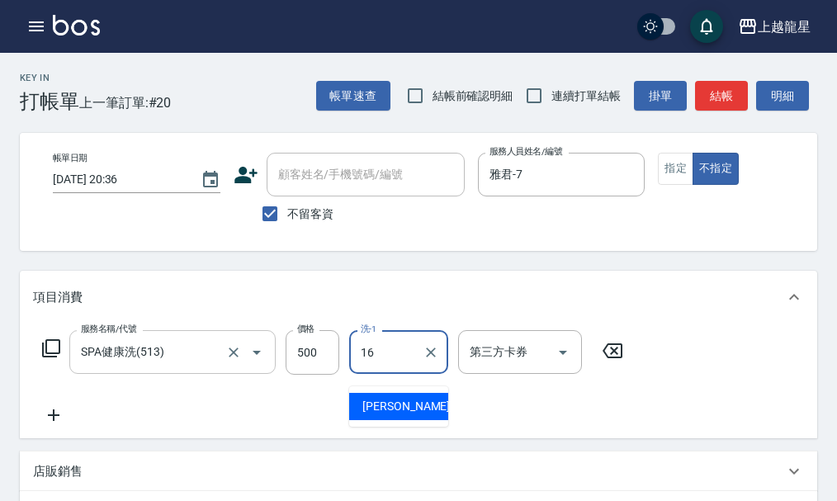
type input "義潔-16"
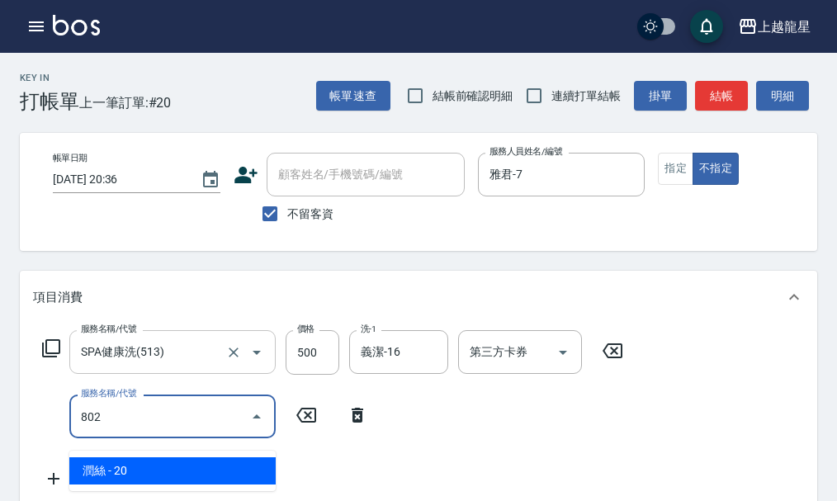
type input "潤絲(802)"
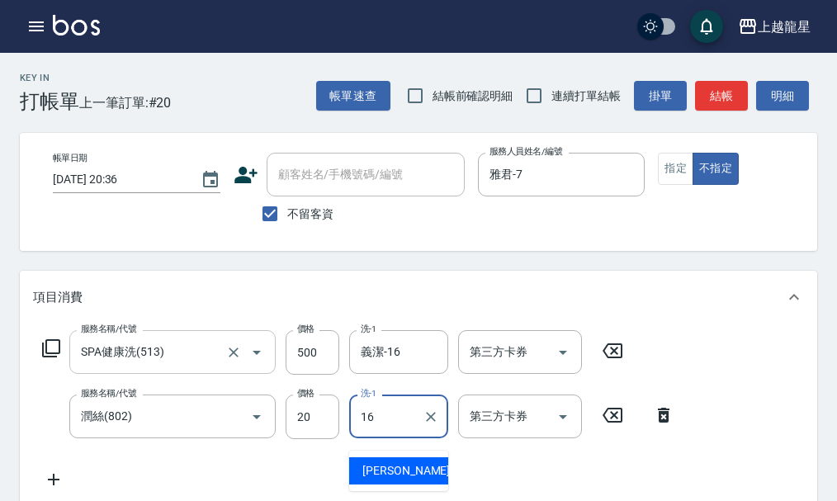
type input "義潔-16"
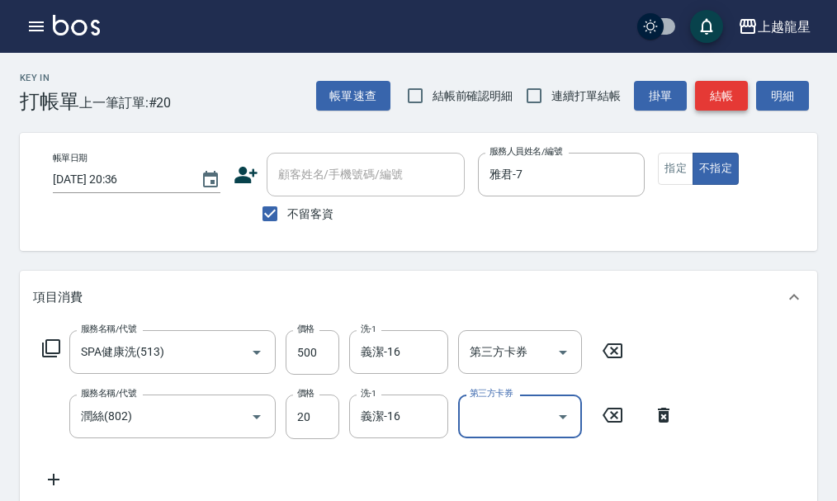
click at [730, 97] on button "結帳" at bounding box center [721, 96] width 53 height 31
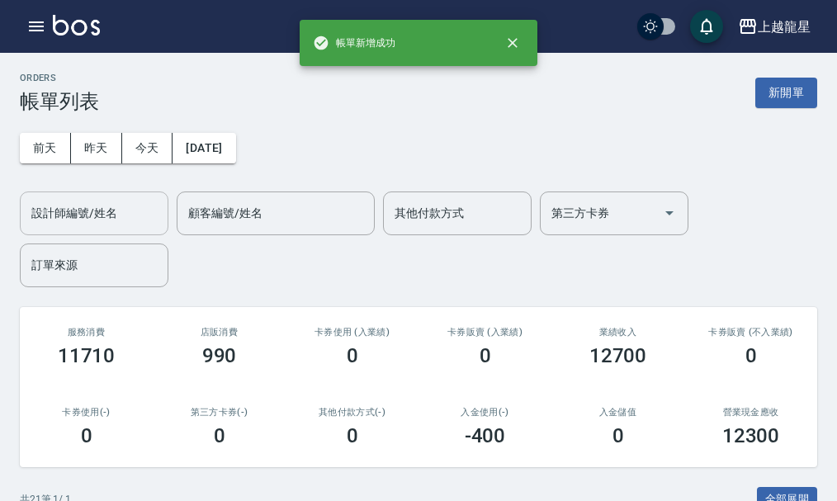
click at [111, 223] on input "設計師編號/姓名" at bounding box center [94, 213] width 134 height 29
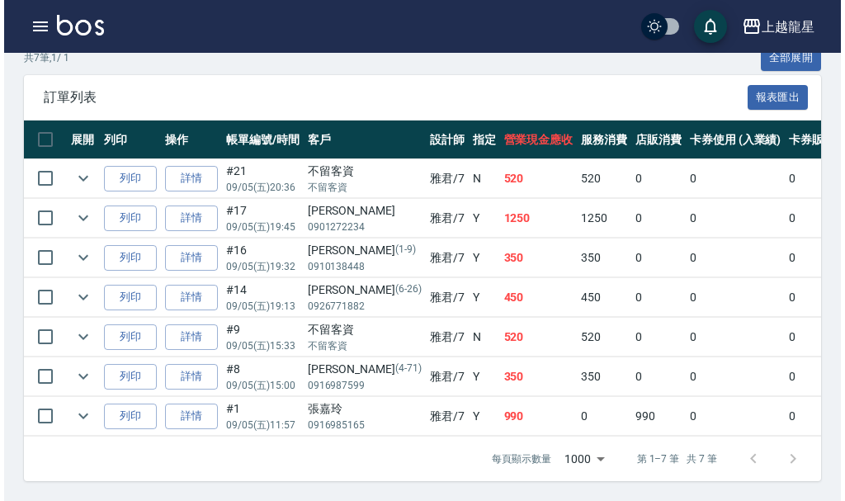
scroll to position [454, 0]
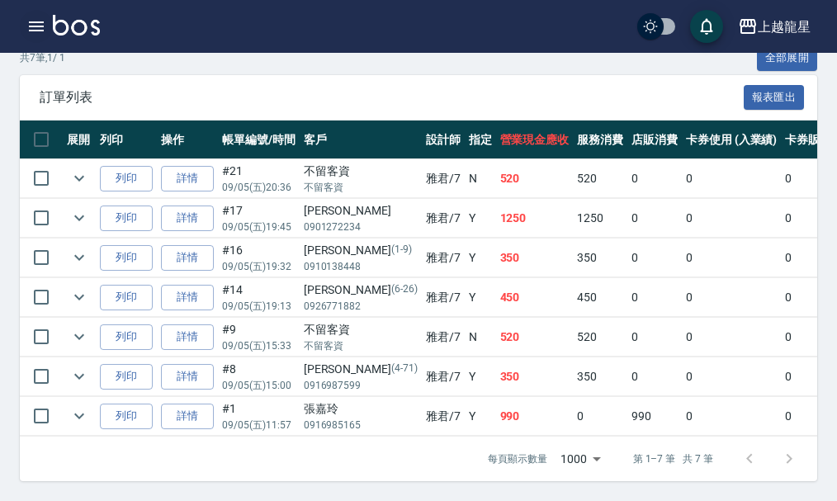
type input "雅君-7"
click at [32, 25] on icon "button" at bounding box center [36, 27] width 20 height 20
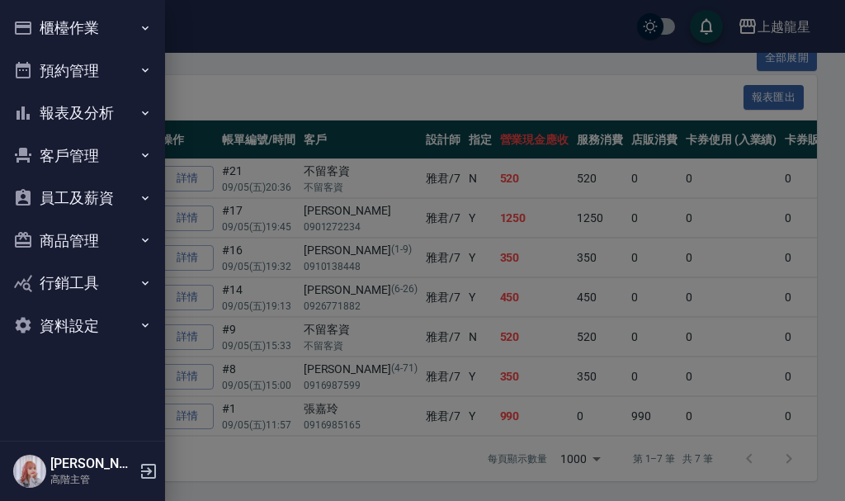
click at [99, 28] on button "櫃檯作業" at bounding box center [83, 28] width 152 height 43
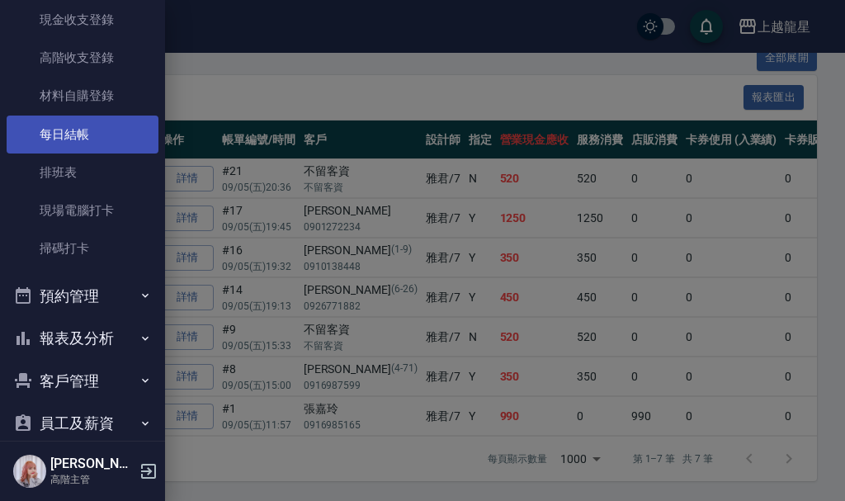
scroll to position [248, 0]
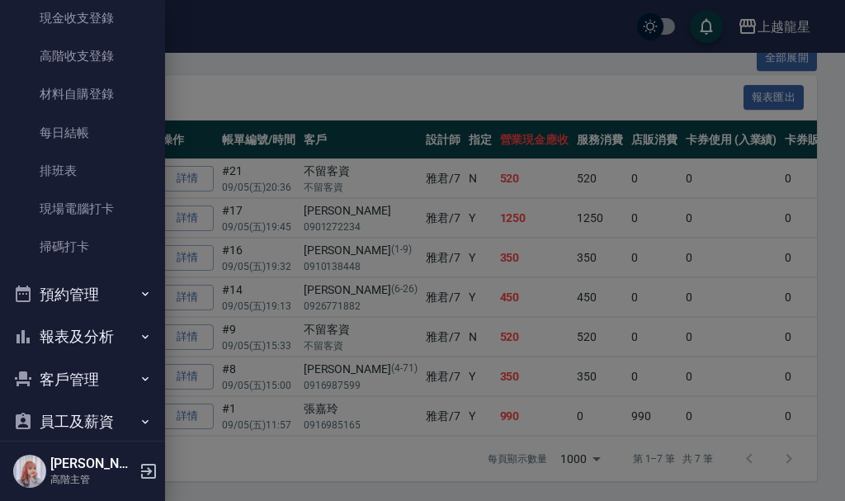
click at [145, 469] on icon "button" at bounding box center [149, 471] width 20 height 20
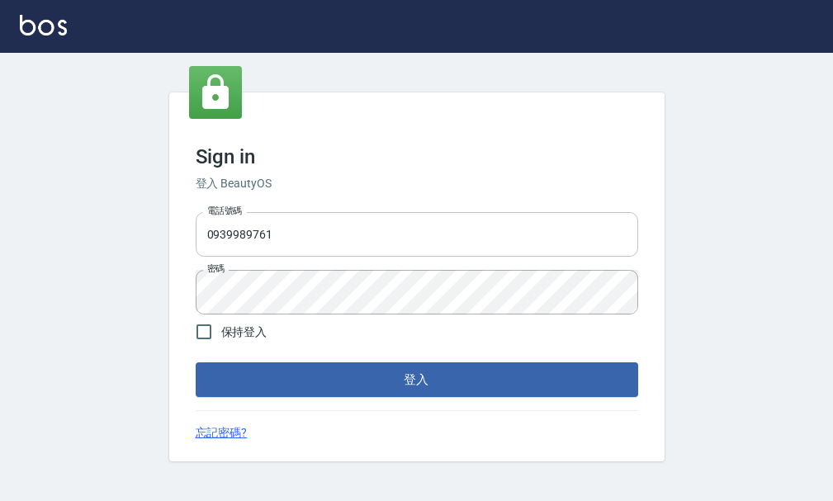
click at [330, 245] on input "0939989761" at bounding box center [417, 234] width 442 height 45
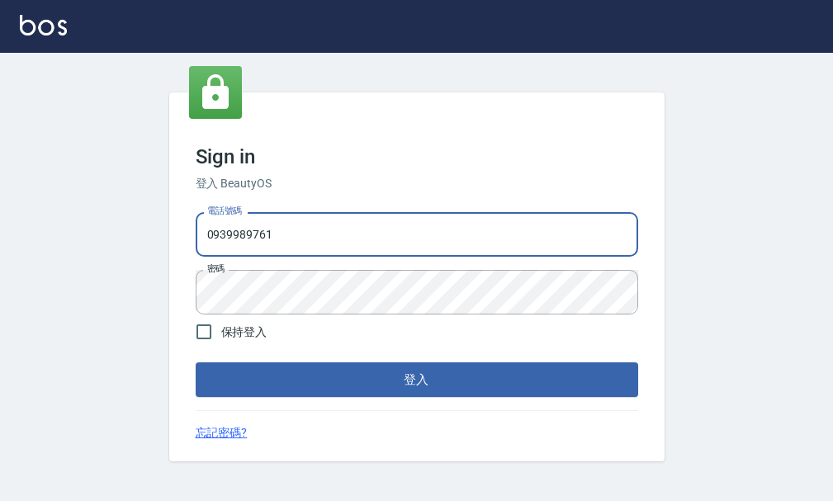
type input "25033354"
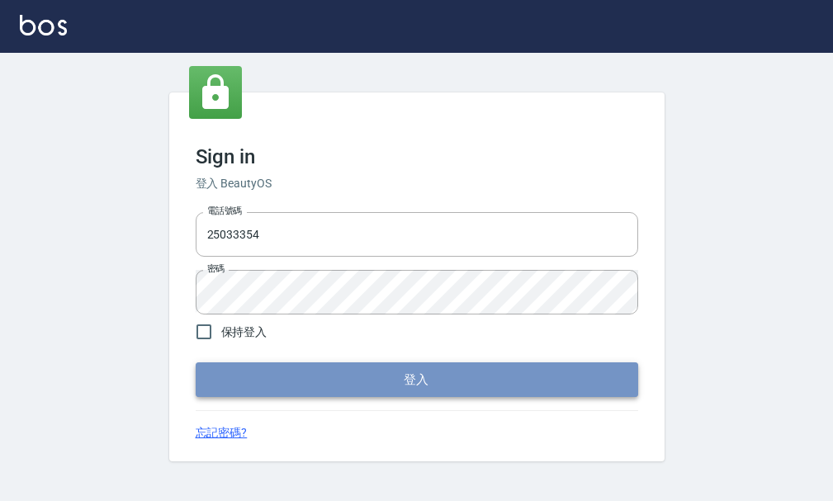
click at [333, 376] on button "登入" at bounding box center [417, 379] width 442 height 35
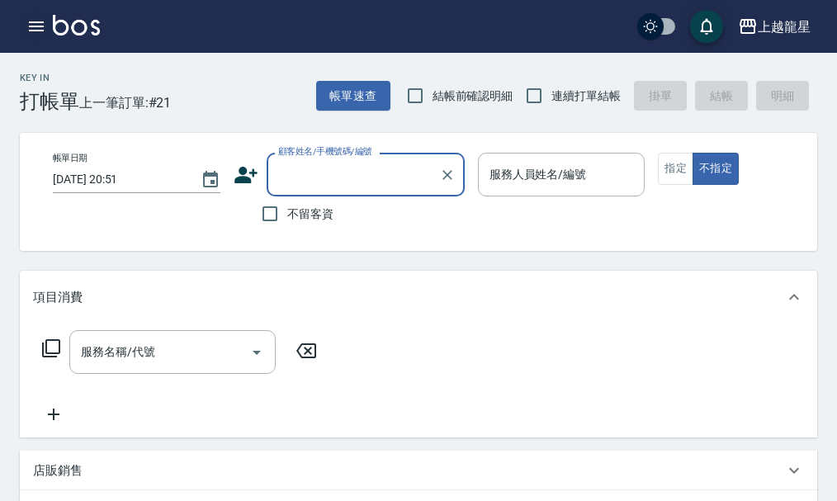
click at [38, 33] on icon "button" at bounding box center [36, 27] width 20 height 20
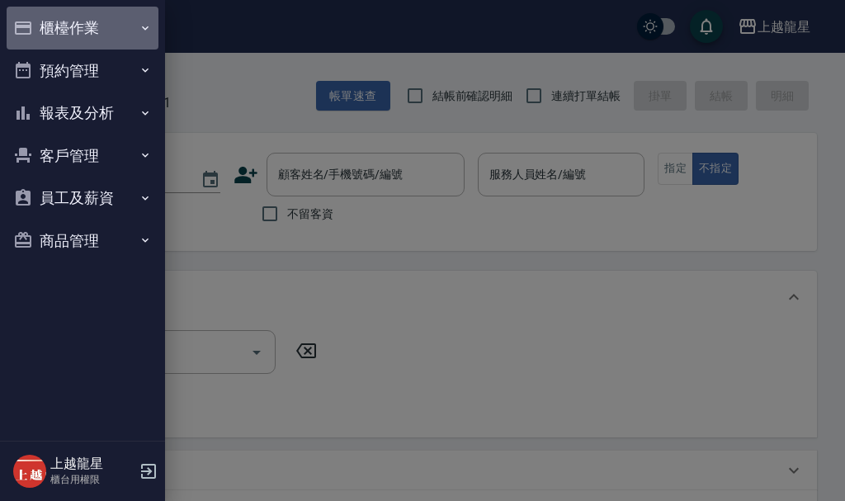
click at [121, 31] on button "櫃檯作業" at bounding box center [83, 28] width 152 height 43
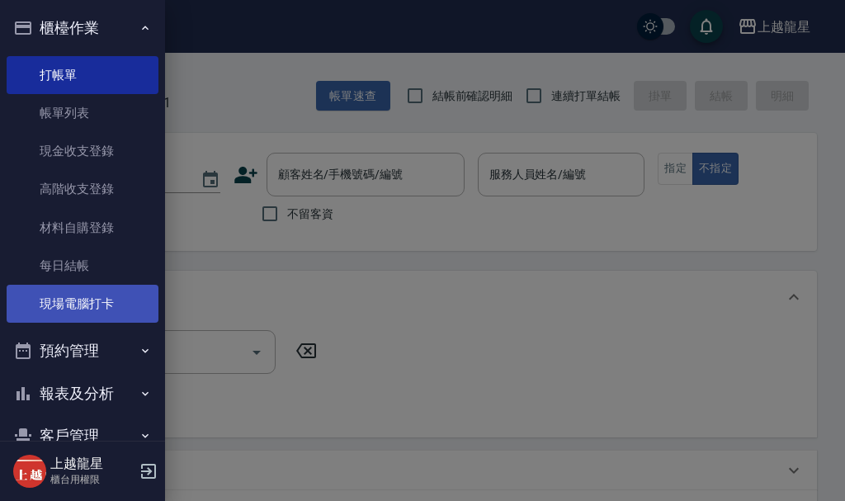
click at [115, 303] on link "現場電腦打卡" at bounding box center [83, 304] width 152 height 38
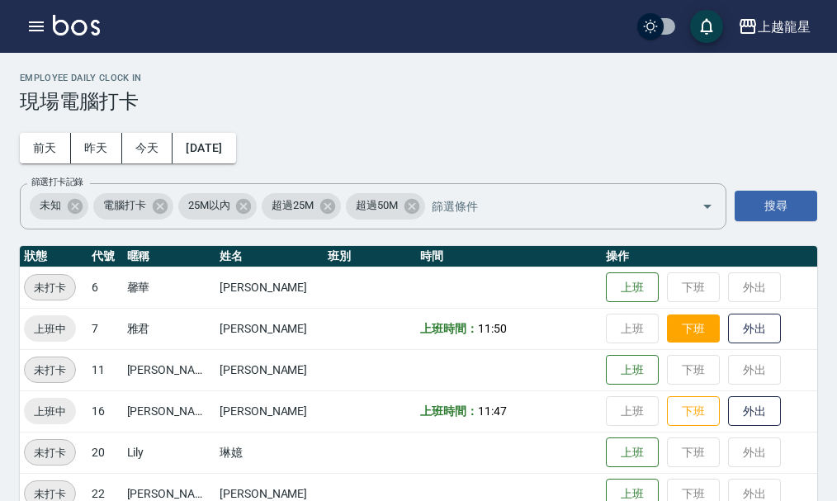
click at [672, 319] on button "下班" at bounding box center [693, 328] width 53 height 29
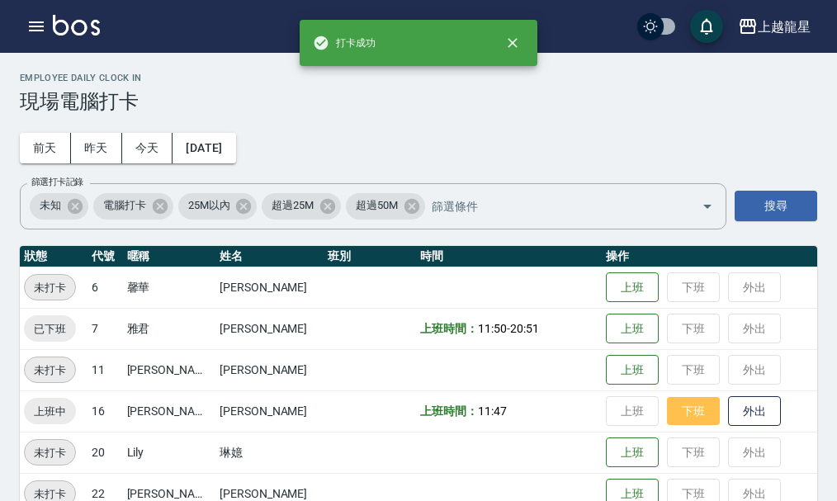
click at [671, 406] on button "下班" at bounding box center [693, 411] width 53 height 29
